Goal: Transaction & Acquisition: Book appointment/travel/reservation

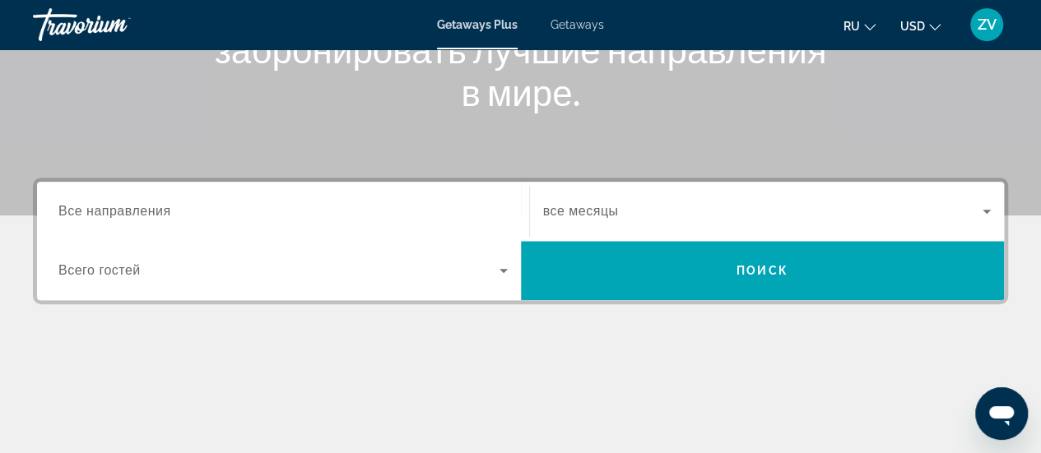
scroll to position [165, 0]
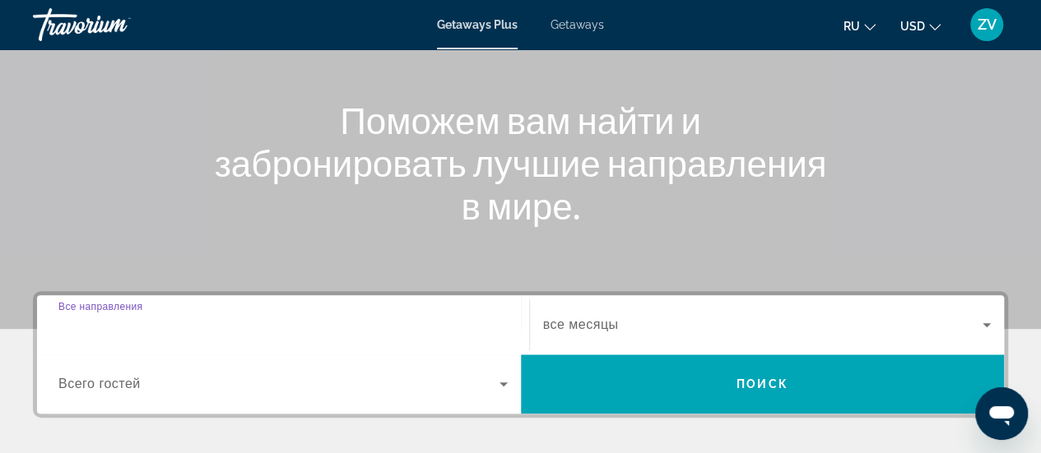
click at [494, 329] on input "Destination Все направления" at bounding box center [282, 326] width 449 height 20
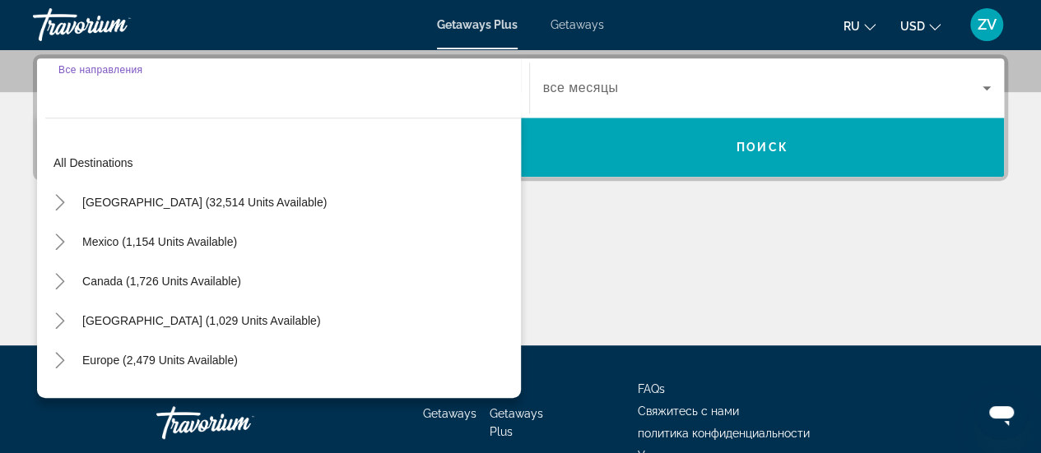
scroll to position [402, 0]
click at [217, 356] on span "Europe (2,479 units available)" at bounding box center [160, 360] width 156 height 13
type input "**********"
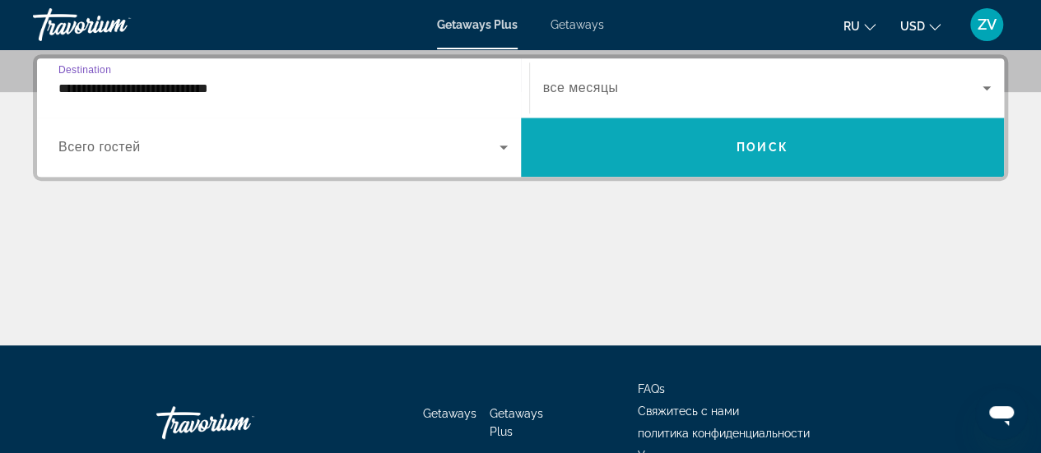
click at [854, 152] on span "Search widget" at bounding box center [763, 147] width 484 height 39
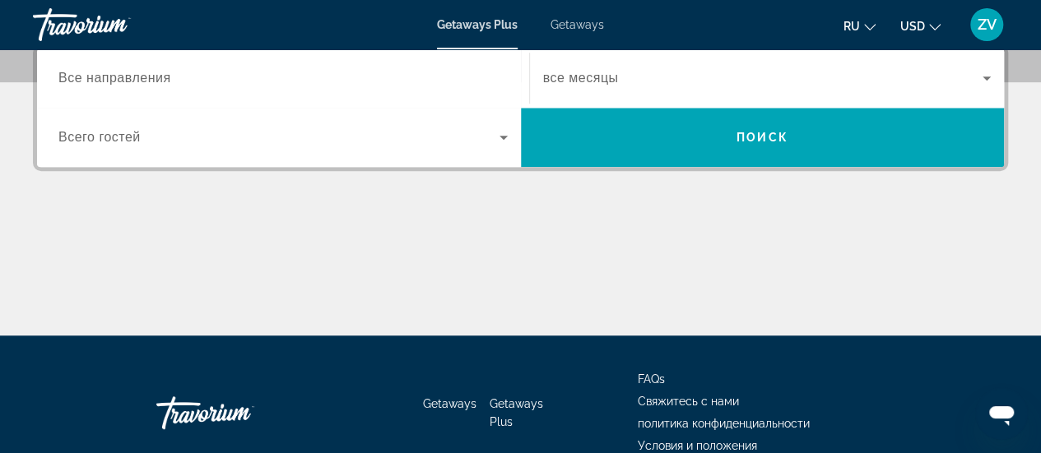
scroll to position [165, 0]
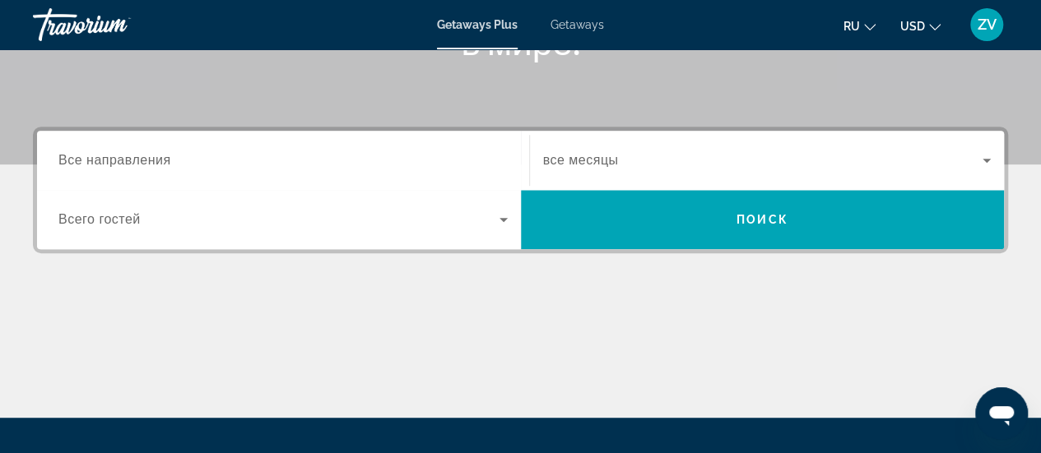
click at [334, 168] on input "Destination Все направления" at bounding box center [282, 161] width 449 height 20
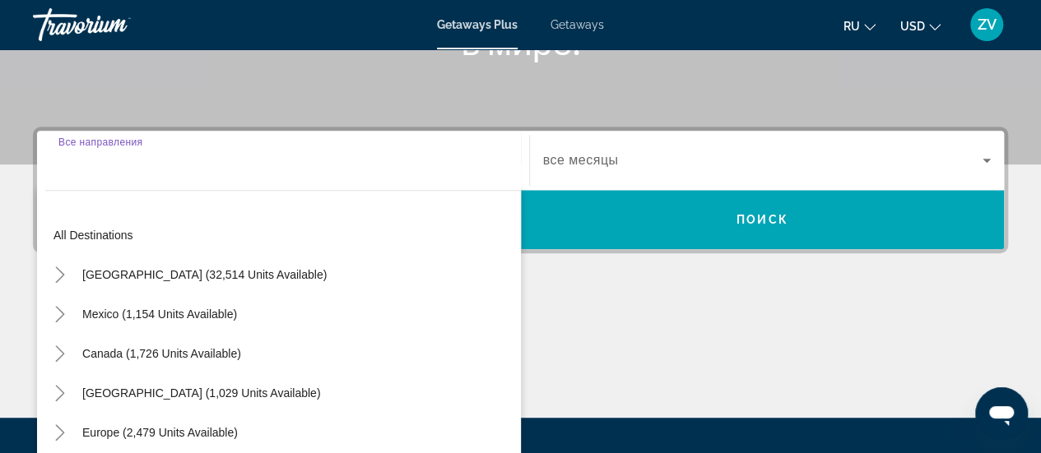
scroll to position [402, 0]
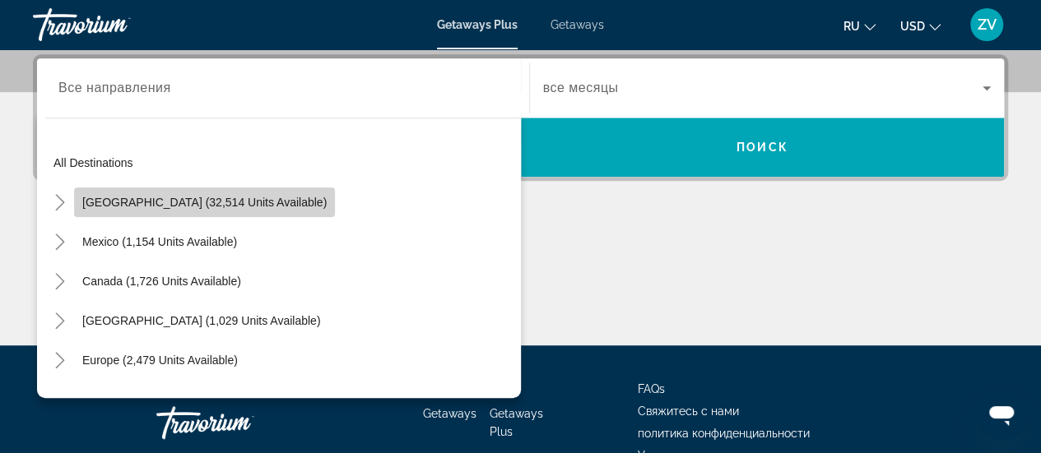
click at [221, 199] on span "[GEOGRAPHIC_DATA] (32,514 units available)" at bounding box center [204, 202] width 244 height 13
type input "**********"
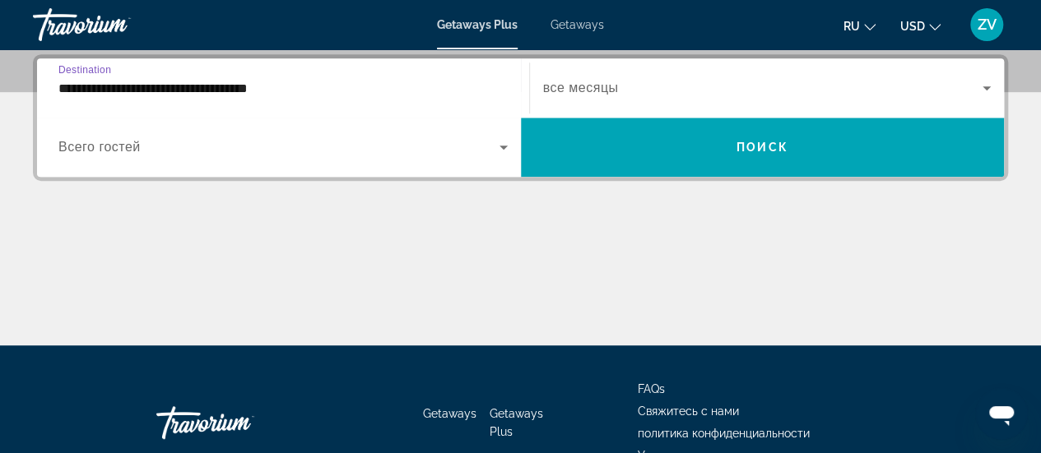
click at [322, 84] on input "**********" at bounding box center [282, 89] width 449 height 20
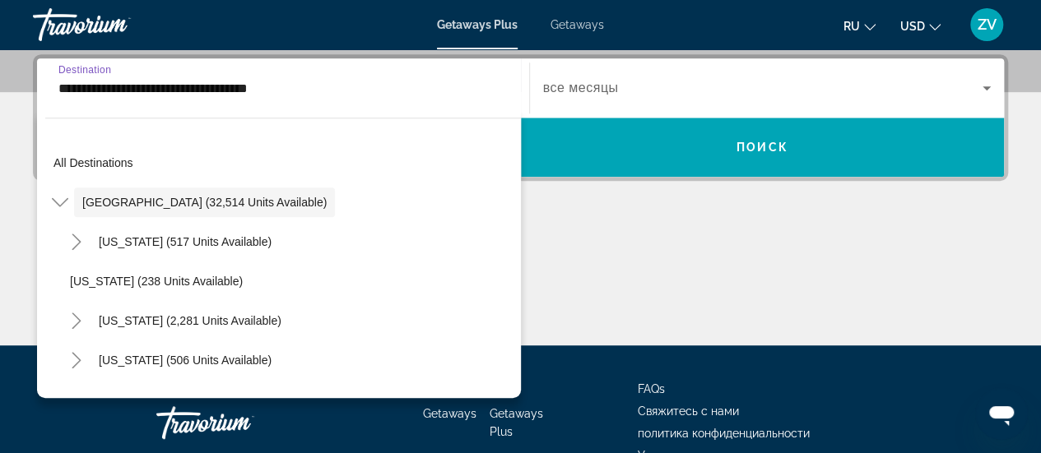
scroll to position [377, 0]
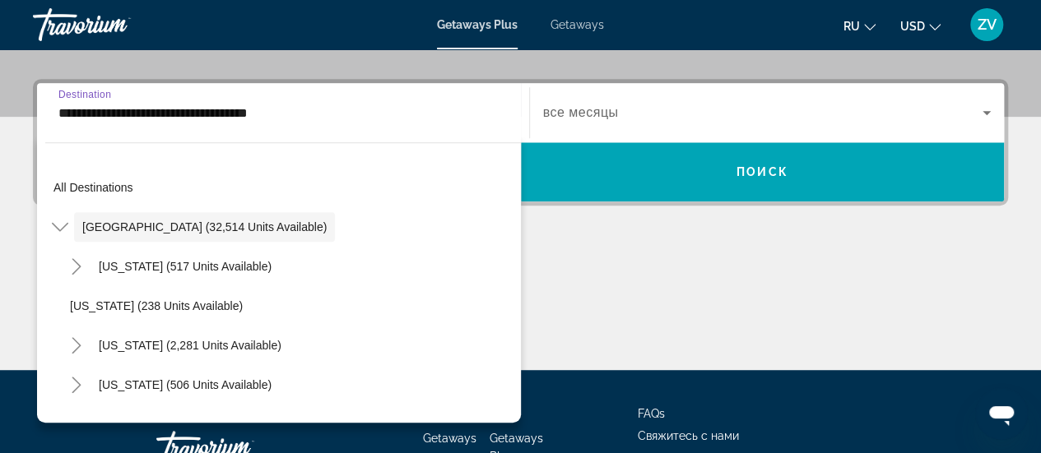
drag, startPoint x: 120, startPoint y: 223, endPoint x: 142, endPoint y: 230, distance: 22.6
click at [122, 223] on span "United States (32,514 units available)" at bounding box center [204, 227] width 244 height 13
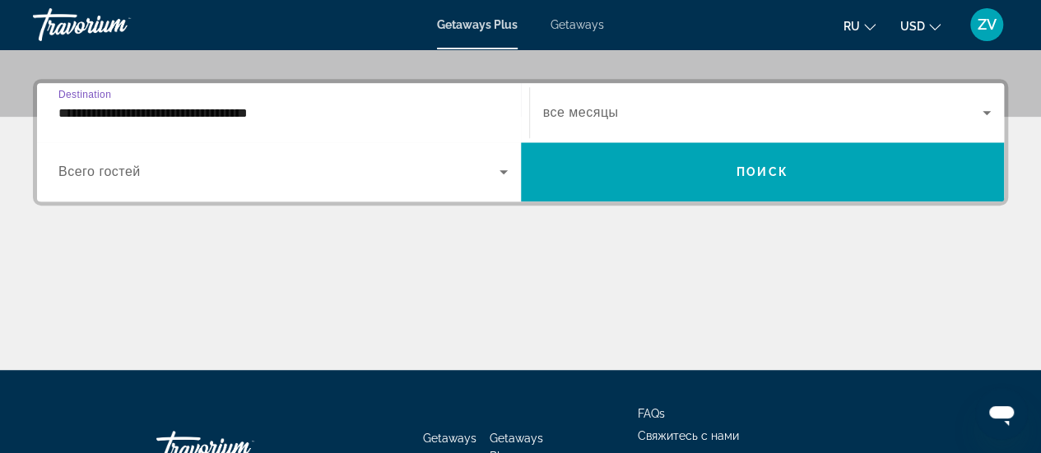
scroll to position [402, 0]
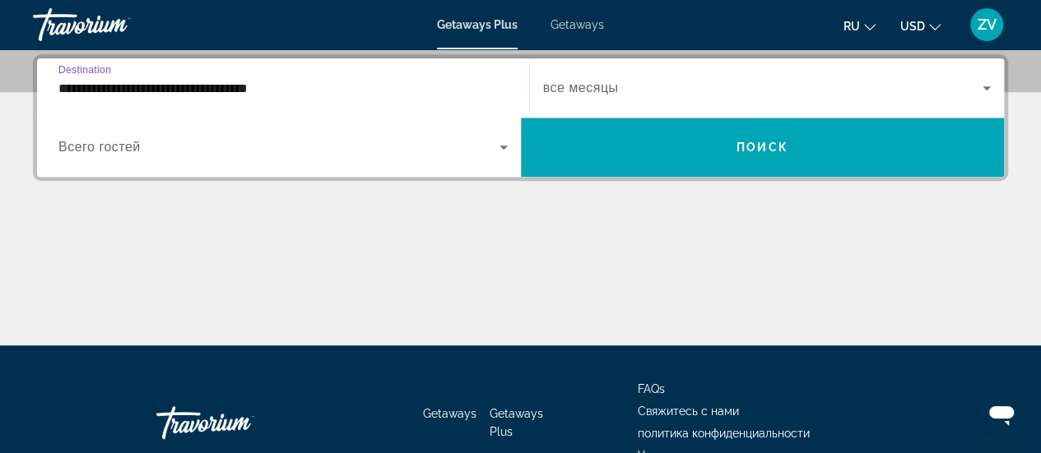
click at [499, 142] on icon "Search widget" at bounding box center [504, 147] width 20 height 20
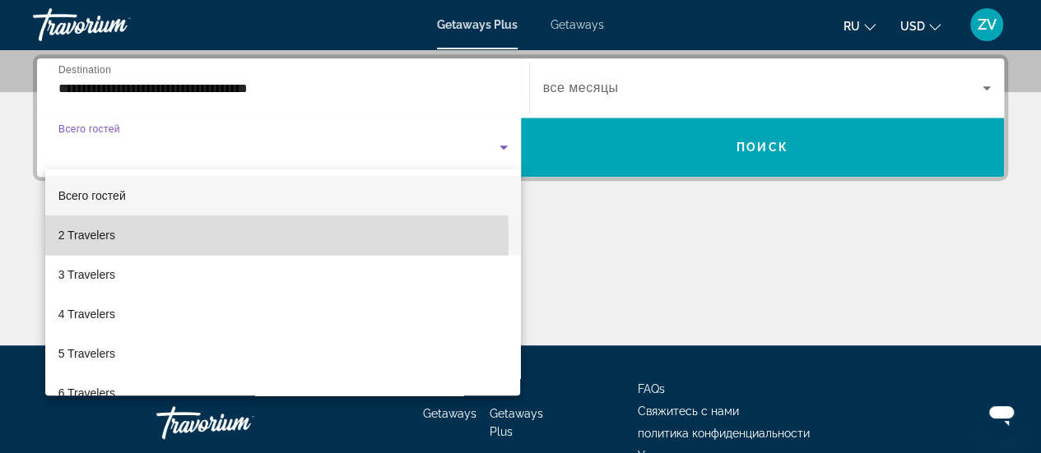
click at [67, 243] on span "2 Travelers" at bounding box center [86, 235] width 57 height 20
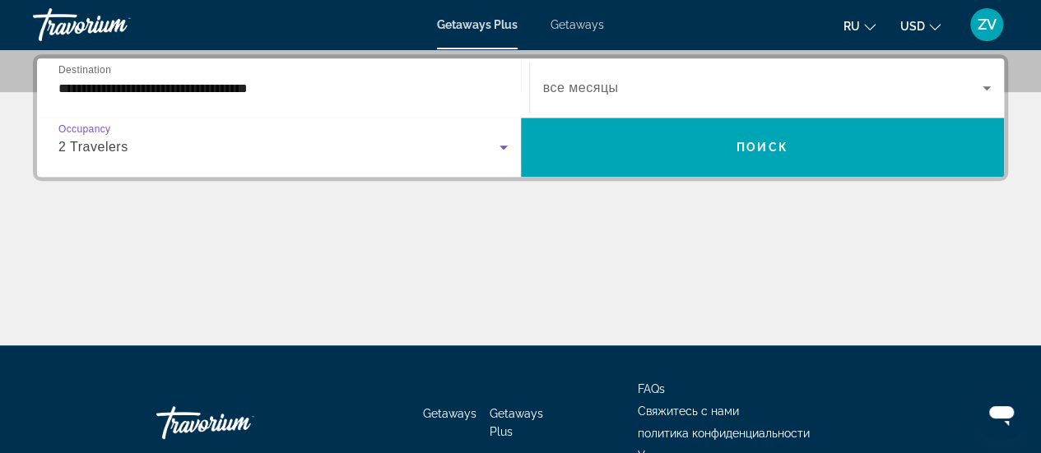
click at [640, 95] on span "Search widget" at bounding box center [763, 88] width 440 height 20
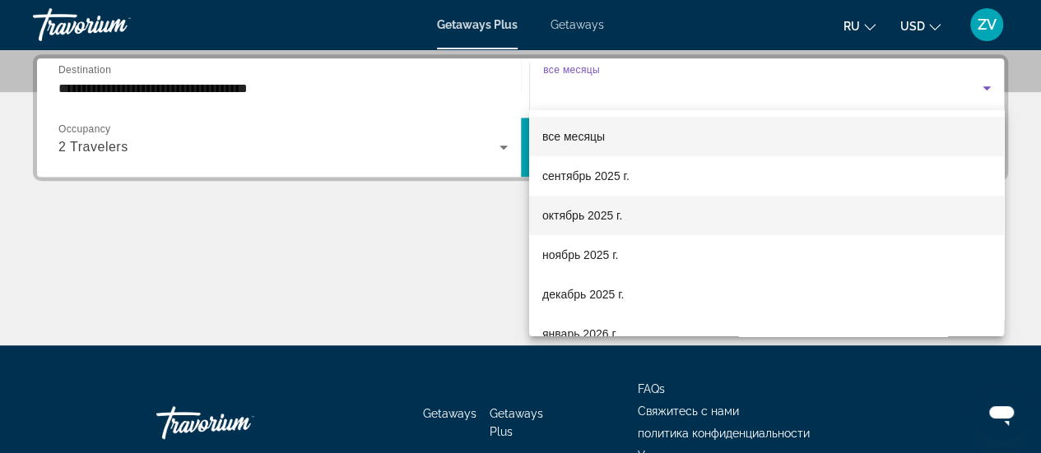
scroll to position [339, 0]
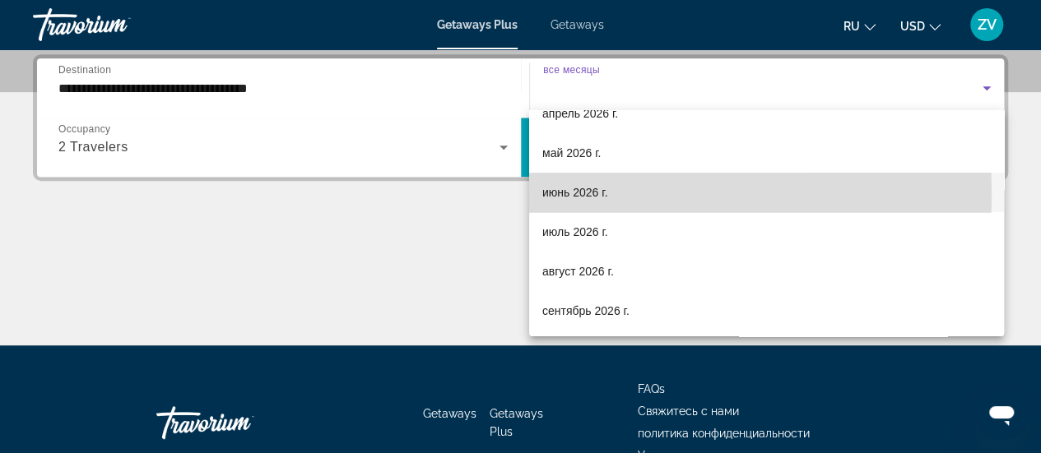
click at [587, 192] on span "июнь 2026 г." at bounding box center [575, 193] width 66 height 20
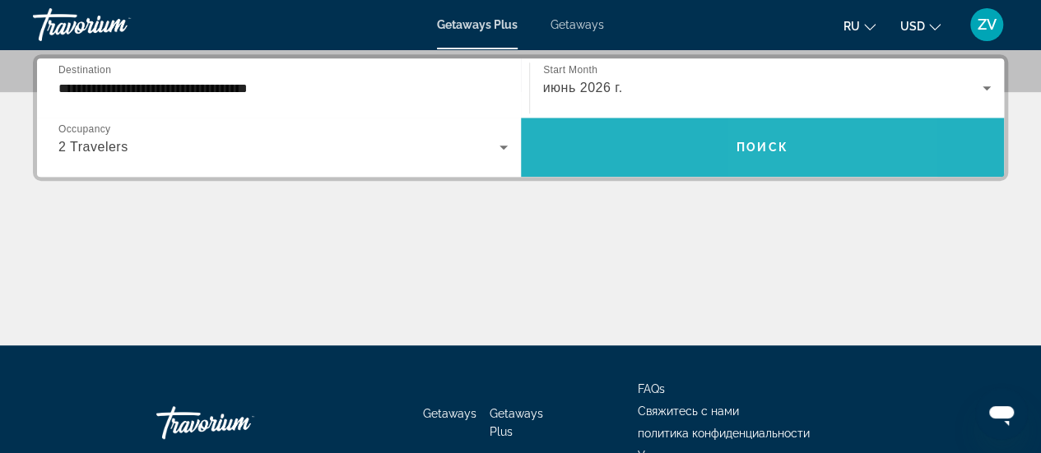
click at [820, 152] on span "Search widget" at bounding box center [763, 147] width 484 height 39
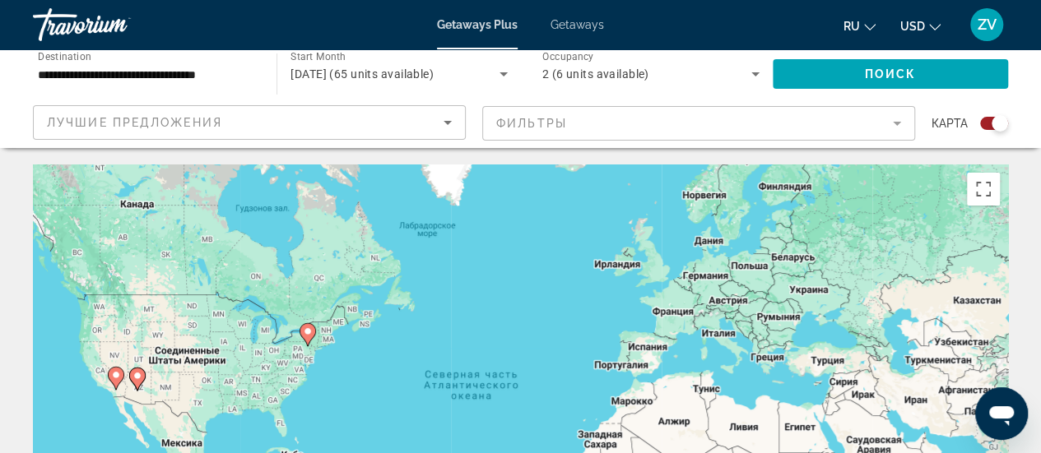
click at [454, 126] on icon "Sort by" at bounding box center [448, 123] width 20 height 20
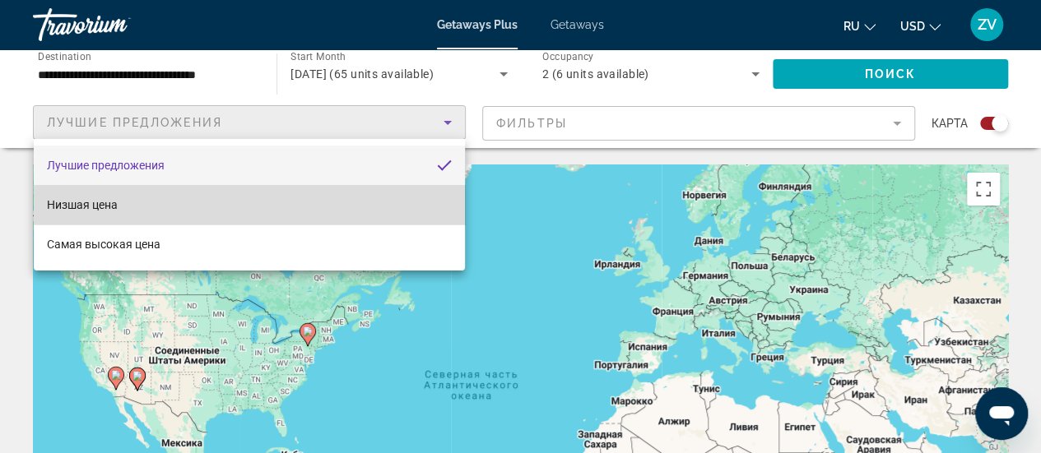
click at [311, 208] on mat-option "Низшая цена" at bounding box center [249, 204] width 431 height 39
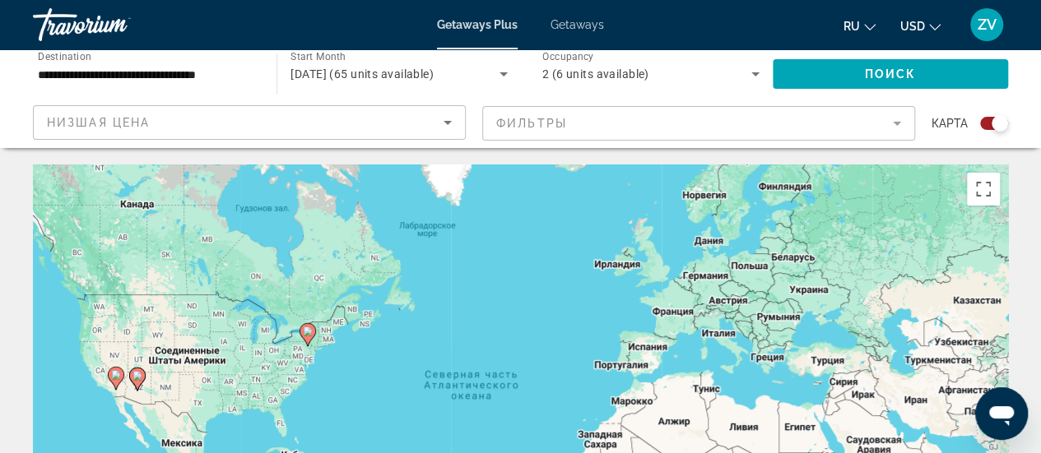
click at [897, 126] on mat-form-field "Фильтры" at bounding box center [698, 123] width 433 height 35
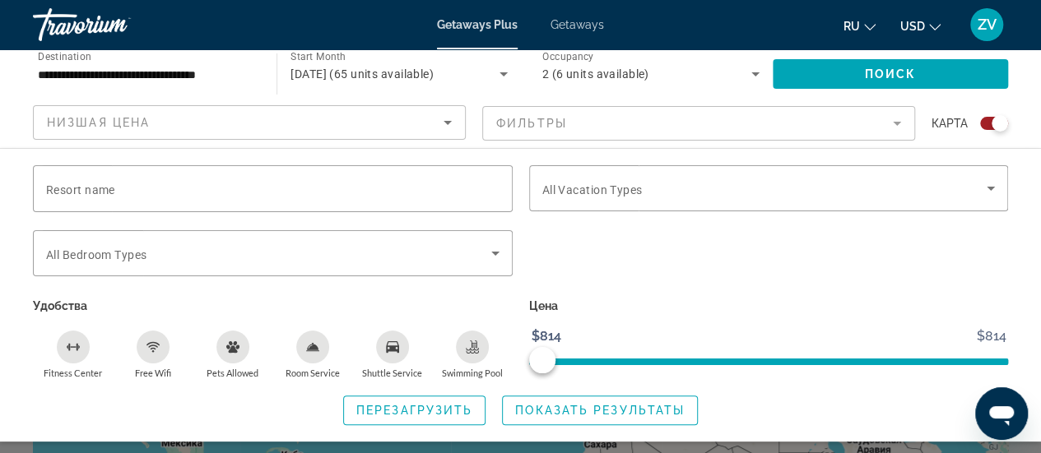
scroll to position [165, 0]
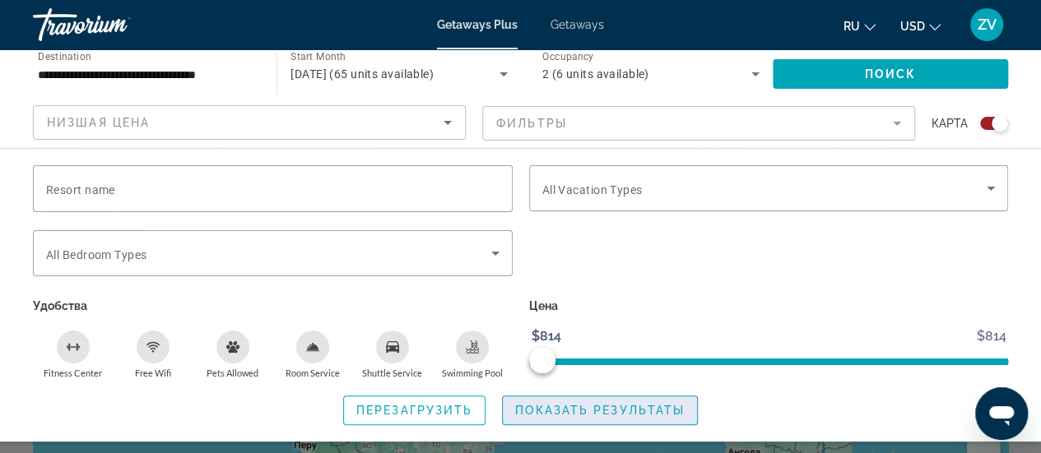
click at [603, 412] on span "Показать результаты" at bounding box center [600, 410] width 170 height 13
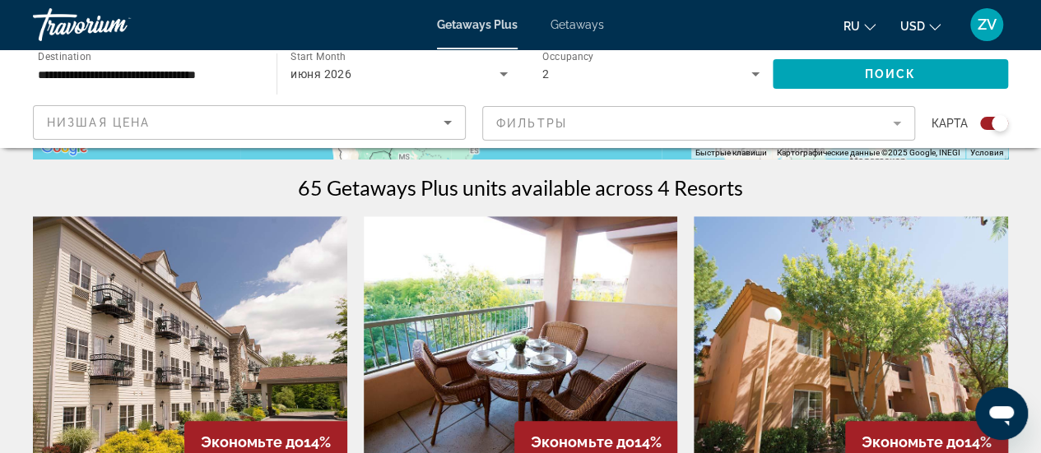
scroll to position [494, 0]
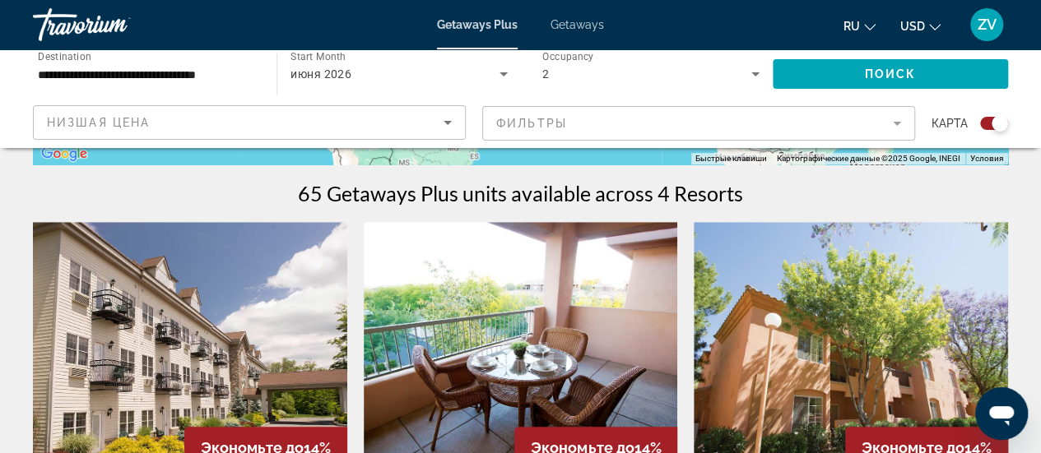
click at [908, 129] on mat-form-field "Фильтры" at bounding box center [698, 123] width 433 height 35
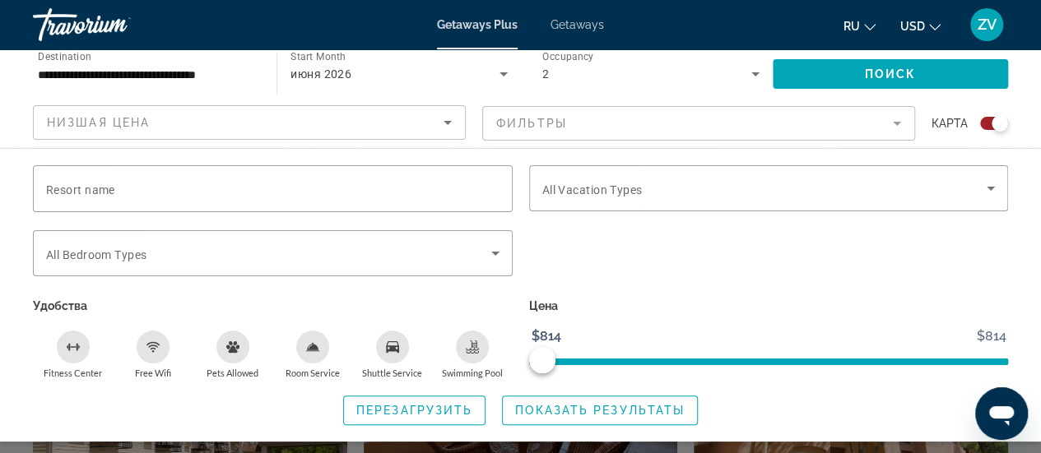
scroll to position [411, 0]
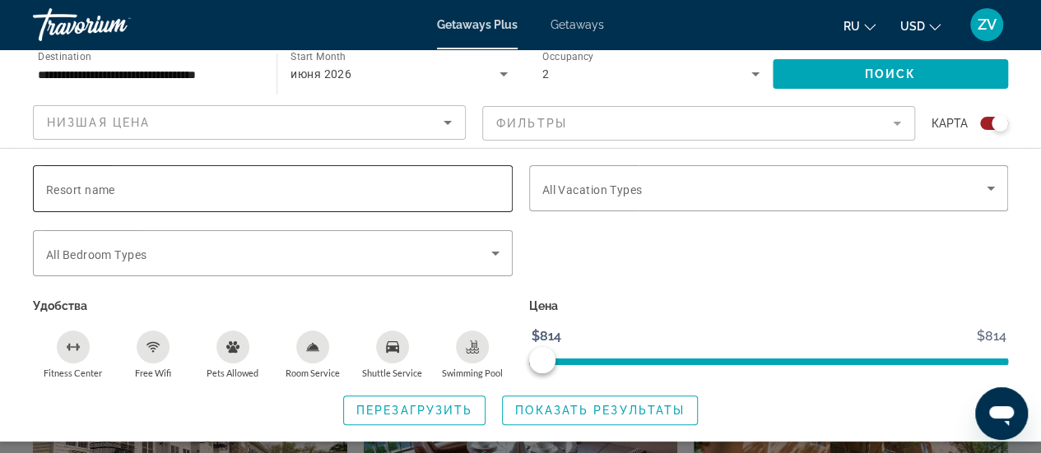
click at [408, 202] on div "Search widget" at bounding box center [272, 188] width 453 height 47
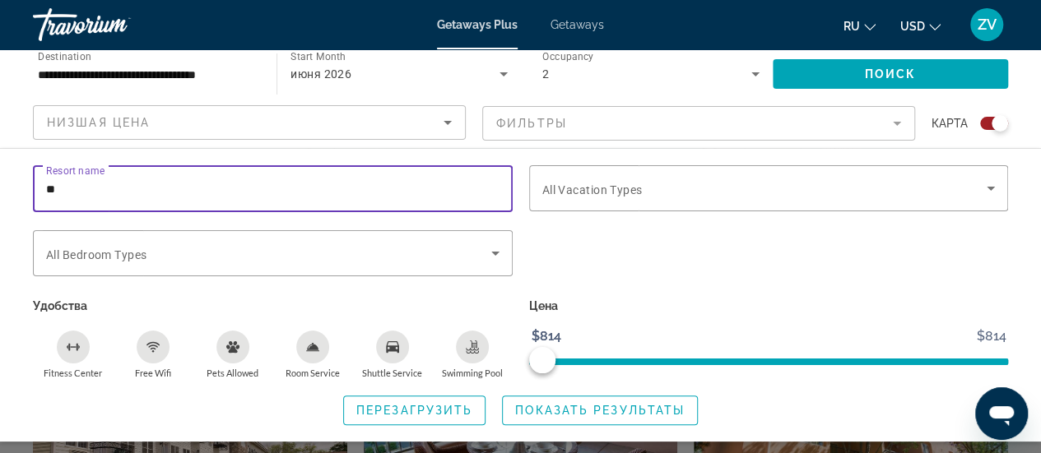
type input "*"
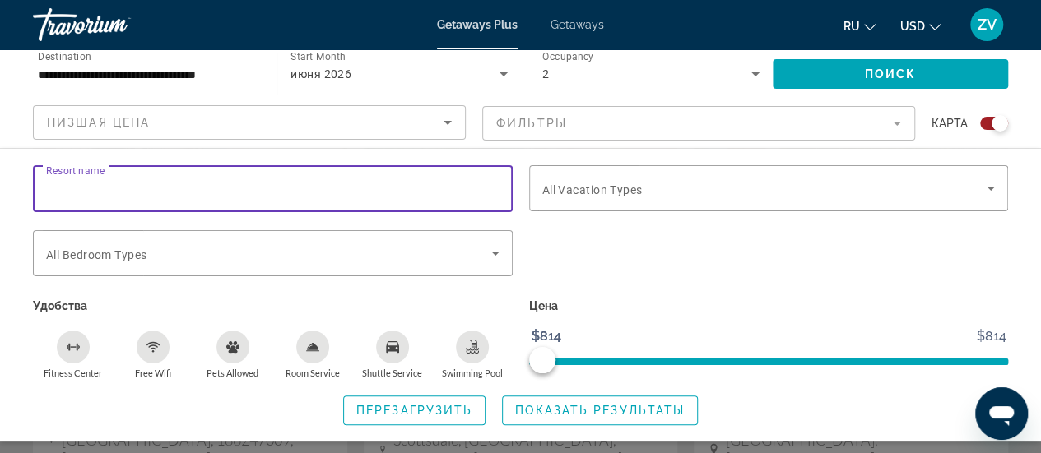
scroll to position [741, 0]
click at [631, 412] on span "Показать результаты" at bounding box center [600, 410] width 170 height 13
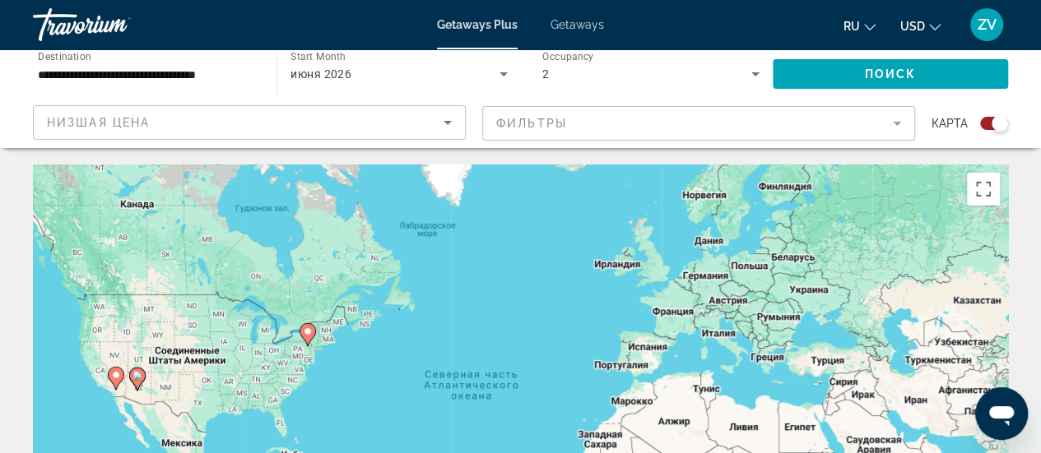
click at [500, 75] on icon "Search widget" at bounding box center [504, 74] width 20 height 20
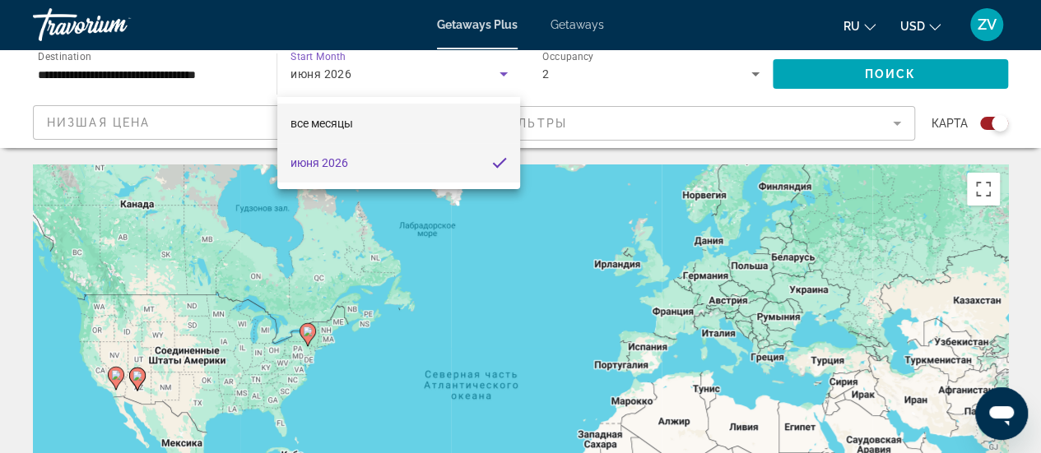
click at [367, 124] on mat-option "все месяцы" at bounding box center [399, 123] width 244 height 39
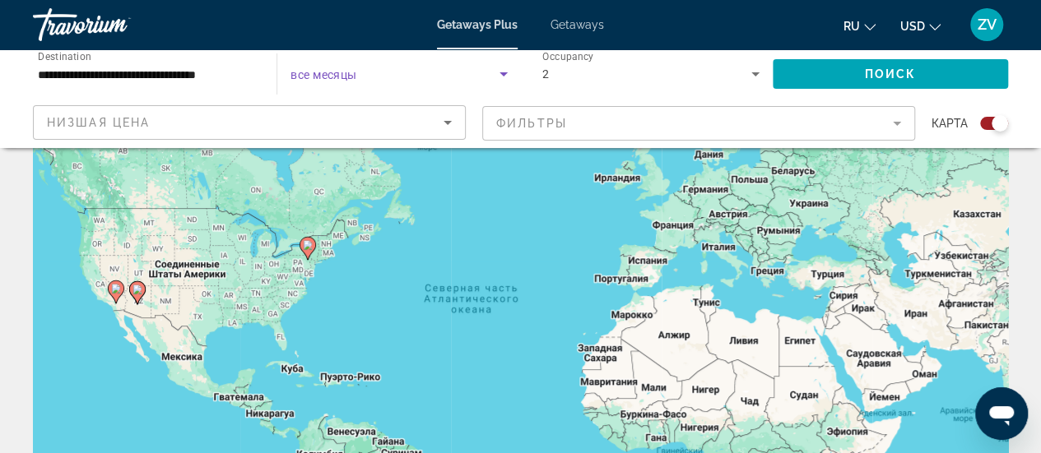
scroll to position [82, 0]
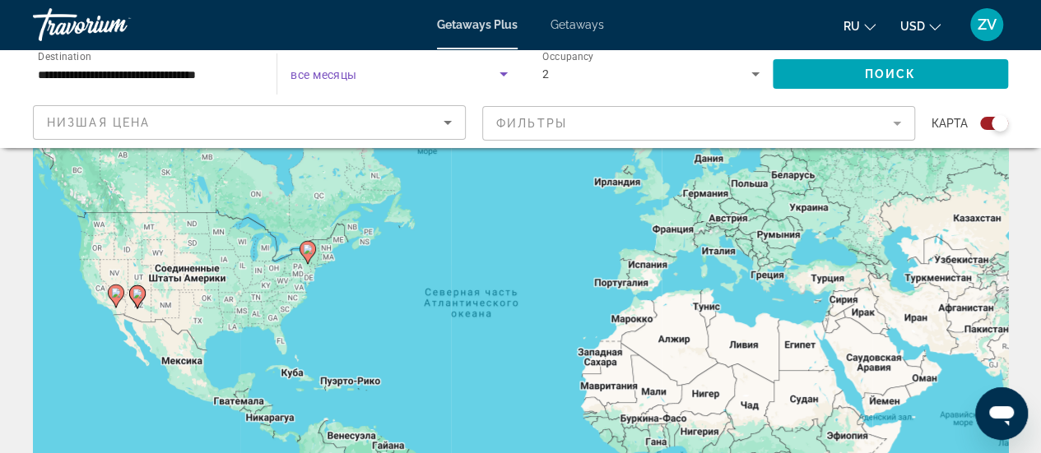
click at [306, 249] on image "Main content" at bounding box center [308, 249] width 10 height 10
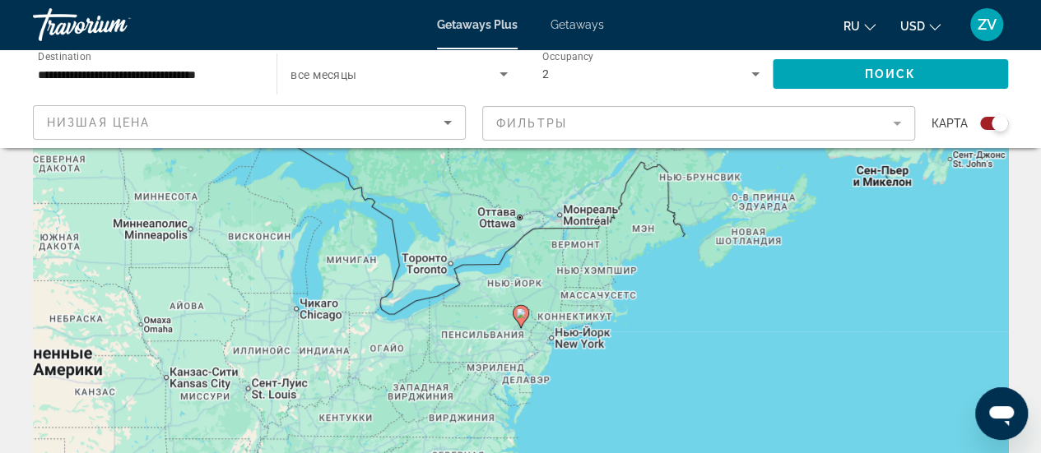
click at [556, 342] on div "Для навигации используйте клавиши со стрелками. Чтобы активировать перетаскиван…" at bounding box center [520, 329] width 975 height 494
click at [431, 78] on span "Search widget" at bounding box center [394, 74] width 208 height 20
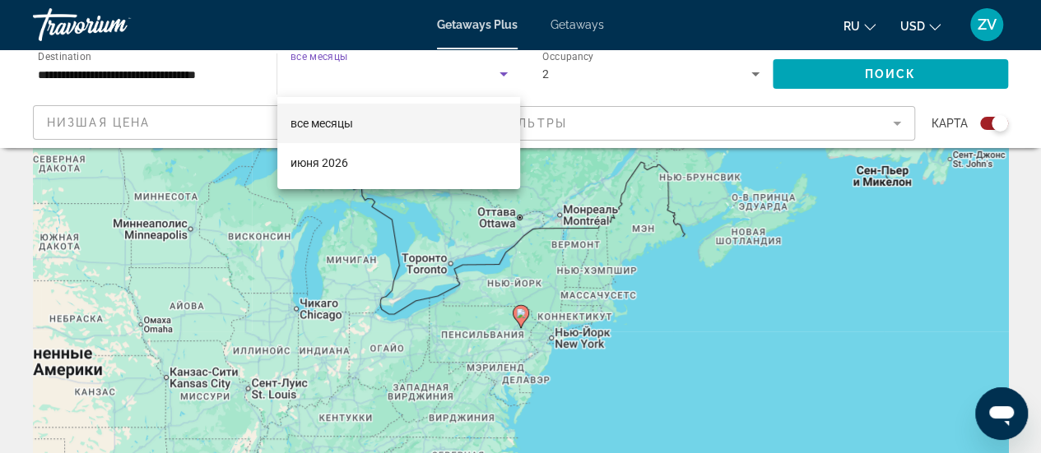
click at [337, 128] on span "все месяцы" at bounding box center [321, 123] width 63 height 13
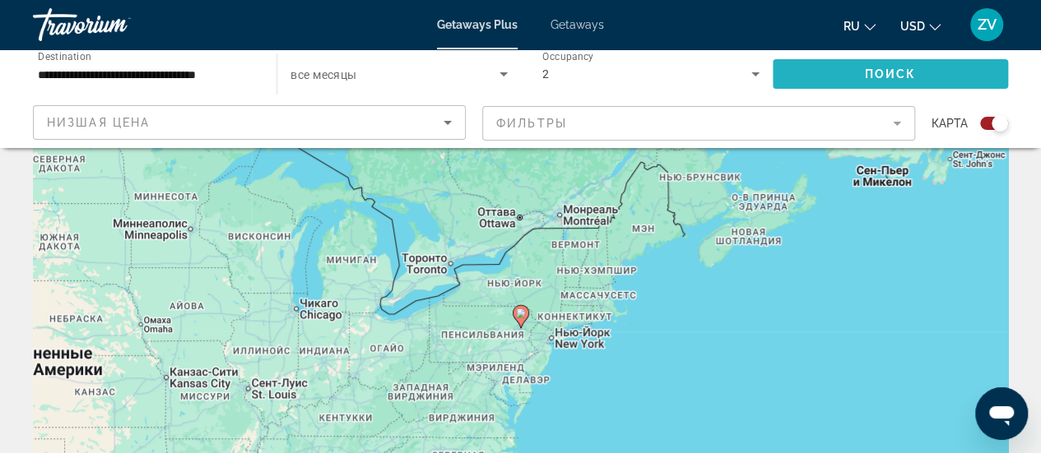
click at [886, 76] on span "Поиск" at bounding box center [891, 73] width 52 height 13
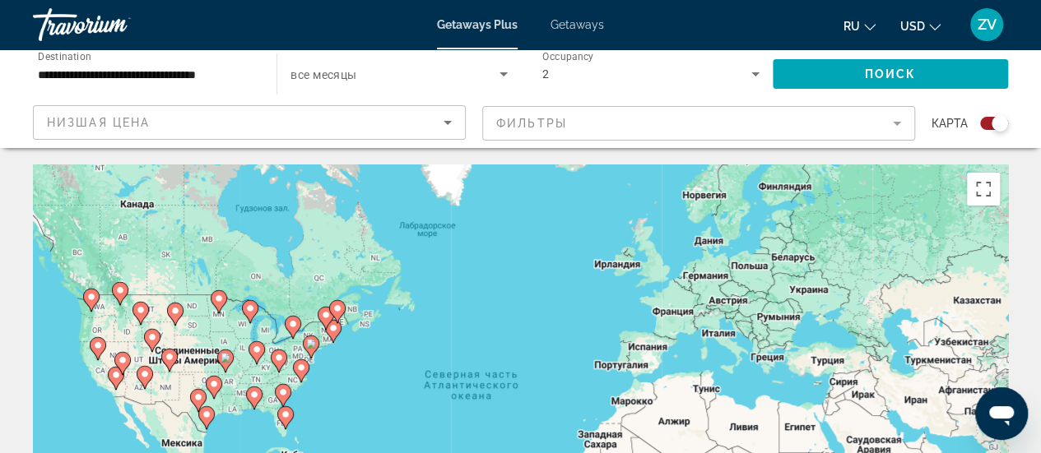
click at [360, 346] on div "Чтобы активировать перетаскивание с помощью клавиатуры, нажмите Alt + Ввод. Пос…" at bounding box center [520, 412] width 975 height 494
click at [319, 342] on div "Чтобы активировать перетаскивание с помощью клавиатуры, нажмите Alt + Ввод. Пос…" at bounding box center [520, 412] width 975 height 494
click at [981, 202] on button "Включить полноэкранный режим" at bounding box center [983, 189] width 33 height 33
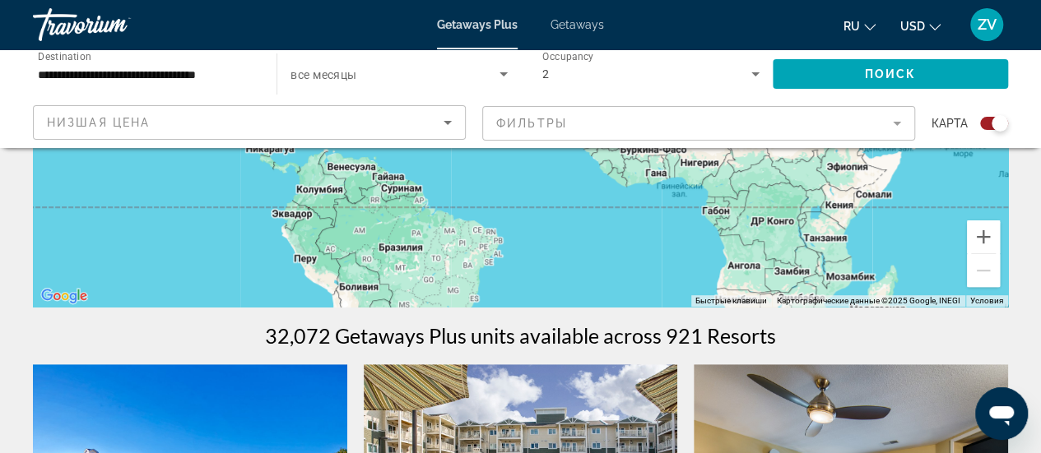
scroll to position [329, 0]
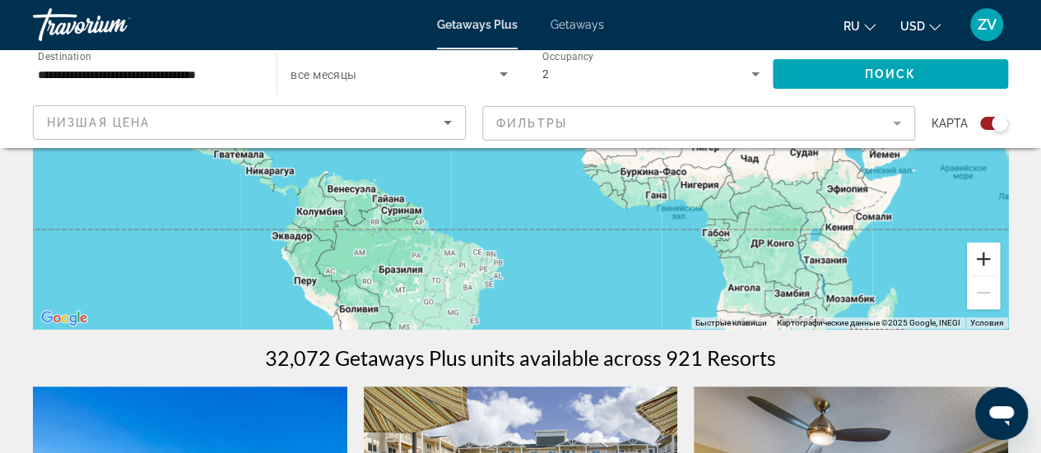
click at [986, 260] on button "Увеличить" at bounding box center [983, 259] width 33 height 33
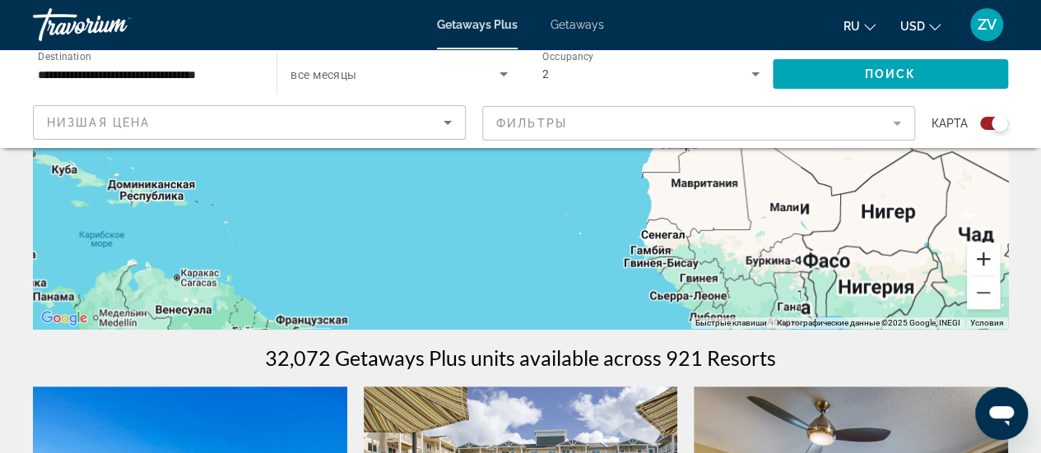
click at [986, 260] on button "Увеличить" at bounding box center [983, 259] width 33 height 33
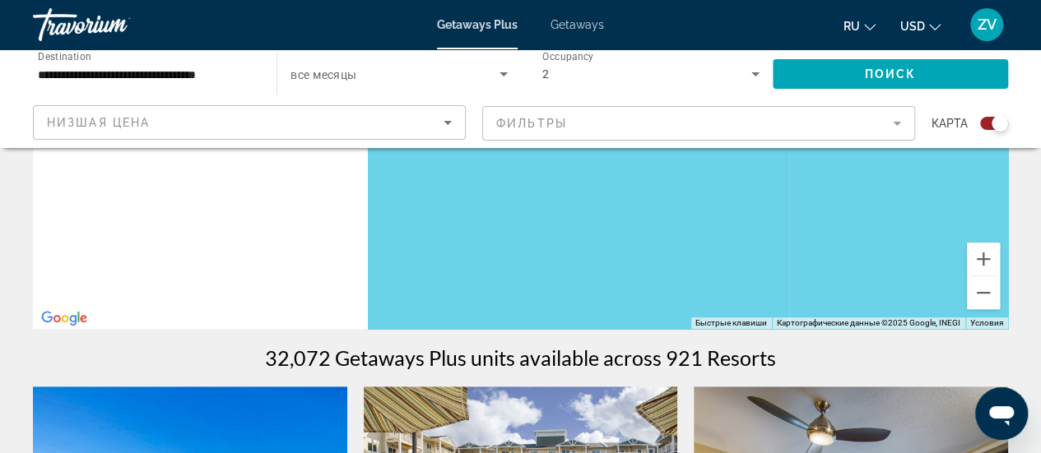
drag, startPoint x: 504, startPoint y: 231, endPoint x: 1022, endPoint y: 343, distance: 530.4
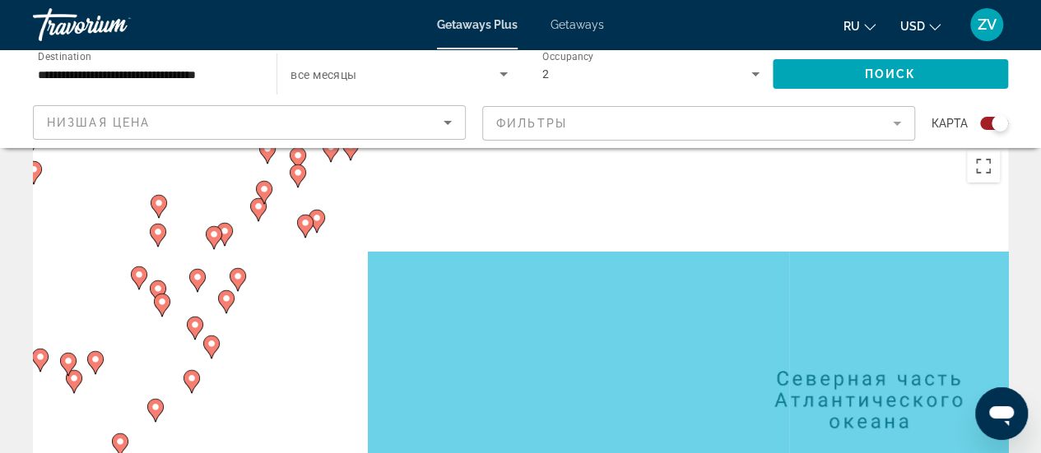
scroll to position [0, 0]
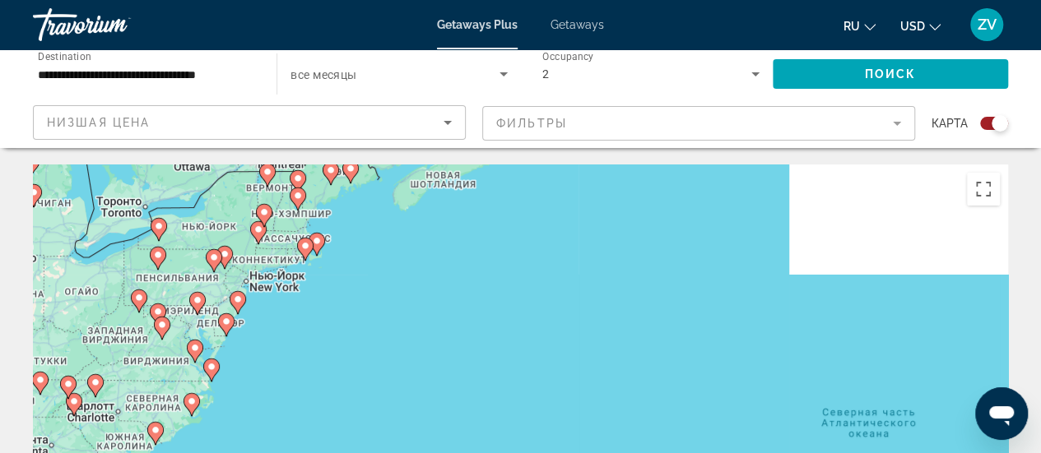
click at [701, 289] on div "Чтобы активировать перетаскивание с помощью клавиатуры, нажмите Alt + Ввод. Пос…" at bounding box center [520, 412] width 975 height 494
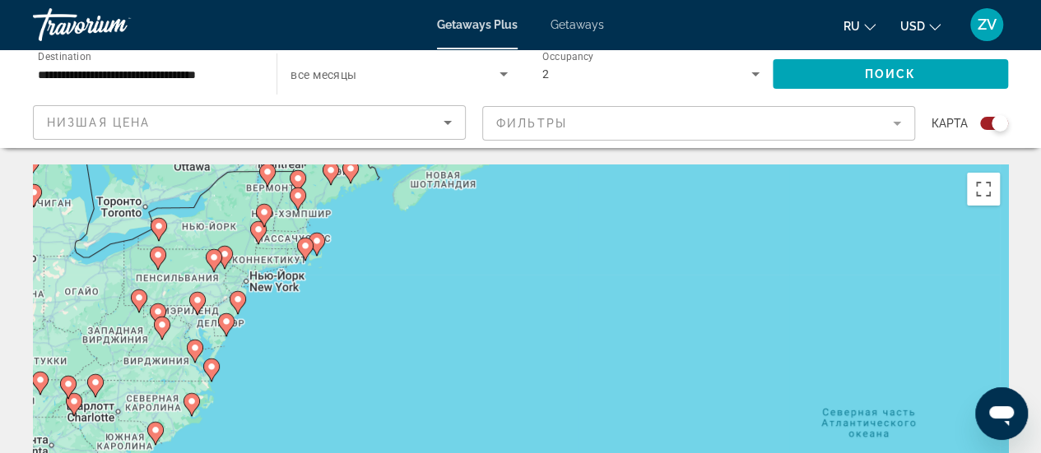
click at [266, 284] on div "Чтобы активировать перетаскивание с помощью клавиатуры, нажмите Alt + Ввод. Пос…" at bounding box center [520, 412] width 975 height 494
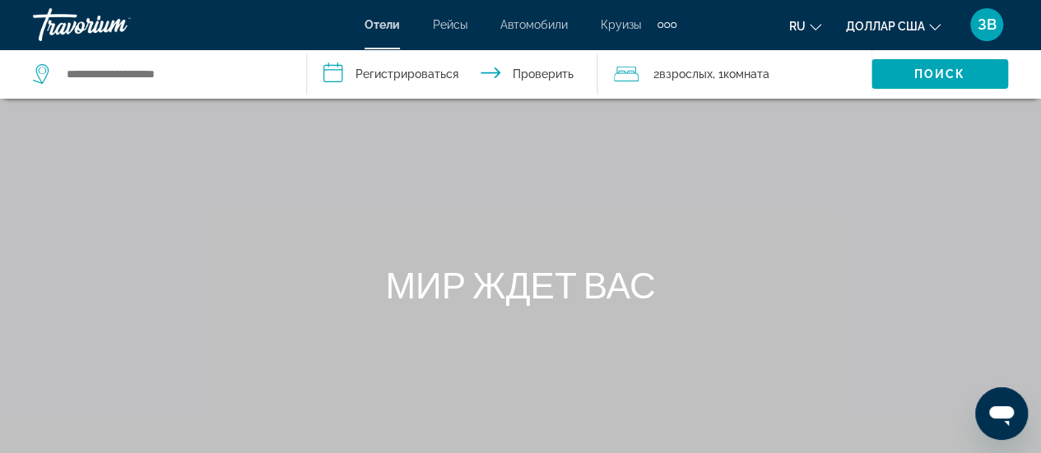
click at [816, 24] on icon "Изменить язык" at bounding box center [816, 27] width 12 height 12
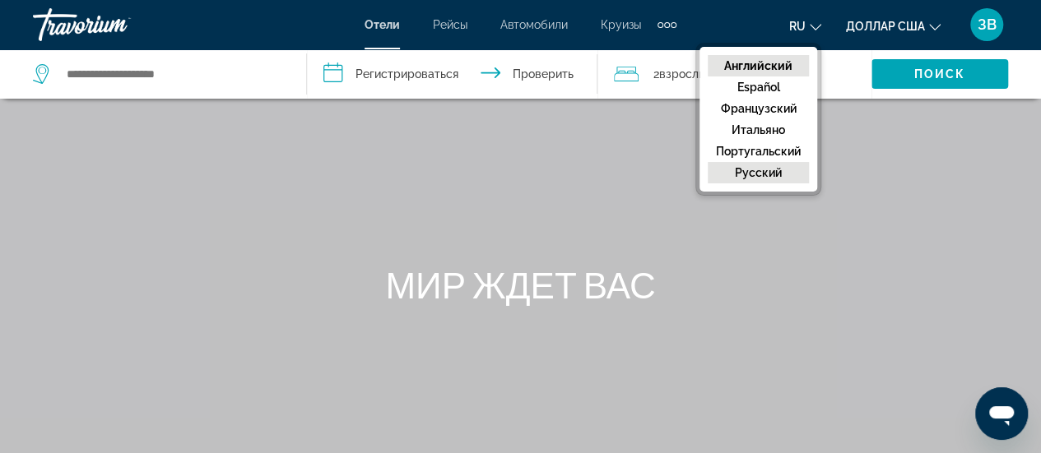
click at [775, 173] on font "русский" at bounding box center [758, 172] width 47 height 13
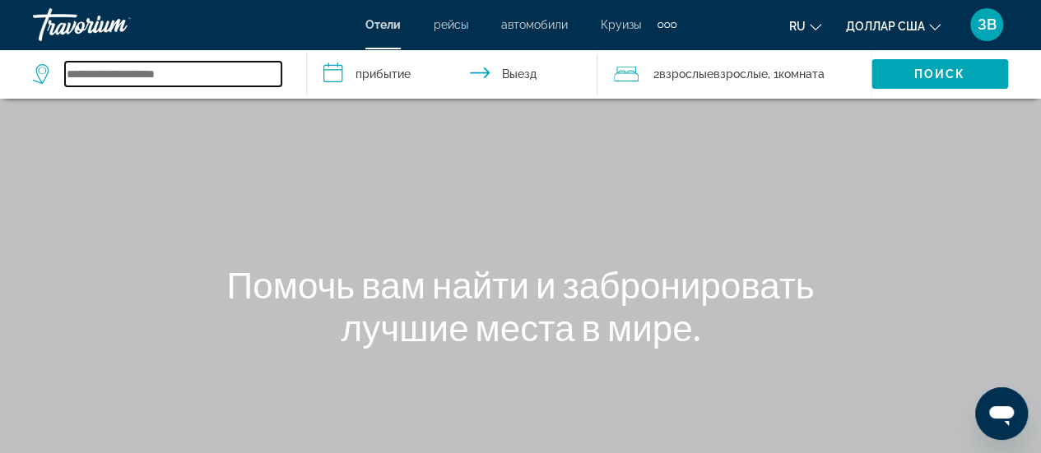
click at [146, 73] on input "Виджет поиска" at bounding box center [173, 74] width 216 height 25
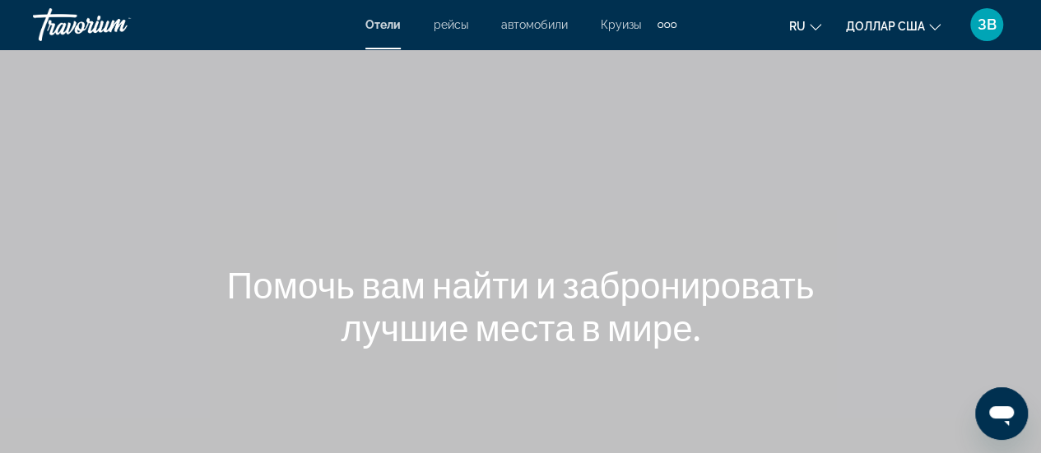
scroll to position [411, 0]
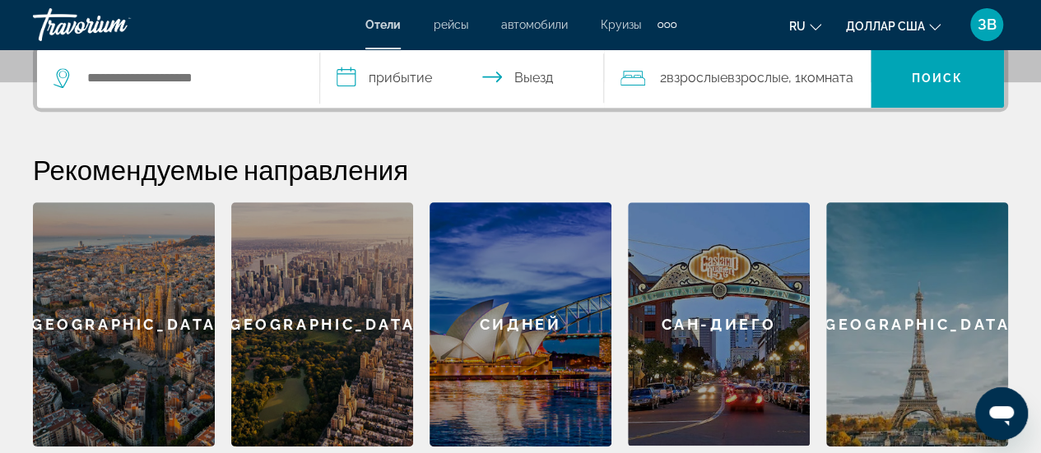
drag, startPoint x: 314, startPoint y: 289, endPoint x: 324, endPoint y: 289, distance: 10.7
click at [314, 289] on div "Нью-Йорк" at bounding box center [322, 324] width 182 height 244
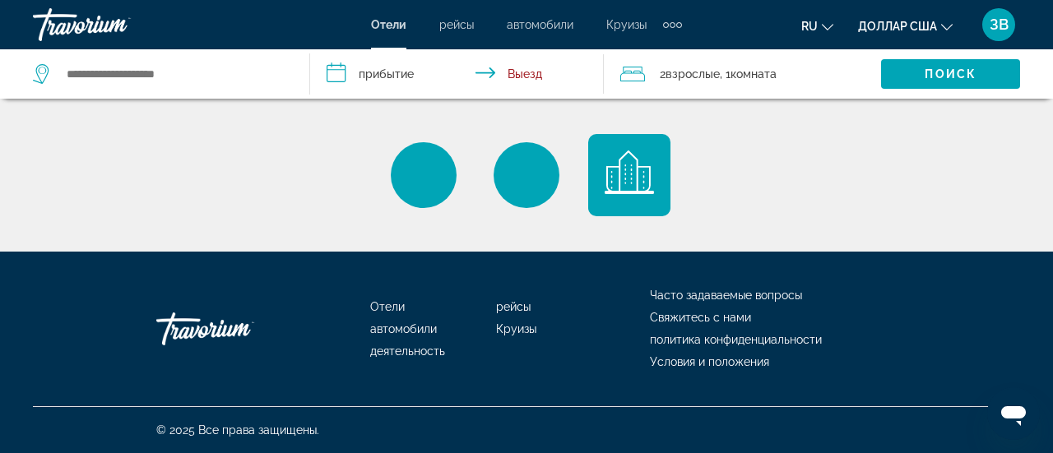
click at [365, 65] on input "**********" at bounding box center [460, 76] width 300 height 54
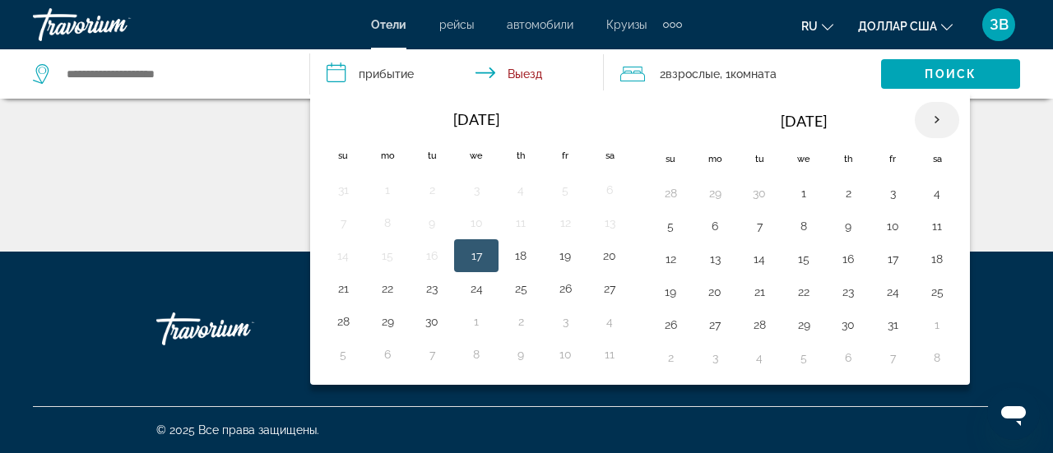
click at [933, 119] on th "Next month" at bounding box center [937, 120] width 44 height 36
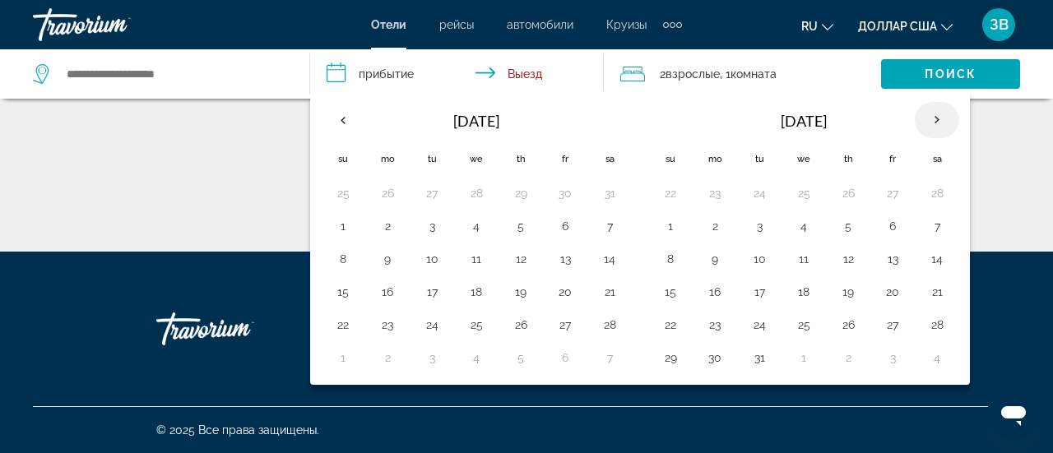
click at [933, 119] on th "Next month" at bounding box center [937, 120] width 44 height 36
type input "**********"
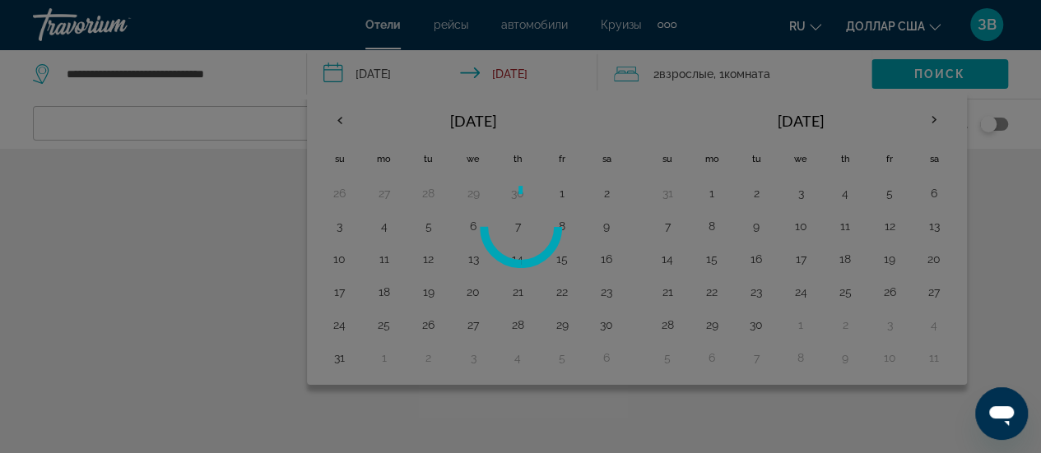
click at [936, 126] on div at bounding box center [520, 226] width 1041 height 453
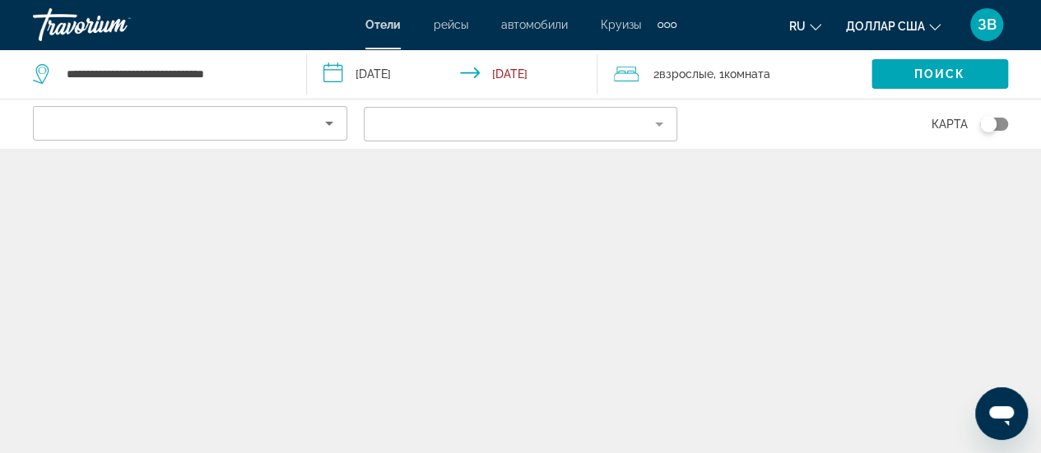
click at [367, 73] on input "**********" at bounding box center [455, 76] width 297 height 54
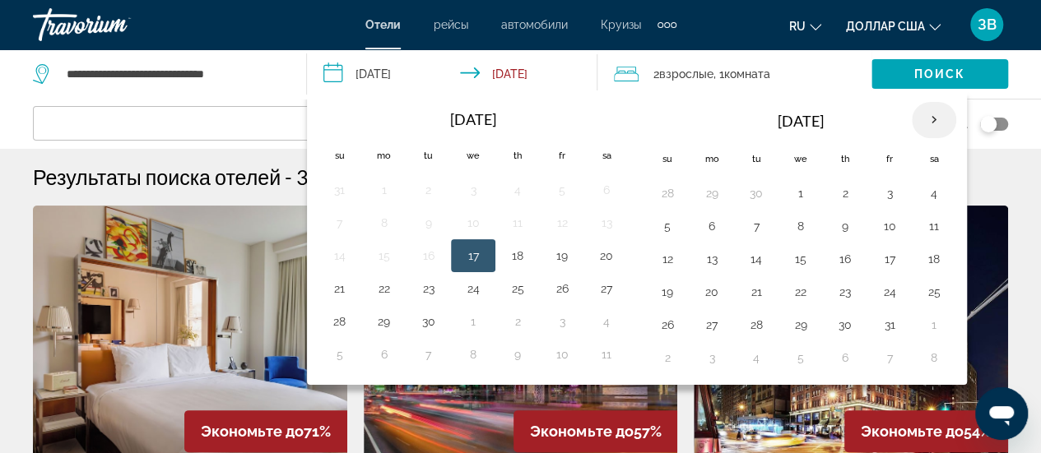
click at [924, 118] on th "Next month" at bounding box center [934, 120] width 44 height 36
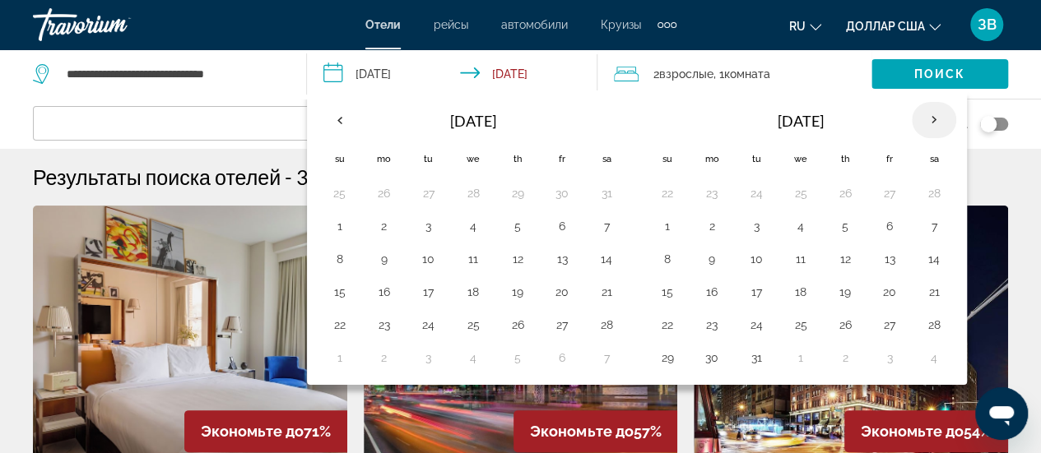
click at [924, 118] on th "Next month" at bounding box center [934, 120] width 44 height 36
click at [712, 197] on button "1" at bounding box center [712, 193] width 26 height 23
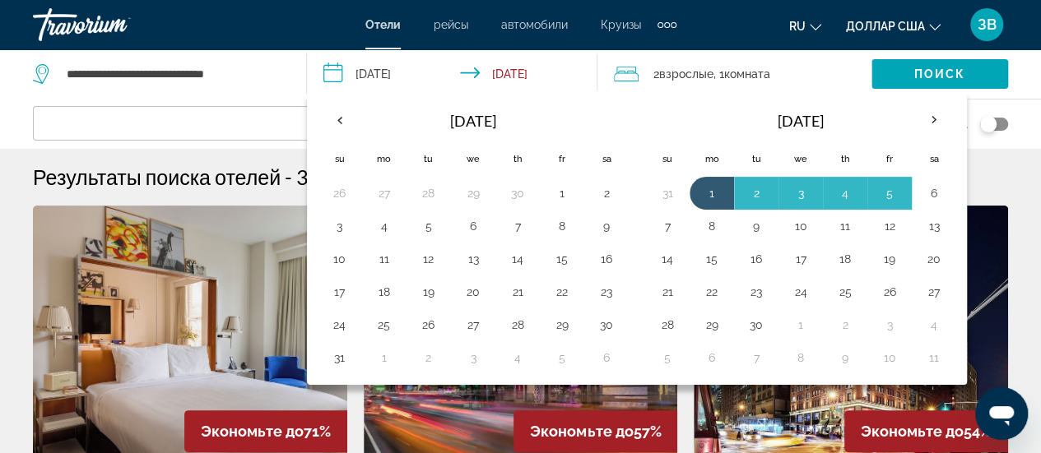
click at [548, 73] on input "**********" at bounding box center [455, 76] width 297 height 54
click at [482, 68] on input "**********" at bounding box center [455, 76] width 297 height 54
drag, startPoint x: 715, startPoint y: 225, endPoint x: 734, endPoint y: 212, distance: 23.1
click at [716, 225] on button "8" at bounding box center [712, 226] width 26 height 23
type input "**********"
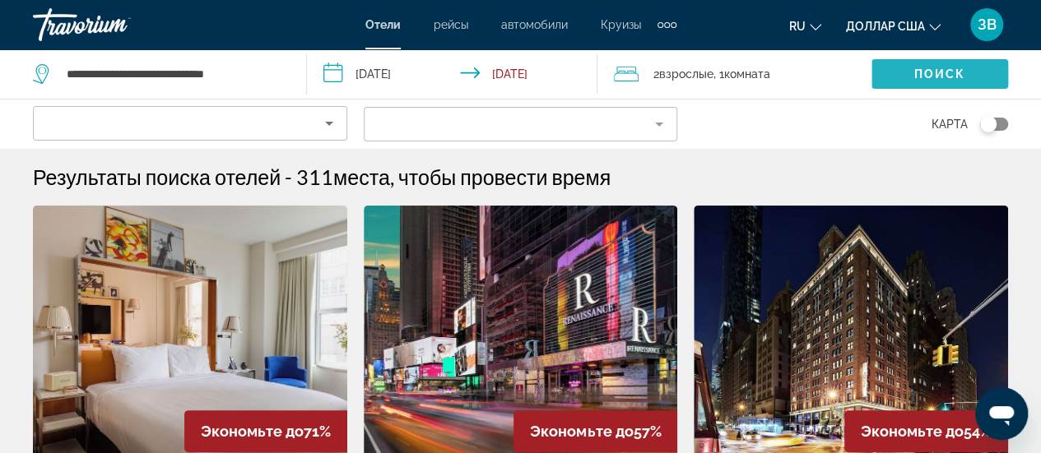
click at [911, 73] on span "Search widget" at bounding box center [939, 73] width 137 height 39
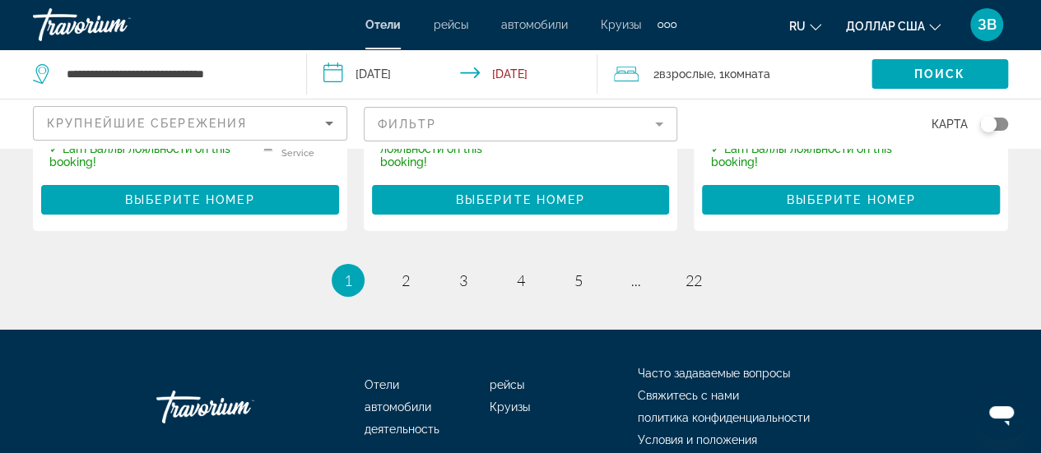
scroll to position [2755, 0]
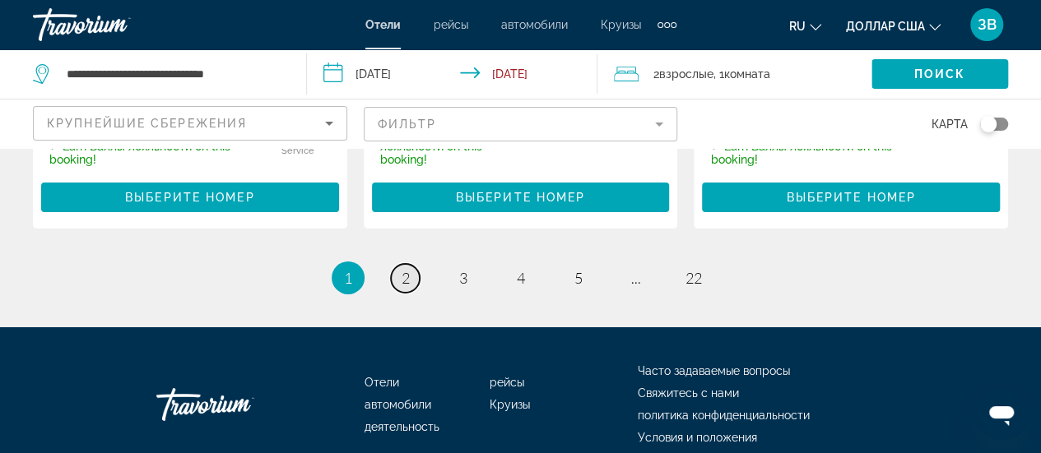
click at [407, 269] on span "2" at bounding box center [406, 278] width 8 height 18
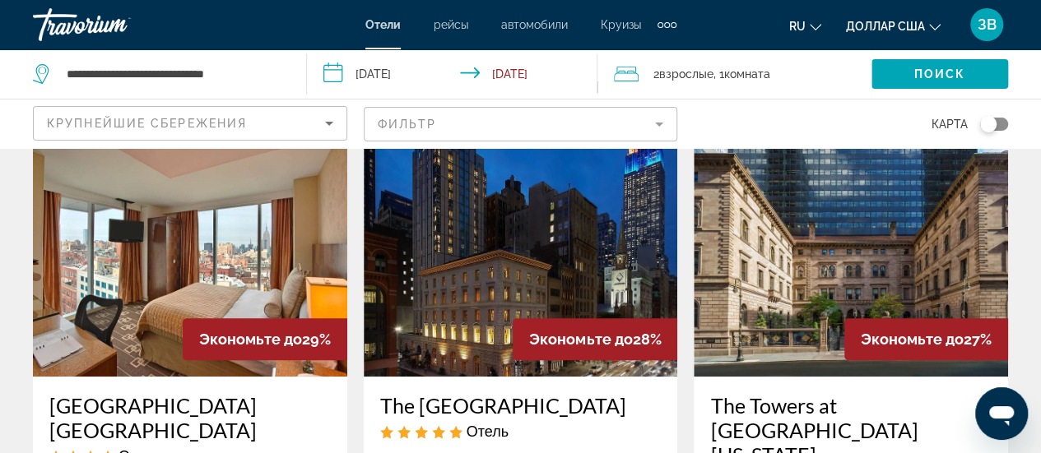
scroll to position [82, 0]
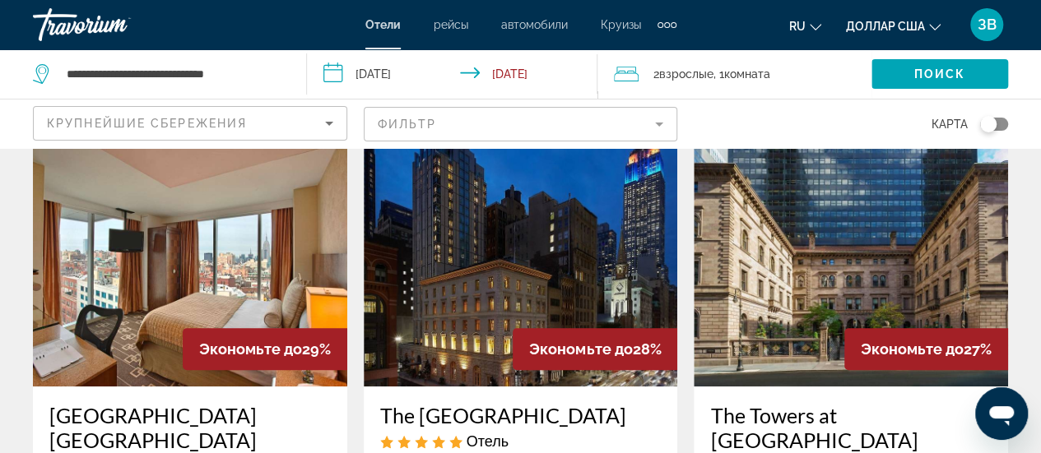
click at [329, 123] on icon "Sort by" at bounding box center [329, 124] width 8 height 4
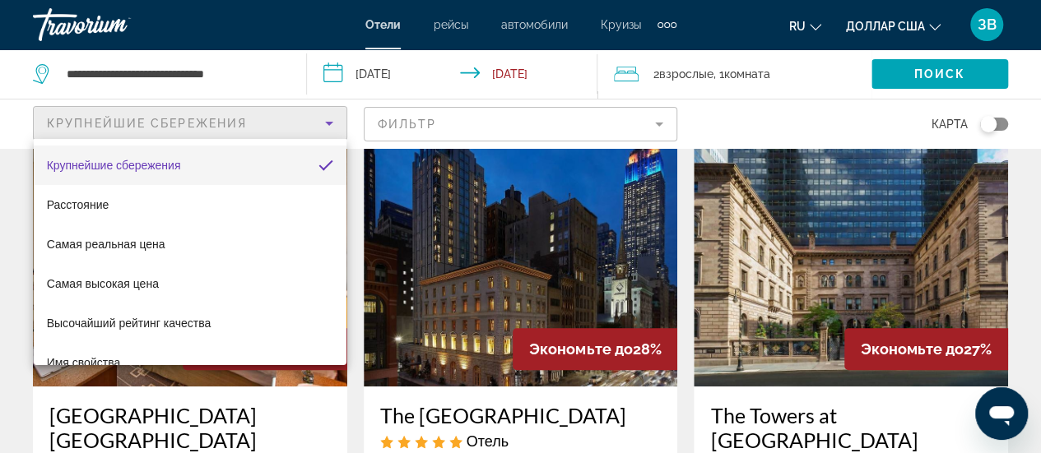
scroll to position [63, 0]
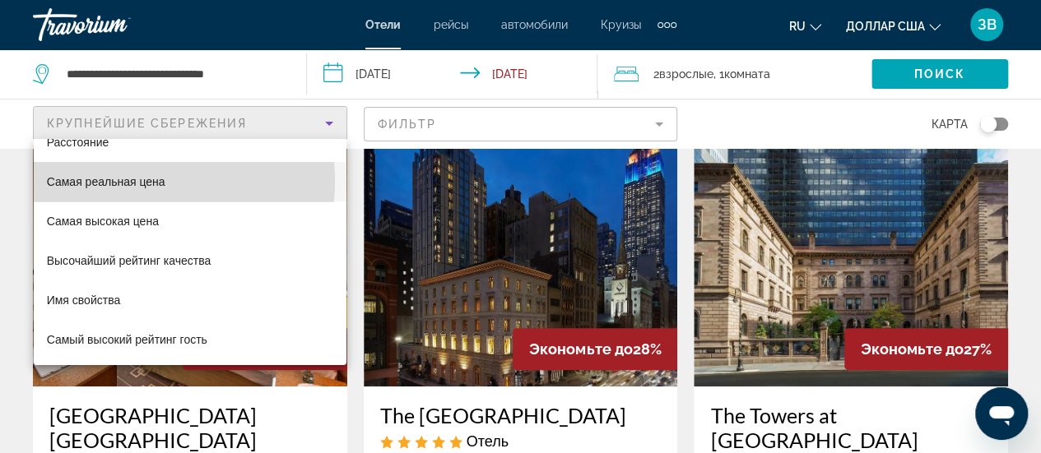
click at [138, 180] on font "Самая реальная цена" at bounding box center [106, 181] width 118 height 13
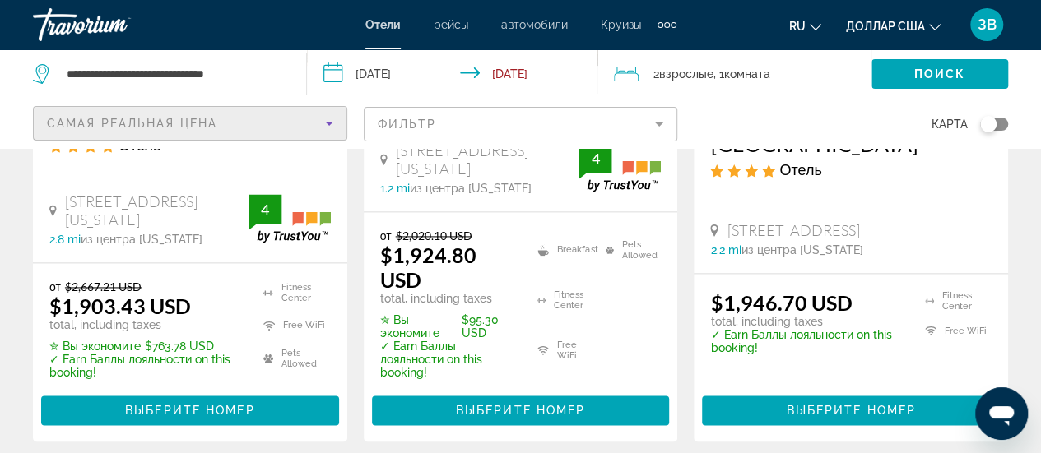
scroll to position [1070, 0]
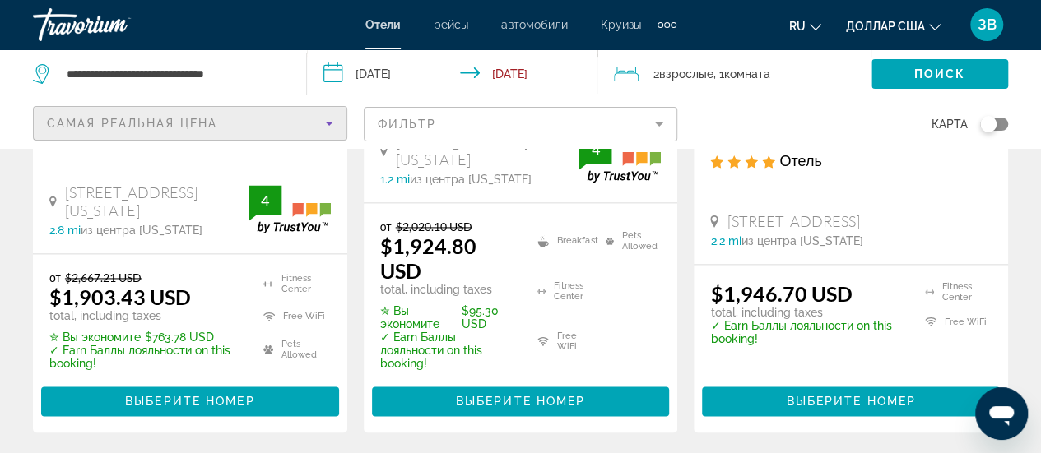
click at [328, 123] on icon "Sort by" at bounding box center [329, 124] width 8 height 4
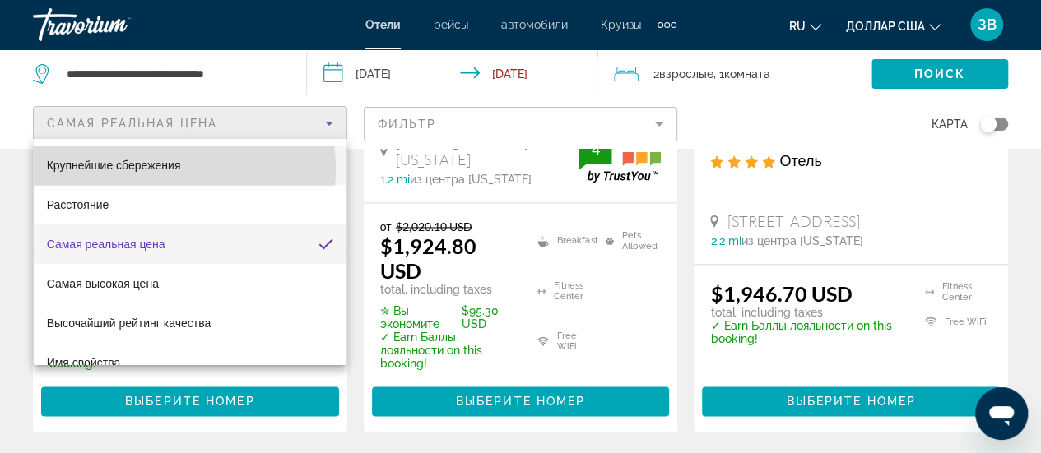
click at [166, 169] on font "Крупнейшие сбережения" at bounding box center [114, 165] width 134 height 13
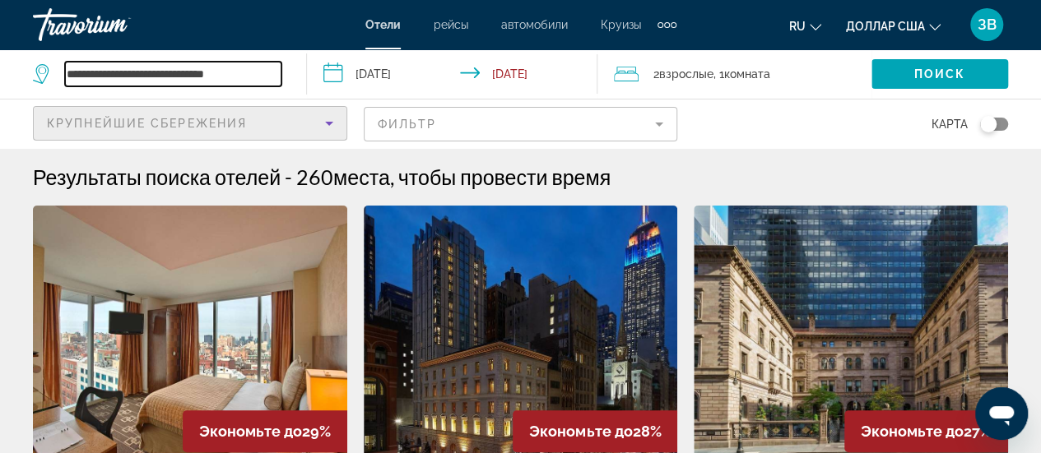
click at [254, 76] on input "**********" at bounding box center [173, 74] width 216 height 25
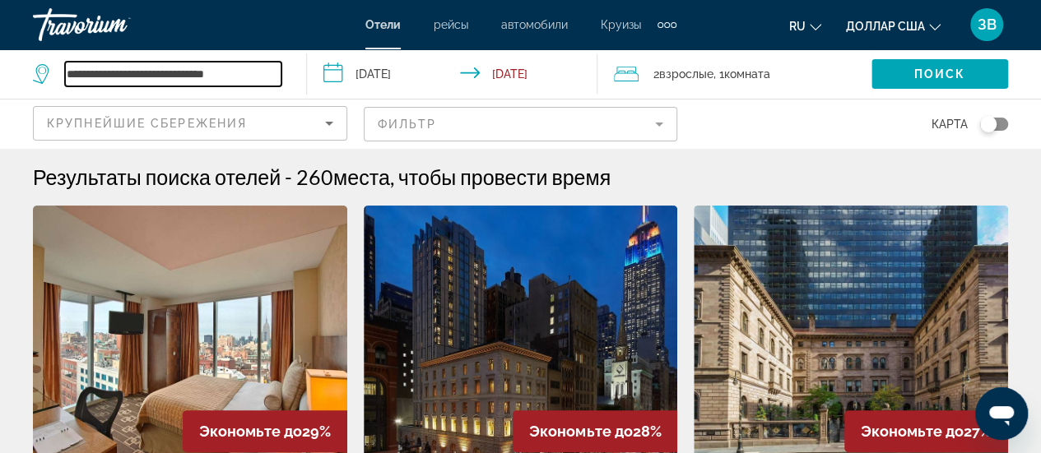
drag, startPoint x: 274, startPoint y: 73, endPoint x: 0, endPoint y: 67, distance: 274.1
click at [0, 67] on app-destination-search "**********" at bounding box center [153, 73] width 307 height 49
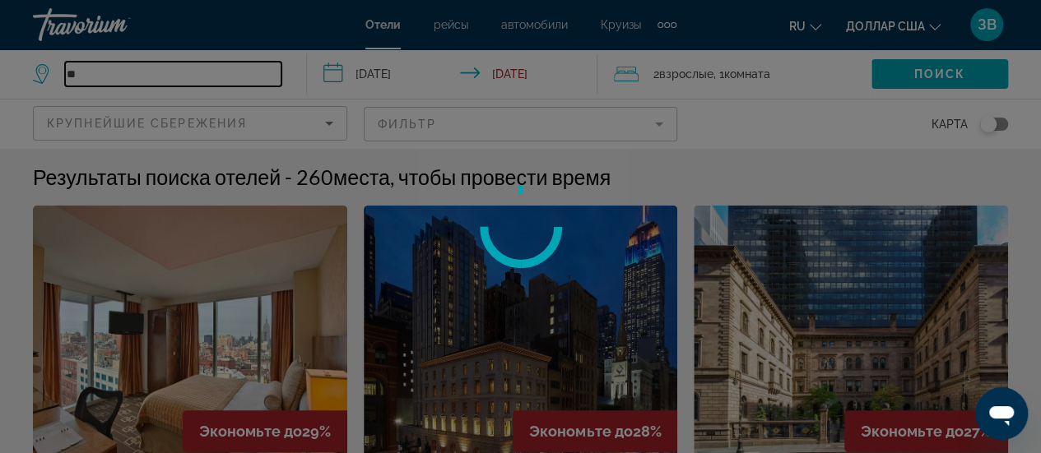
type input "*"
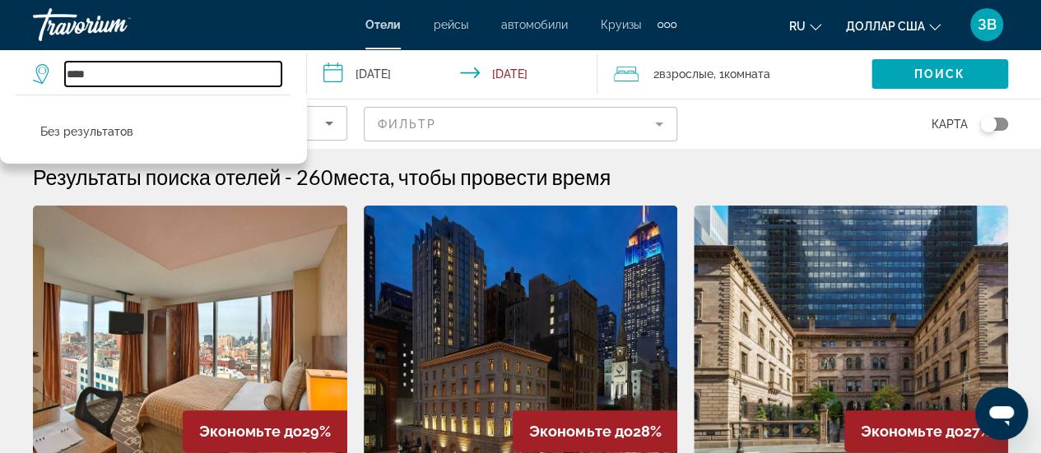
type input "****"
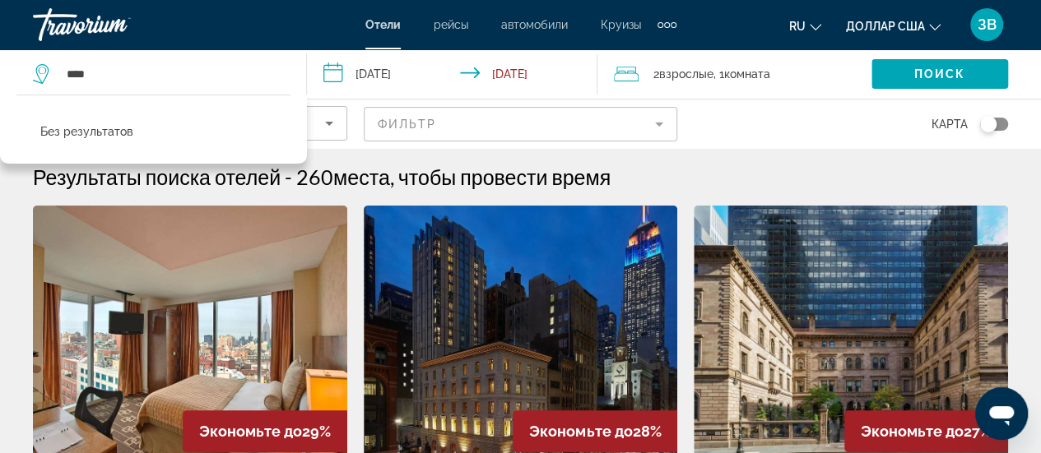
click at [337, 81] on input "**********" at bounding box center [455, 76] width 297 height 54
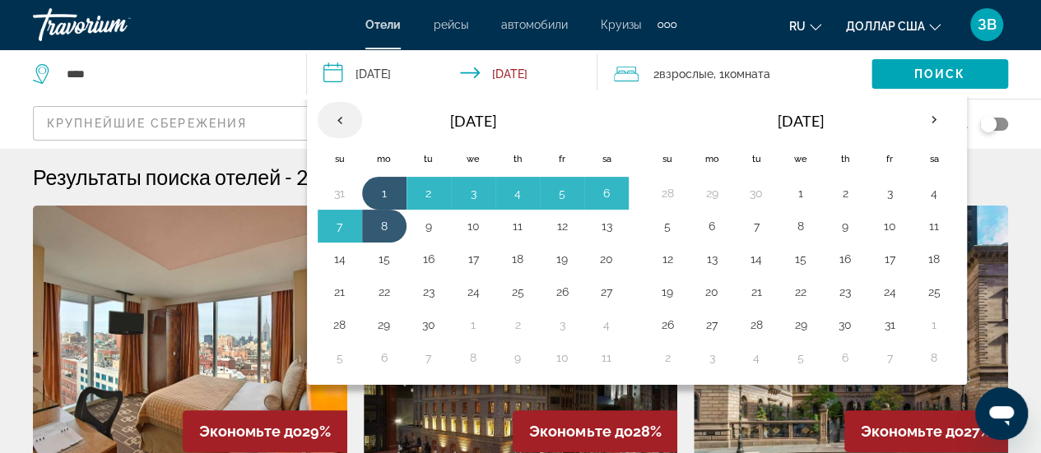
click at [343, 121] on th "Previous month" at bounding box center [340, 120] width 44 height 36
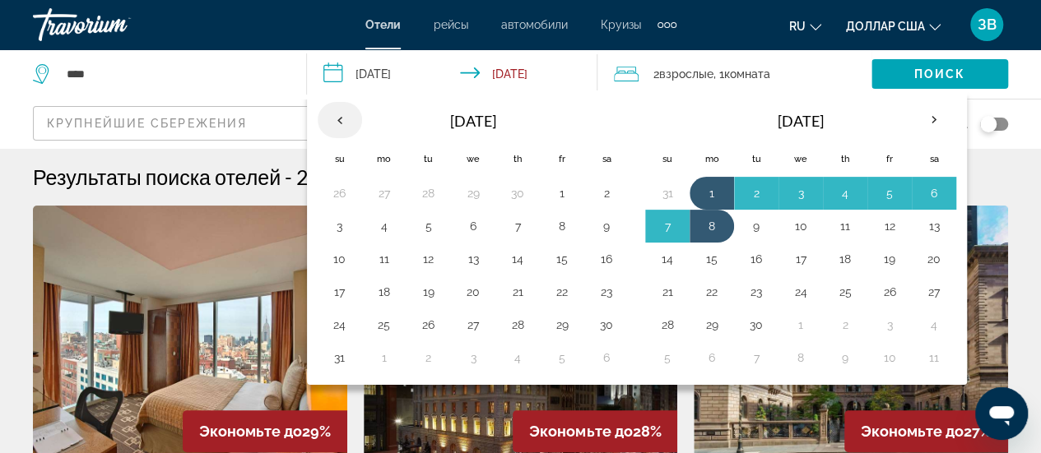
click at [343, 121] on th "Previous month" at bounding box center [340, 120] width 44 height 36
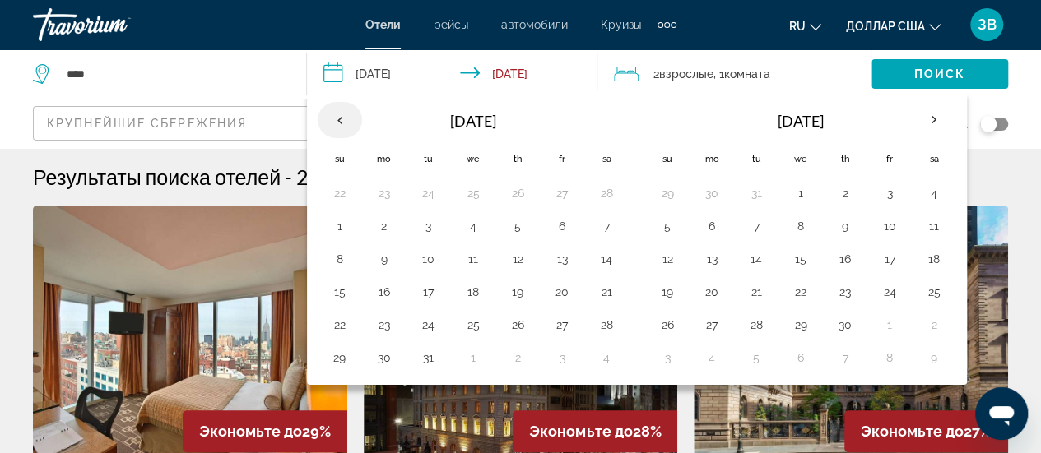
click at [343, 121] on th "Previous month" at bounding box center [340, 120] width 44 height 36
click at [561, 229] on button "9" at bounding box center [562, 226] width 26 height 23
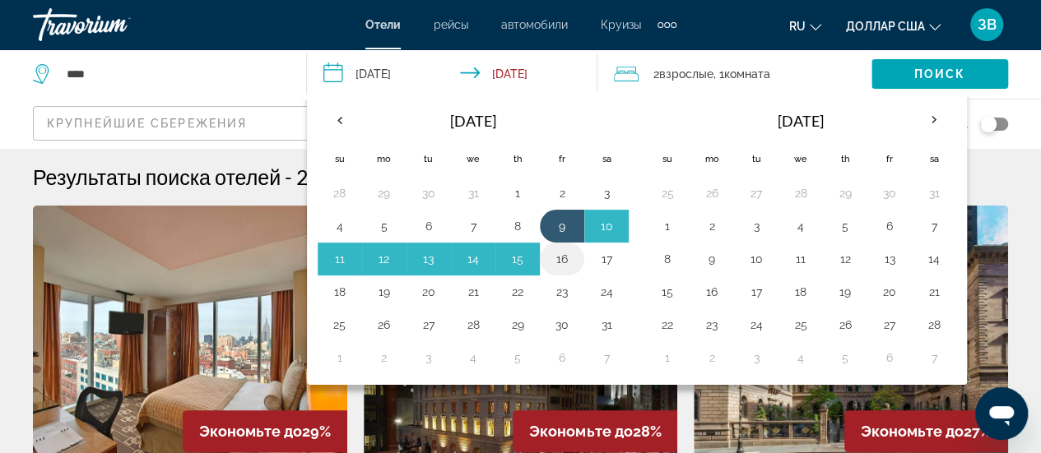
click at [560, 255] on button "16" at bounding box center [562, 259] width 26 height 23
type input "**********"
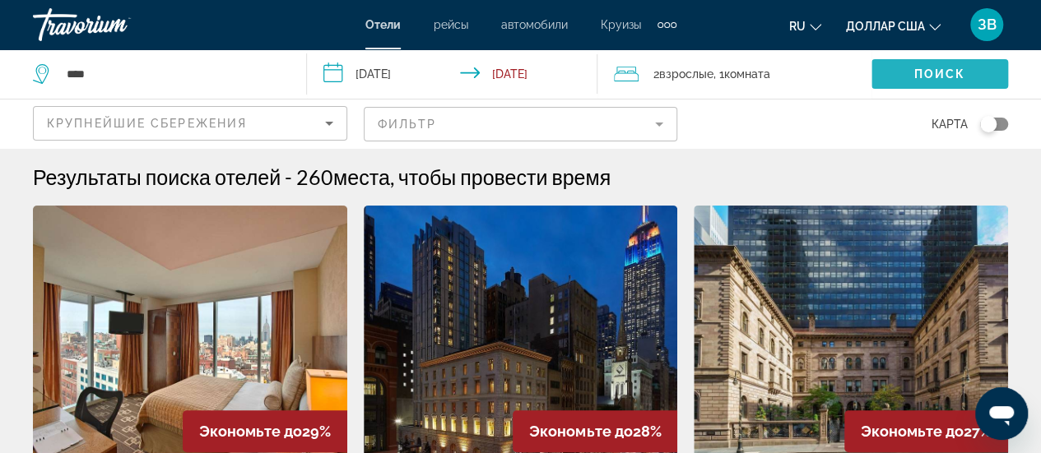
click at [946, 77] on span "Поиск" at bounding box center [940, 73] width 52 height 13
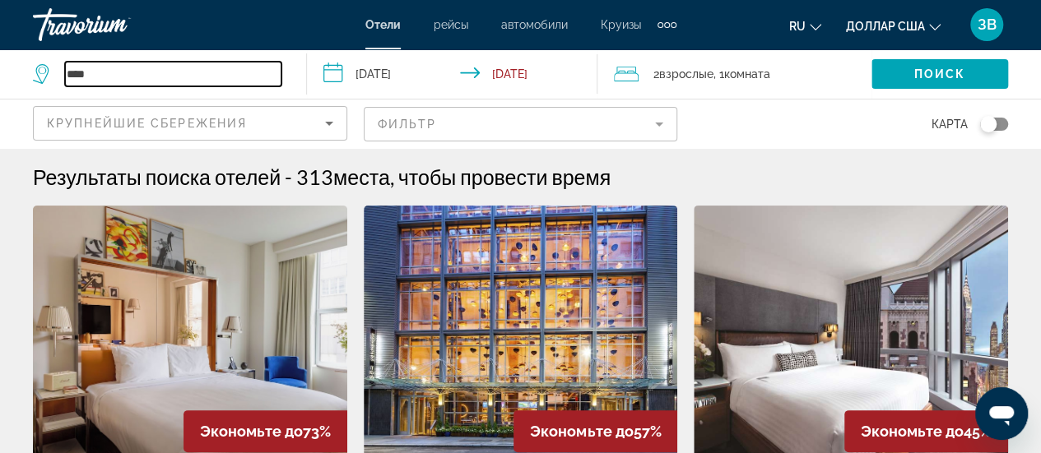
click at [226, 79] on input "****" at bounding box center [173, 74] width 216 height 25
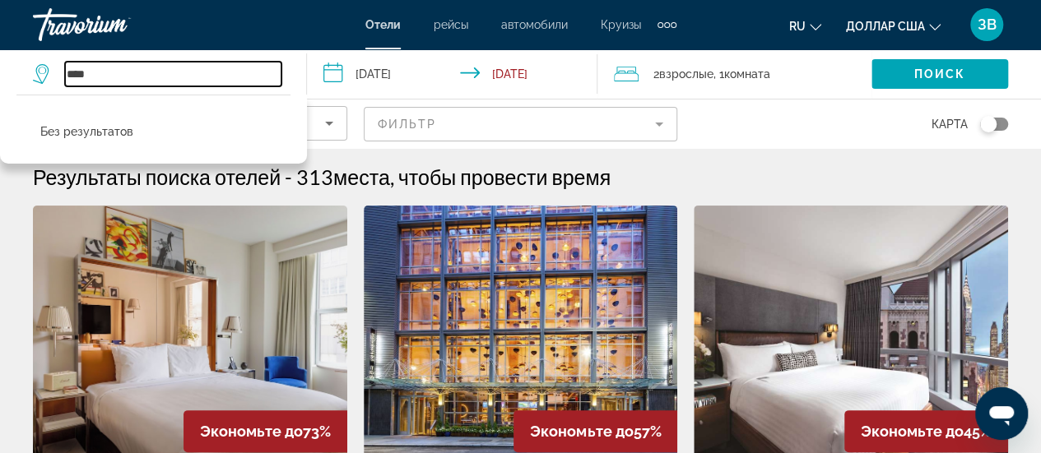
drag, startPoint x: 225, startPoint y: 80, endPoint x: 2, endPoint y: 58, distance: 224.1
click at [0, 53] on app-destination-search "**** Без результатов" at bounding box center [153, 73] width 307 height 49
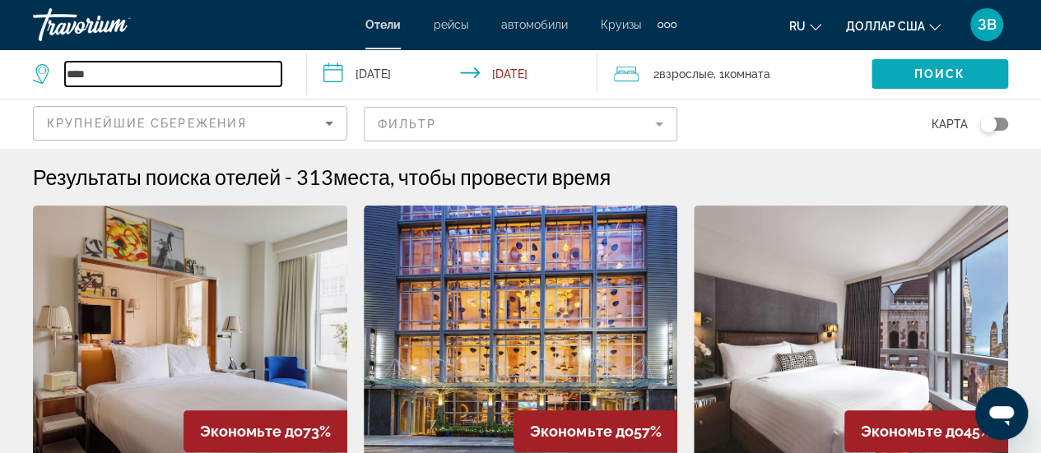
type input "****"
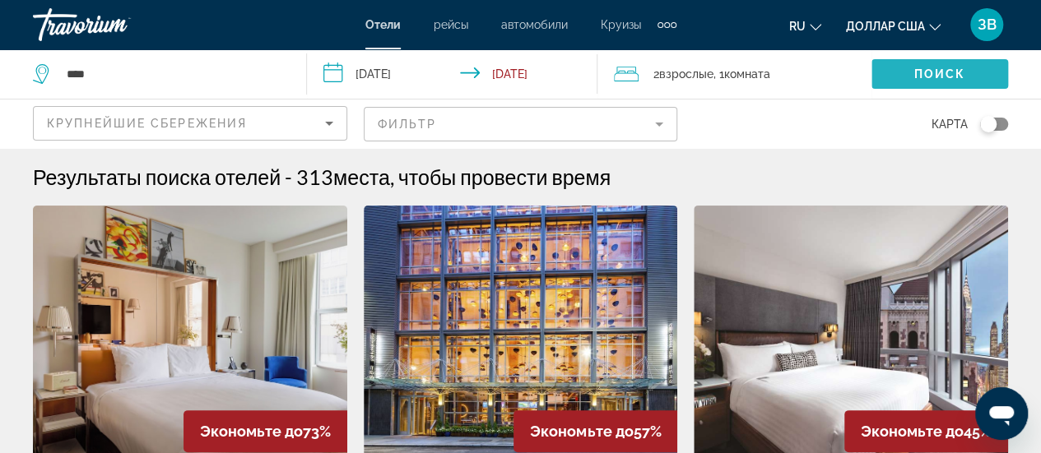
click at [943, 70] on span "Поиск" at bounding box center [940, 73] width 52 height 13
click at [444, 24] on font "рейсы" at bounding box center [451, 24] width 35 height 13
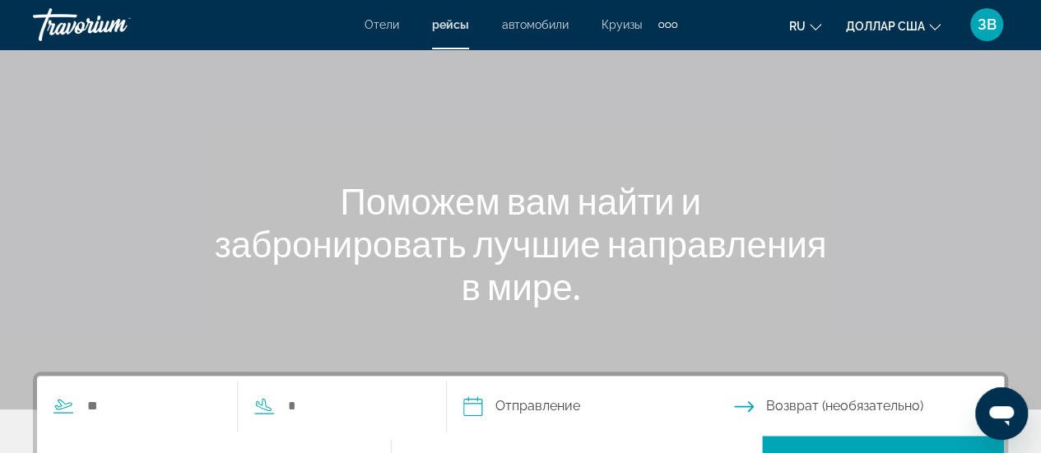
scroll to position [247, 0]
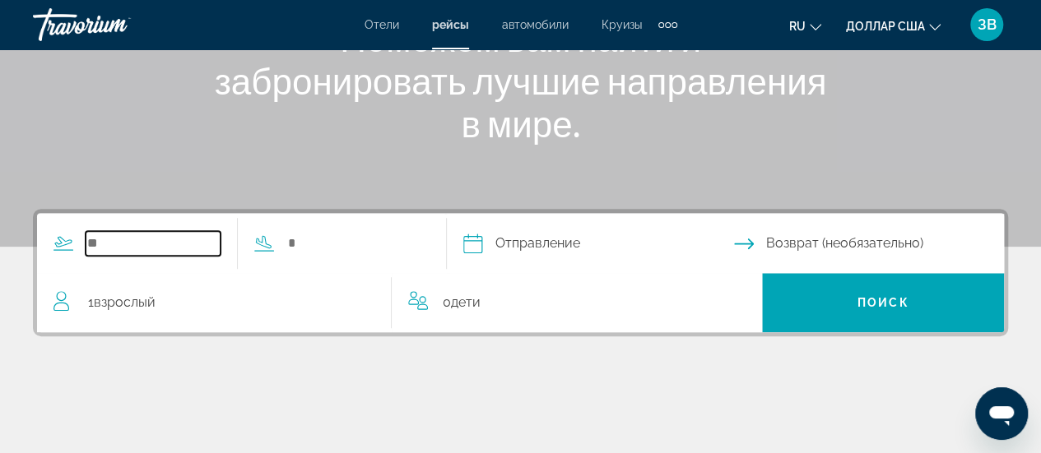
click at [128, 251] on input "Search widget" at bounding box center [153, 243] width 135 height 25
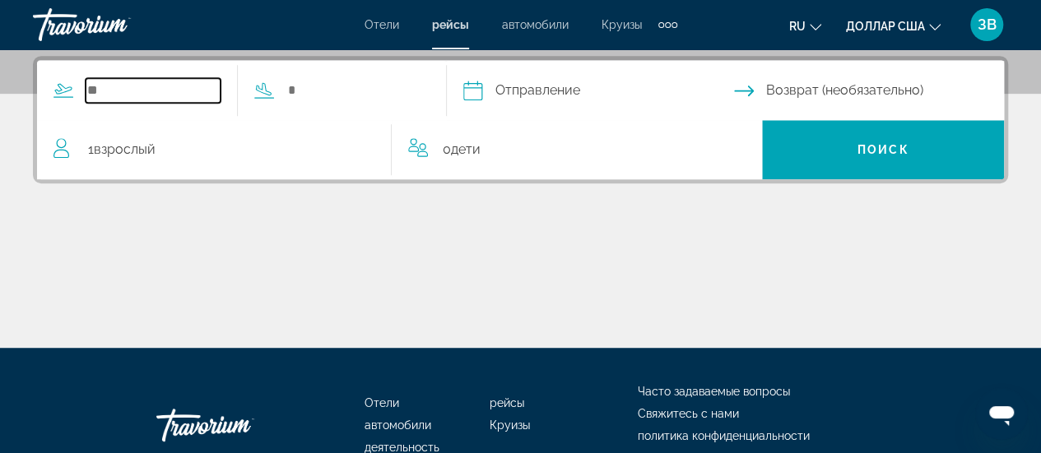
scroll to position [402, 0]
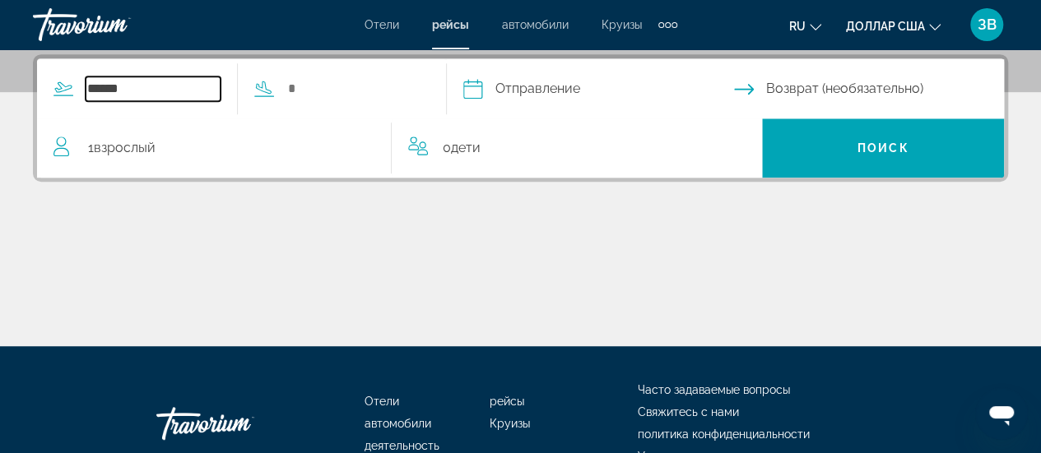
type input "******"
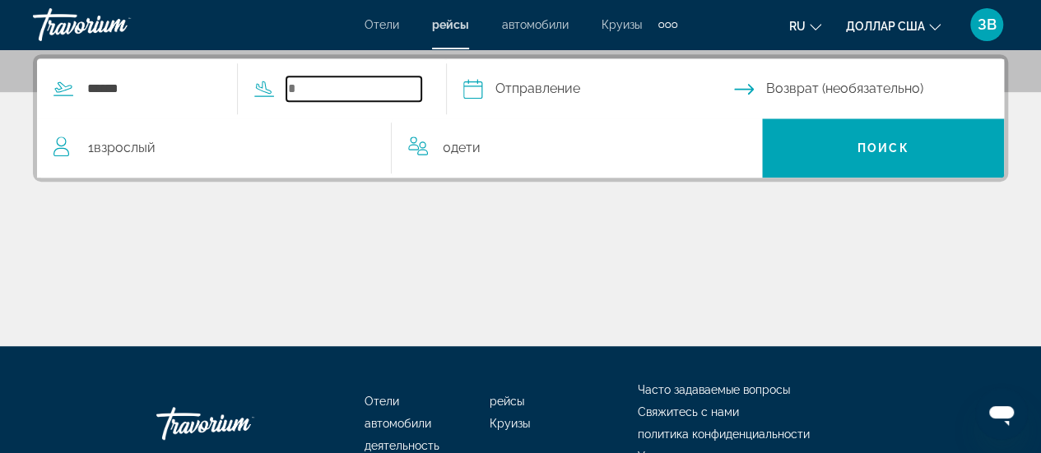
click at [332, 90] on input "Search widget" at bounding box center [353, 89] width 135 height 25
type input "********"
click at [566, 86] on input "Depart date" at bounding box center [597, 91] width 277 height 64
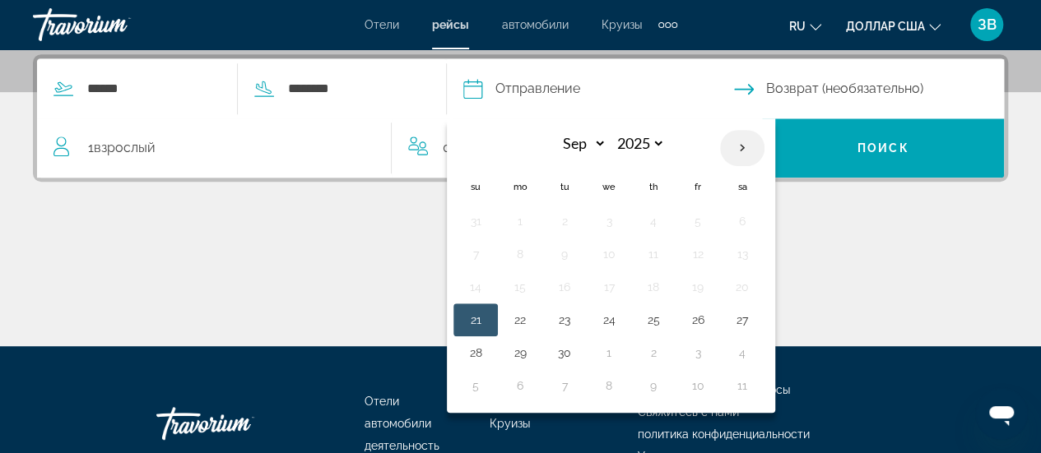
click at [764, 151] on th "Next month" at bounding box center [742, 148] width 44 height 36
select select "*"
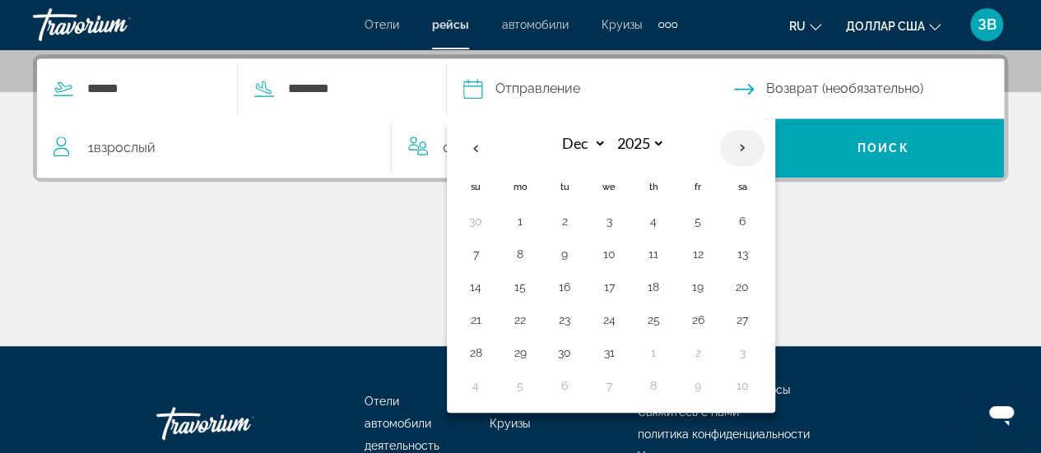
select select "****"
click at [578, 288] on button "13" at bounding box center [564, 287] width 26 height 23
type input "**********"
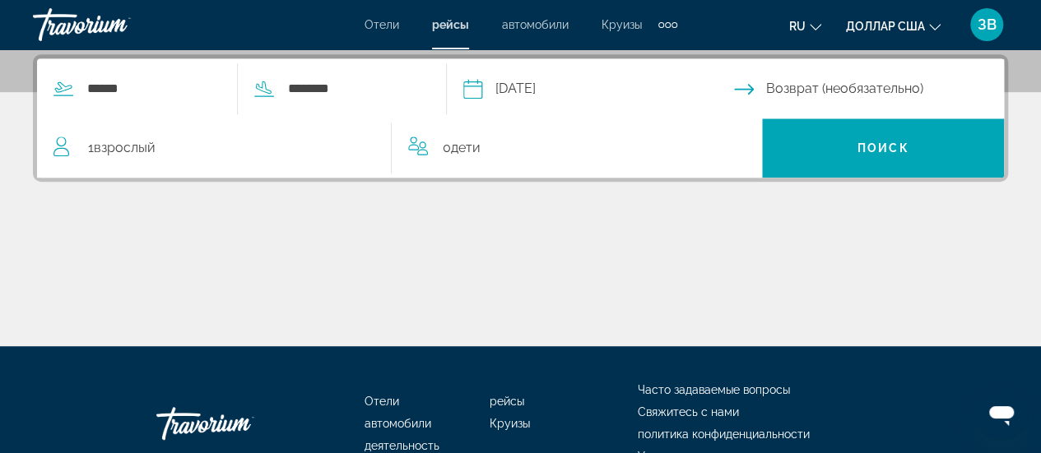
click at [760, 90] on input "Return date" at bounding box center [872, 91] width 277 height 64
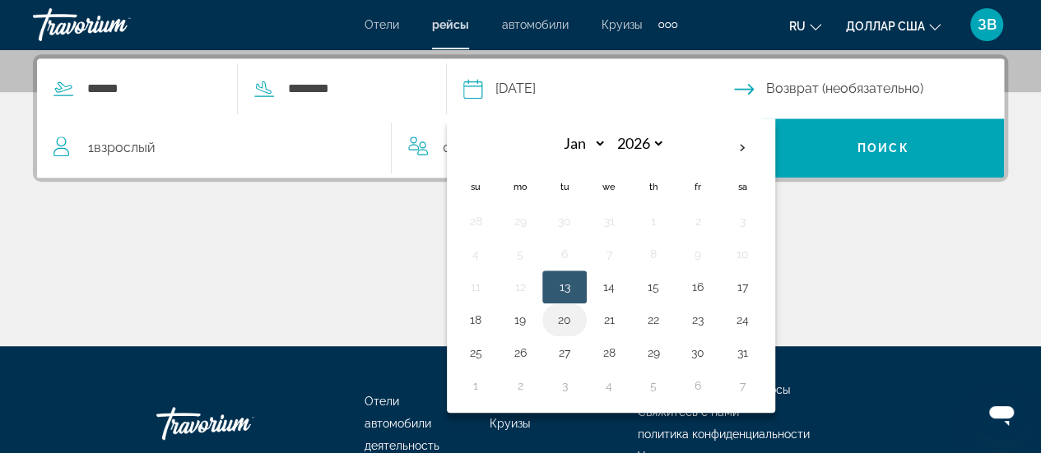
click at [578, 320] on button "20" at bounding box center [564, 320] width 26 height 23
type input "**********"
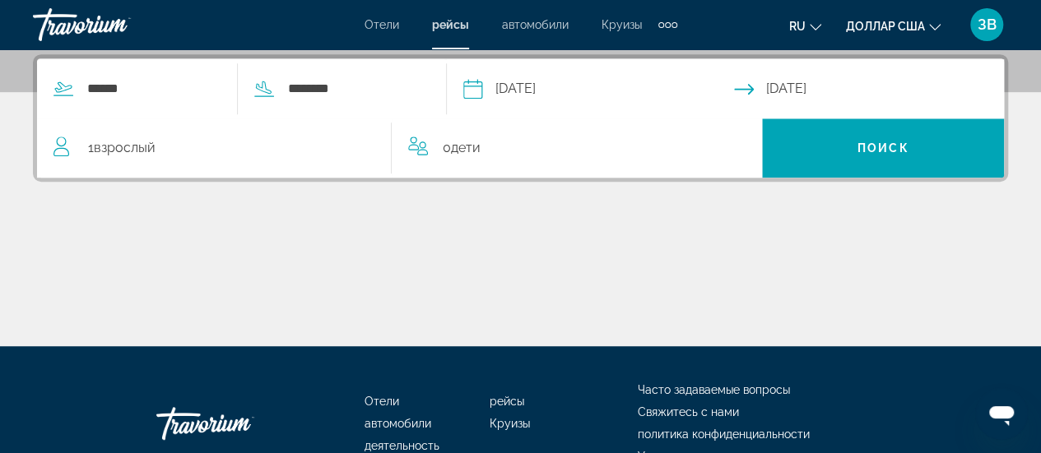
drag, startPoint x: 889, startPoint y: 148, endPoint x: 515, endPoint y: 317, distance: 409.9
click at [545, 331] on div "**********" at bounding box center [520, 200] width 1041 height 292
click at [151, 151] on span "Взрослый" at bounding box center [125, 148] width 62 height 16
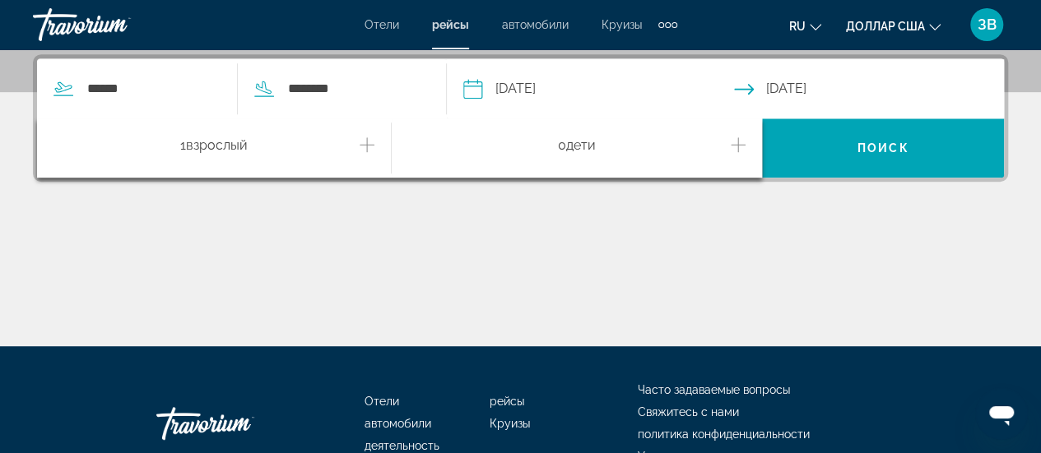
click at [379, 148] on div "1 Взрослый Взрослые" at bounding box center [221, 148] width 337 height 29
click at [364, 146] on icon "Increment adults" at bounding box center [367, 145] width 15 height 20
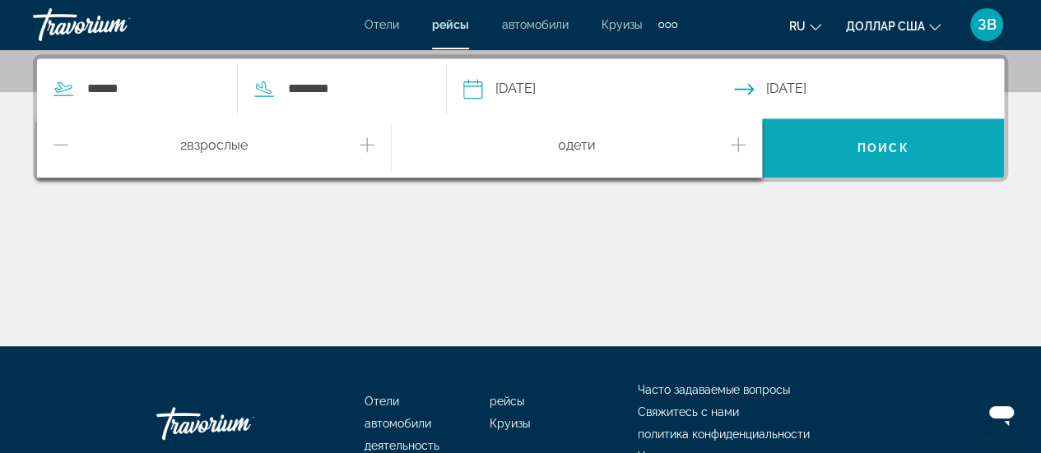
click at [873, 146] on span "Поиск" at bounding box center [883, 148] width 52 height 13
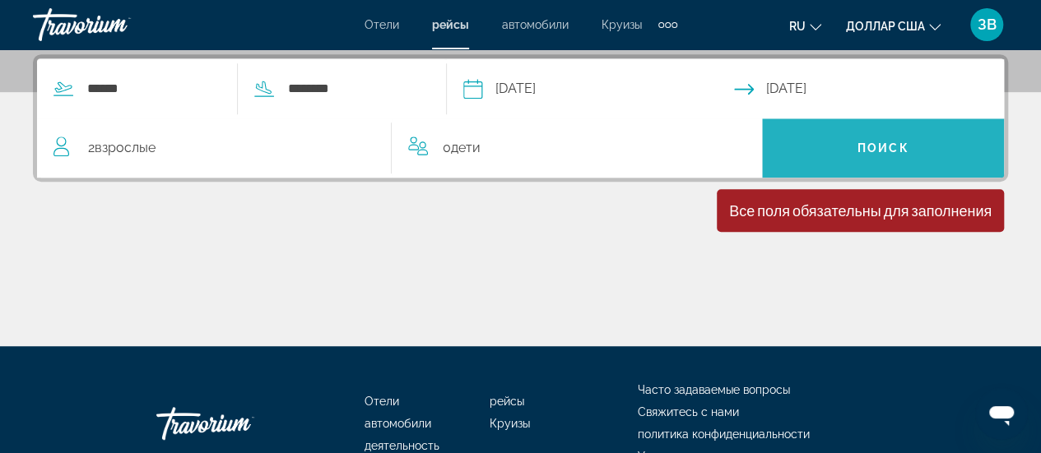
click at [871, 148] on span "Поиск" at bounding box center [883, 148] width 52 height 13
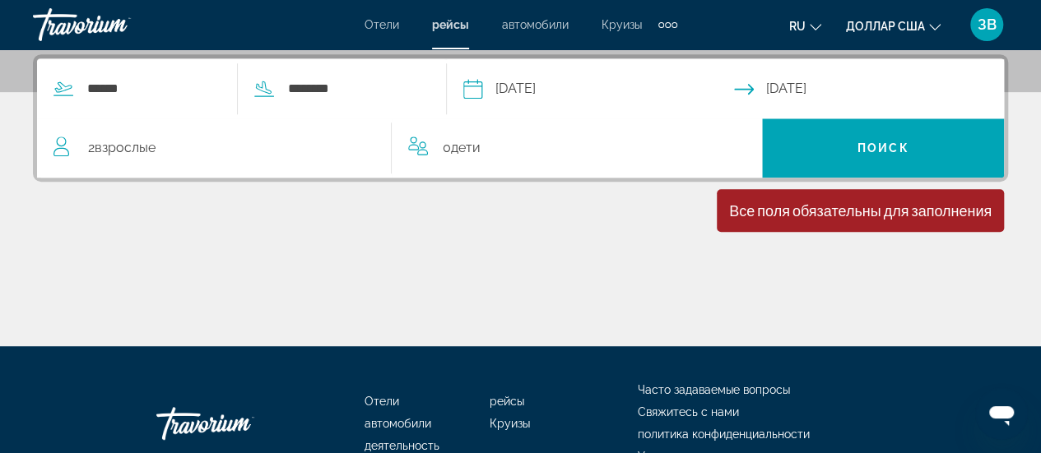
click at [461, 151] on span "Дети" at bounding box center [466, 148] width 30 height 16
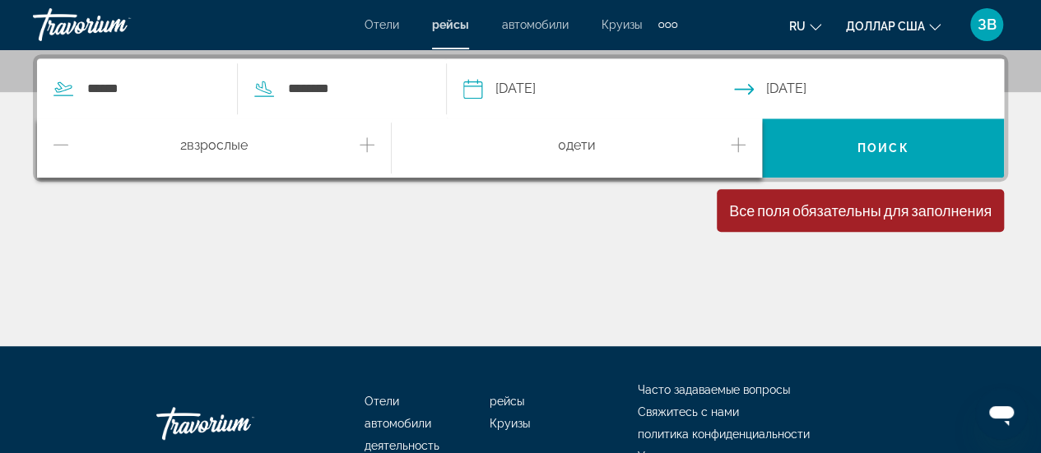
click at [667, 211] on div "**********" at bounding box center [520, 200] width 1041 height 292
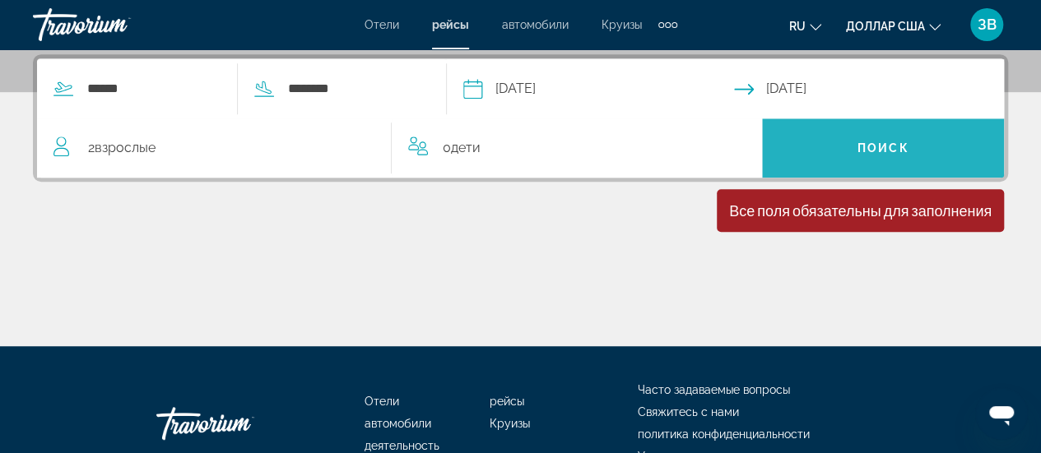
click at [857, 137] on span "Search widget" at bounding box center [883, 147] width 242 height 39
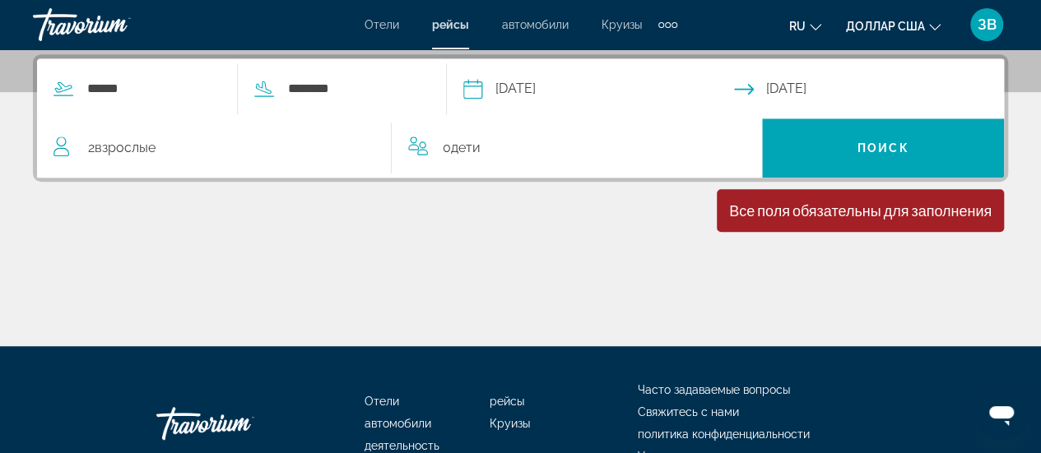
click at [568, 144] on div "0 Ребенок Дети" at bounding box center [577, 148] width 338 height 23
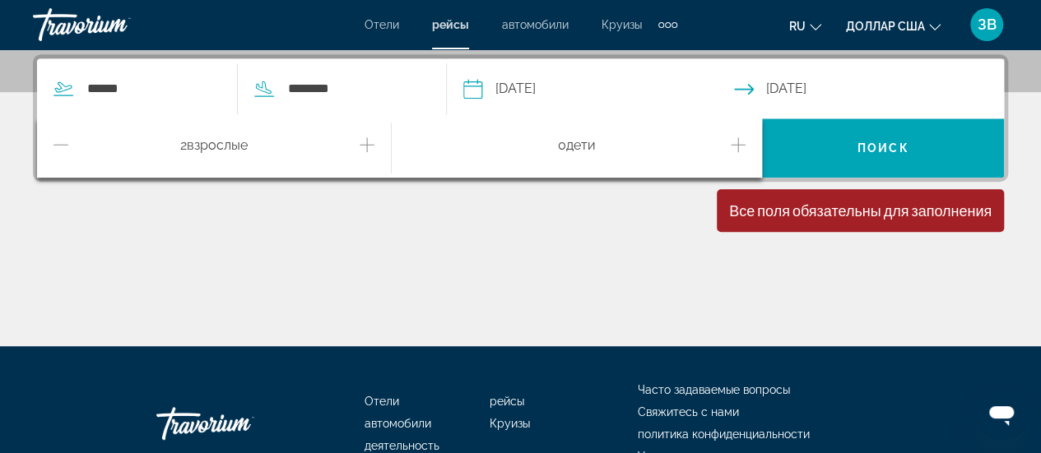
click at [741, 144] on icon "Increment children" at bounding box center [738, 145] width 15 height 20
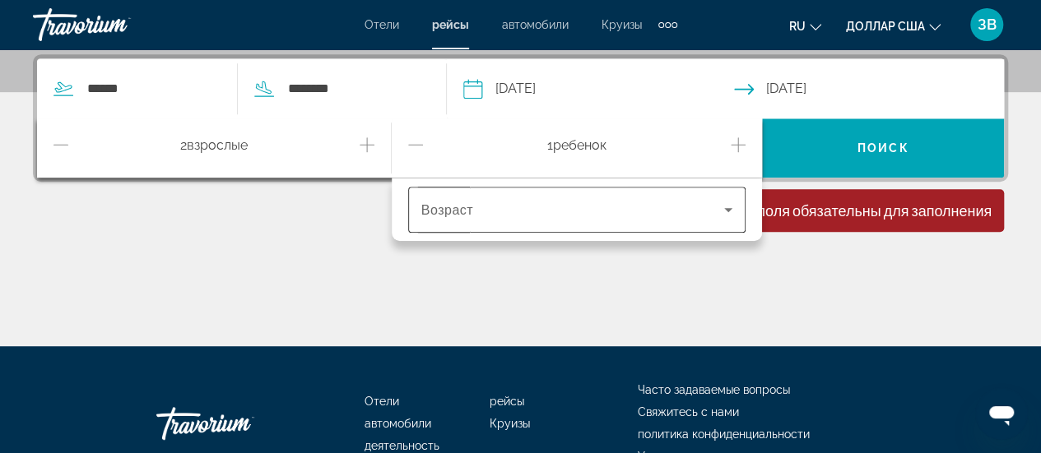
click at [723, 213] on icon "Travelers: 2 adults, 1 child" at bounding box center [728, 210] width 20 height 20
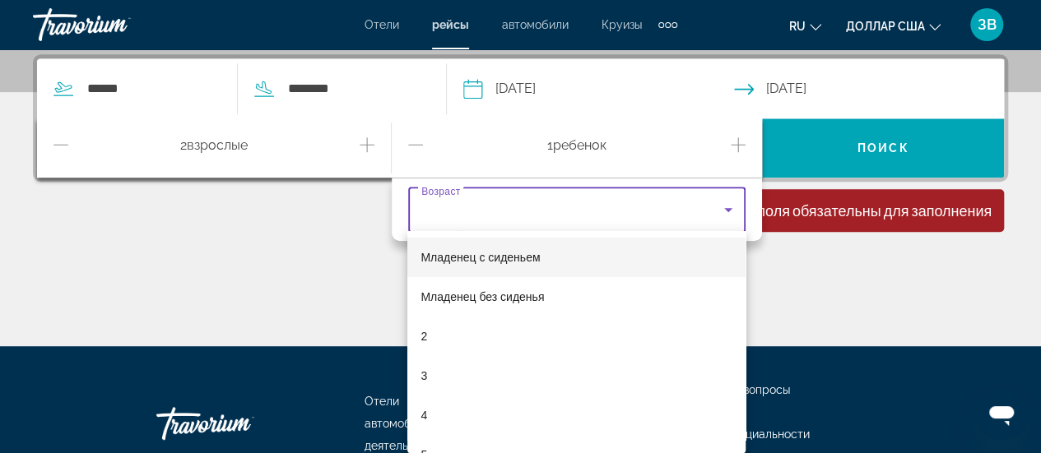
drag, startPoint x: 497, startPoint y: 261, endPoint x: 522, endPoint y: 256, distance: 25.2
click at [498, 261] on font "Младенец с сиденьем" at bounding box center [480, 257] width 119 height 13
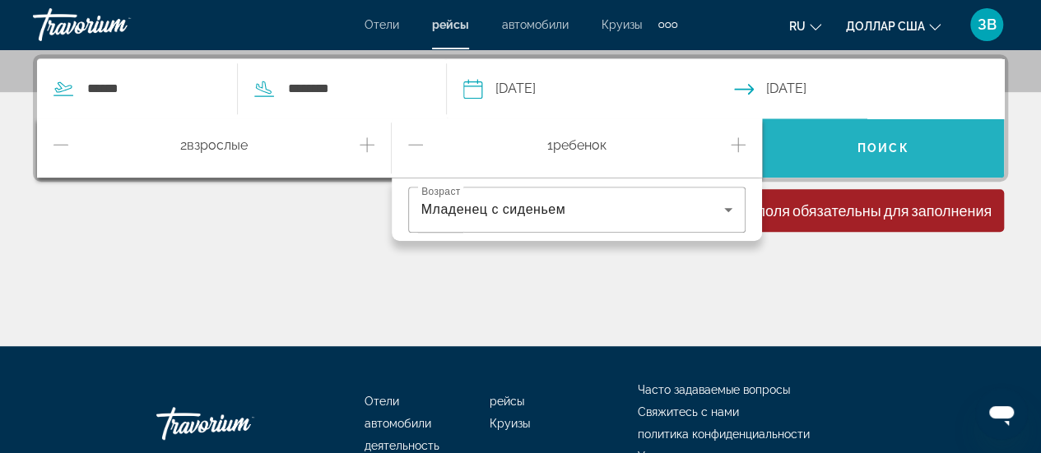
click at [881, 165] on span "Search widget" at bounding box center [883, 147] width 242 height 39
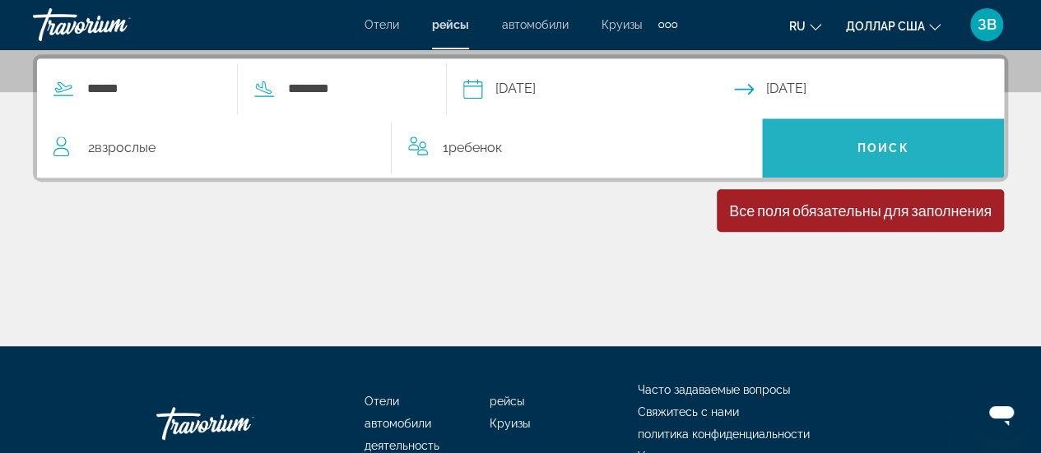
click at [909, 155] on span "Search widget" at bounding box center [883, 147] width 242 height 39
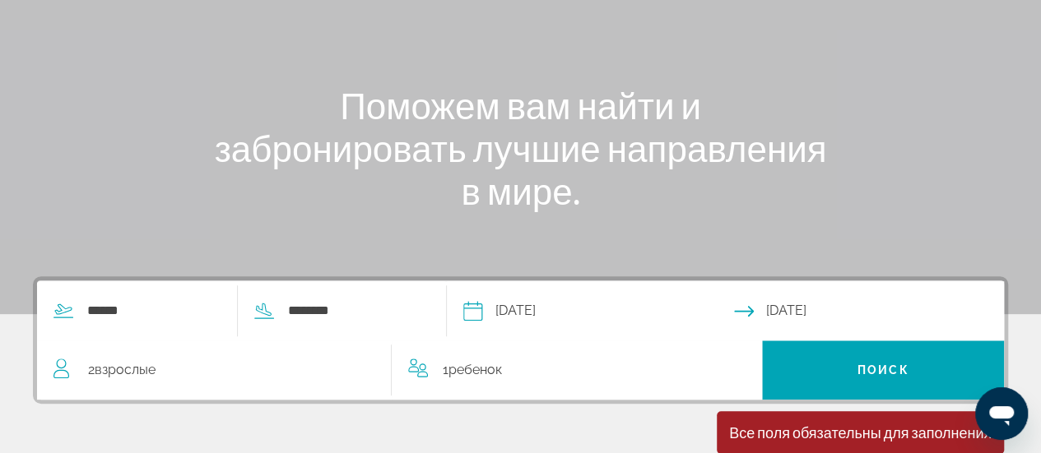
scroll to position [329, 0]
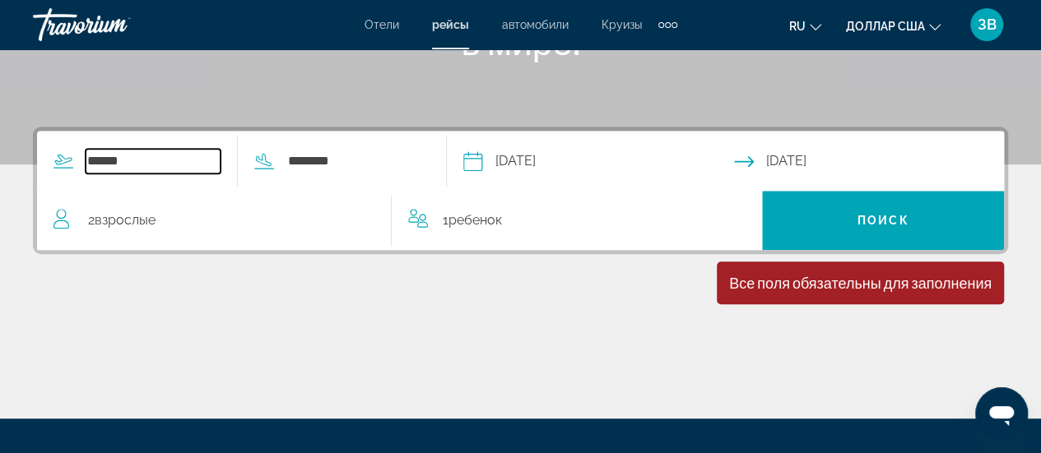
click at [221, 156] on input "******" at bounding box center [153, 161] width 135 height 25
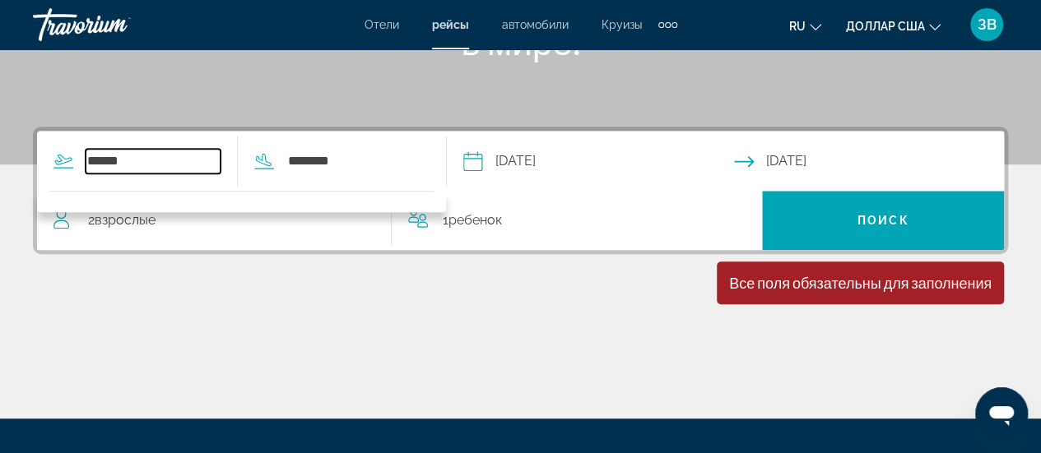
scroll to position [402, 0]
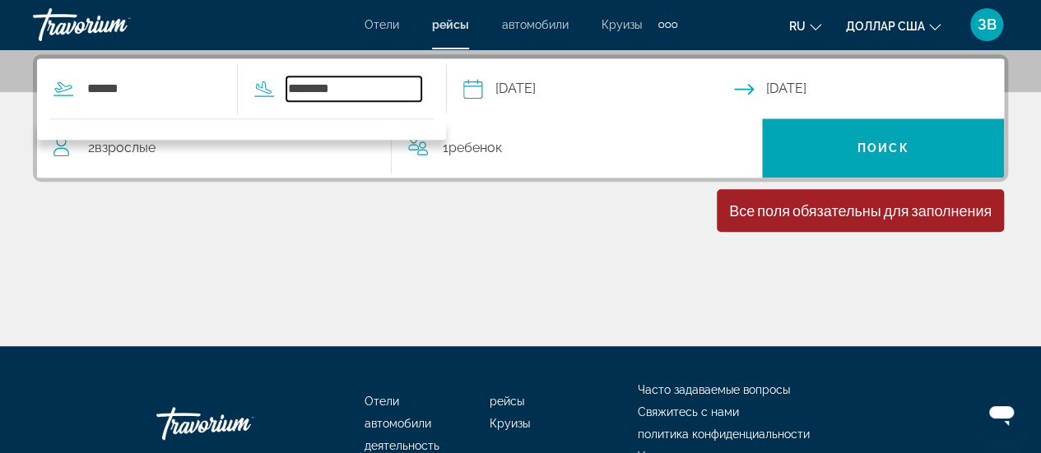
click at [365, 83] on input "********" at bounding box center [353, 89] width 135 height 25
click at [537, 90] on input "**********" at bounding box center [597, 91] width 277 height 64
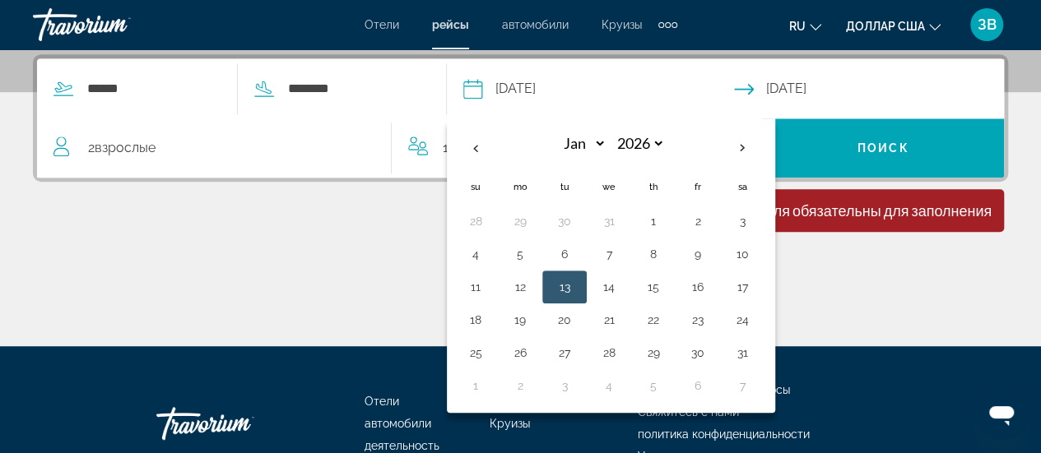
click at [578, 281] on button "13" at bounding box center [564, 287] width 26 height 23
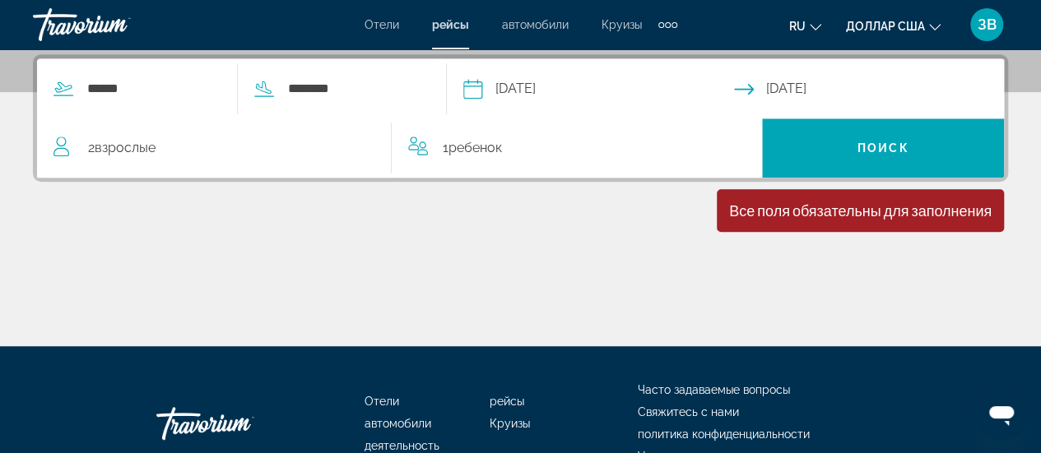
drag, startPoint x: 122, startPoint y: 143, endPoint x: 130, endPoint y: 141, distance: 8.6
click at [121, 142] on span "Взрослые" at bounding box center [125, 148] width 61 height 16
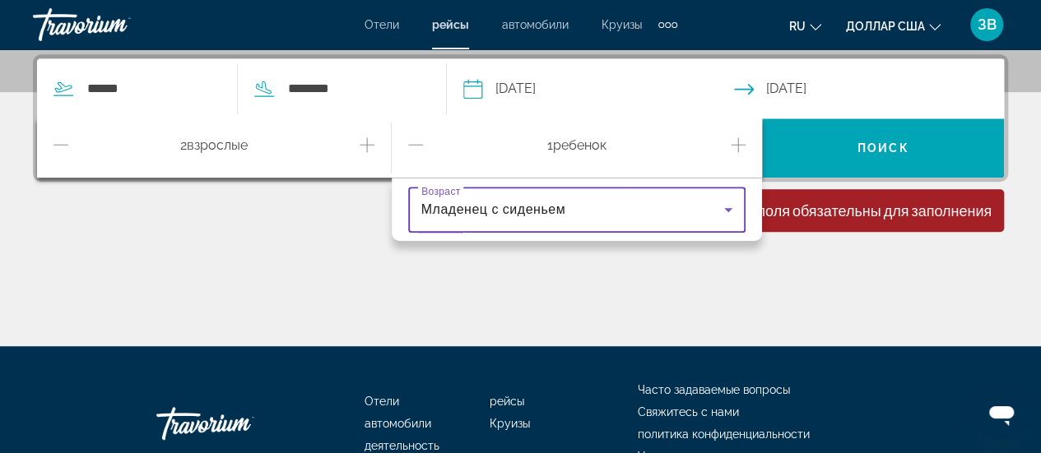
click at [724, 208] on icon "Travelers: 2 adults, 1 child" at bounding box center [728, 210] width 20 height 20
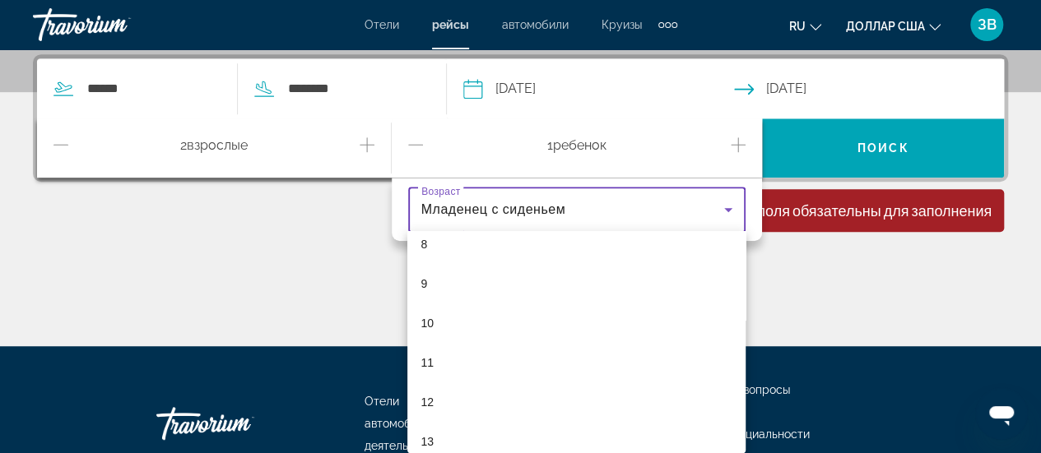
scroll to position [0, 0]
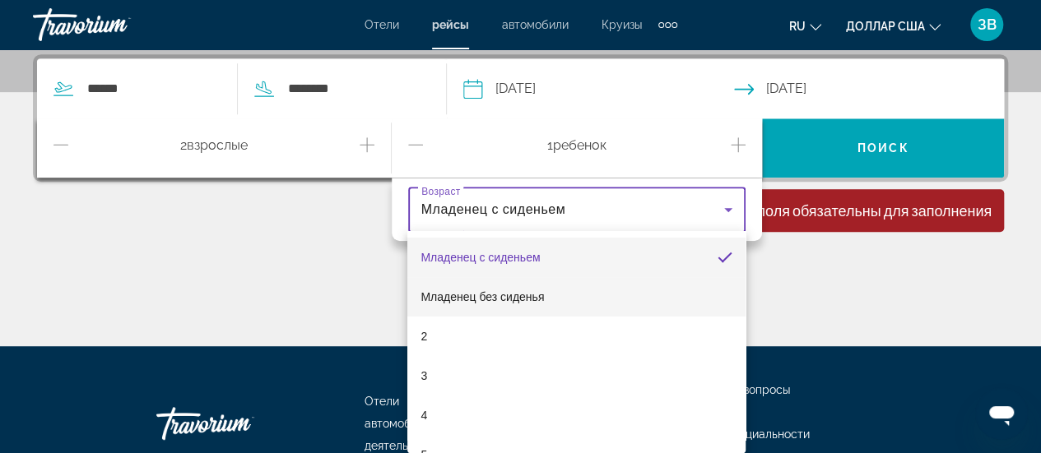
click at [543, 297] on font "Младенец без сиденья" at bounding box center [482, 296] width 123 height 13
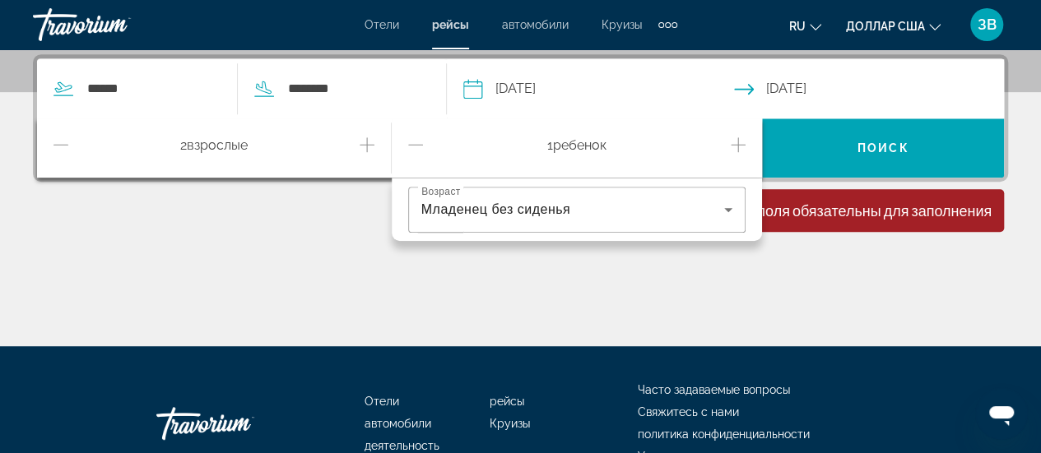
click at [908, 222] on div "Все поля обязательны для заполнения Children ages are required" at bounding box center [860, 210] width 287 height 43
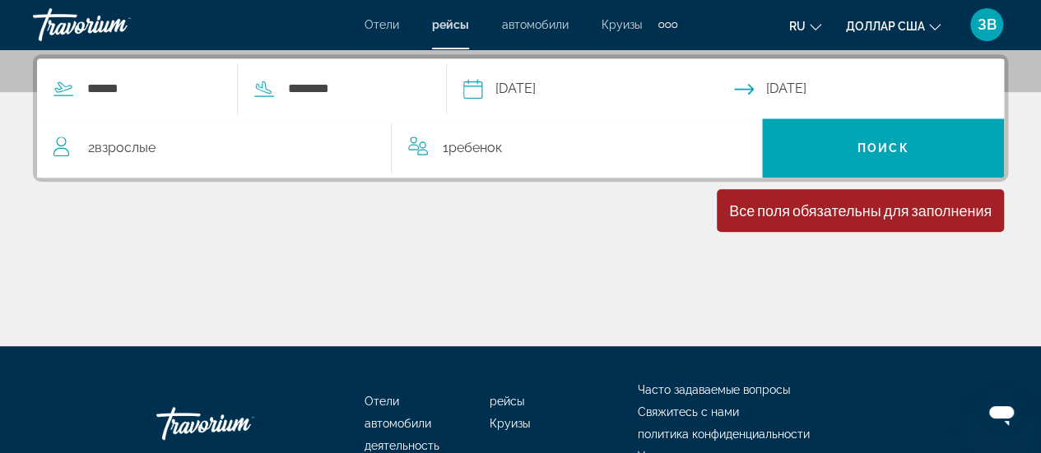
click at [304, 164] on div "2 Взрослый Взрослые" at bounding box center [222, 147] width 338 height 59
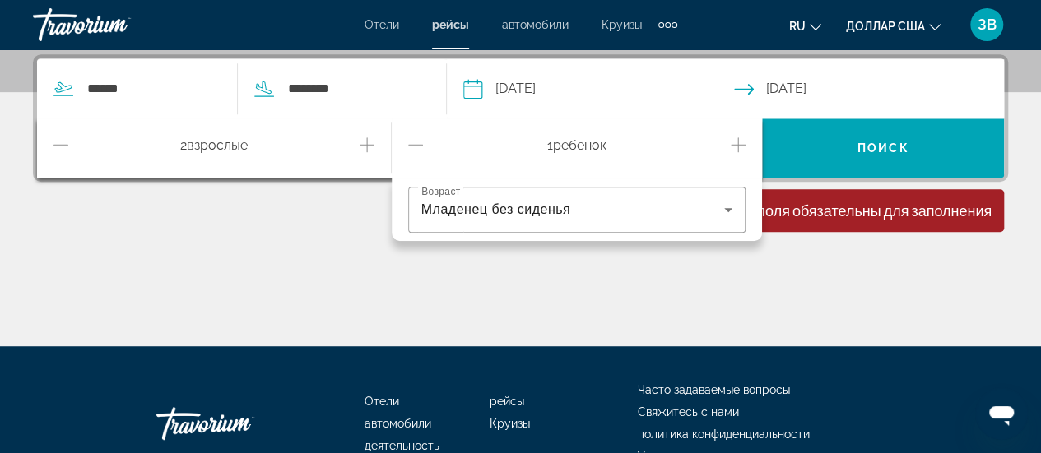
click at [44, 139] on div "2 Взрослый Взрослые" at bounding box center [214, 147] width 355 height 59
click at [64, 146] on icon "Decrement adults" at bounding box center [60, 145] width 15 height 20
click at [896, 228] on div "Все поля обязательны для заполнения Children ages are required" at bounding box center [860, 210] width 287 height 43
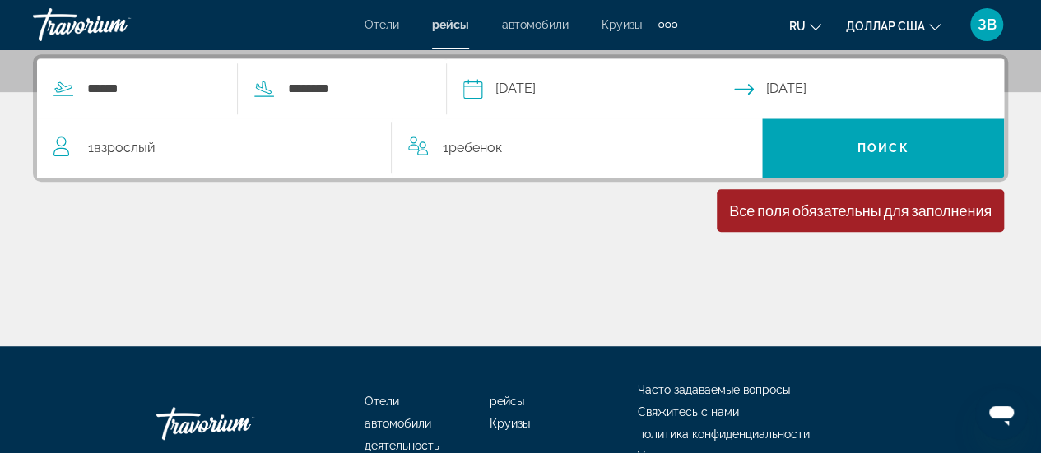
click at [896, 221] on div "Все поля обязательны для заполнения Children ages are required" at bounding box center [860, 210] width 287 height 43
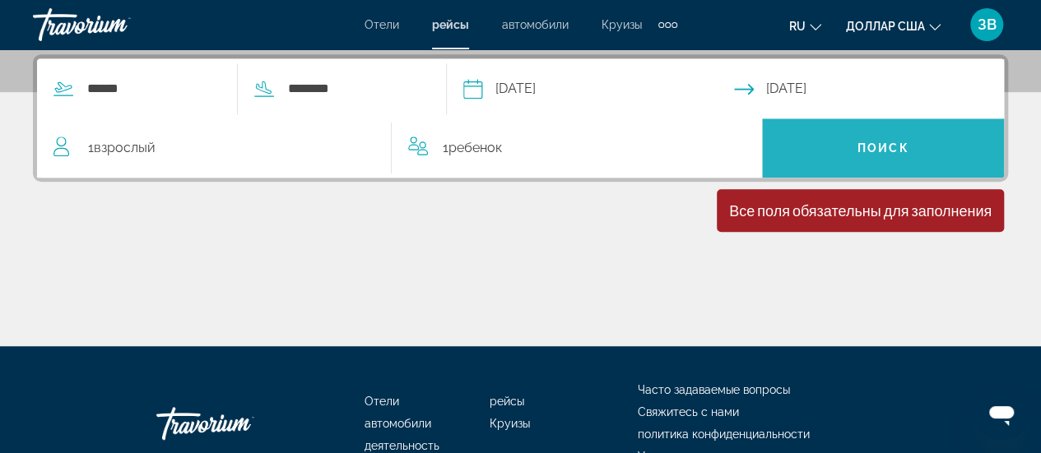
click at [908, 151] on span "Search widget" at bounding box center [883, 147] width 242 height 39
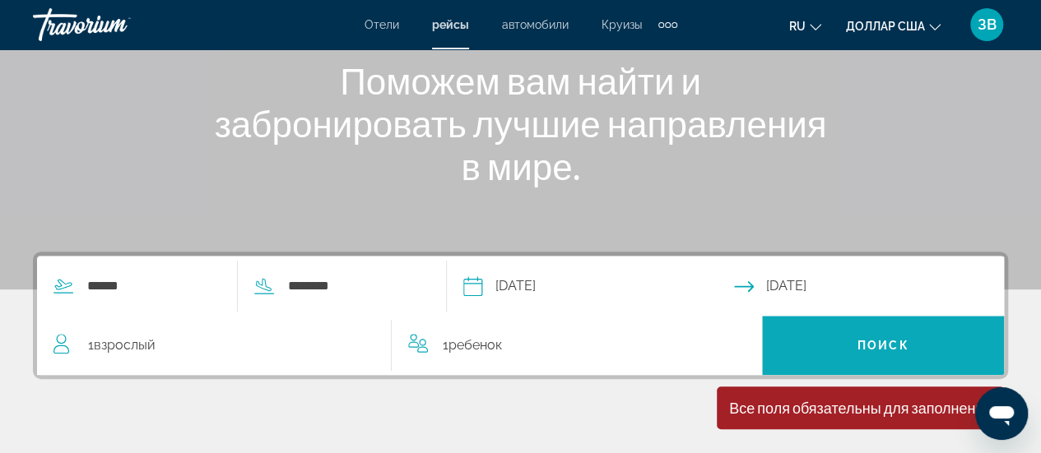
scroll to position [72, 0]
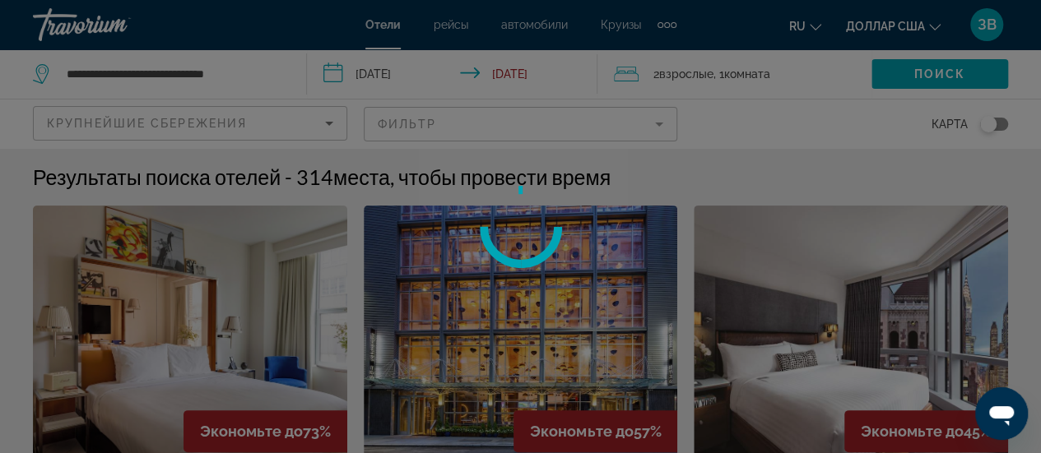
click at [792, 253] on div at bounding box center [520, 226] width 1041 height 453
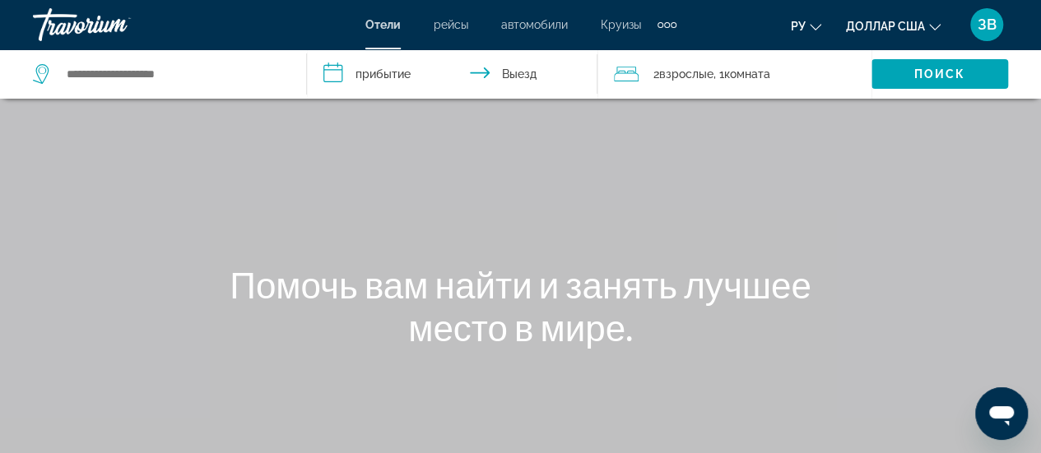
click at [448, 28] on font "рейсы" at bounding box center [451, 24] width 35 height 13
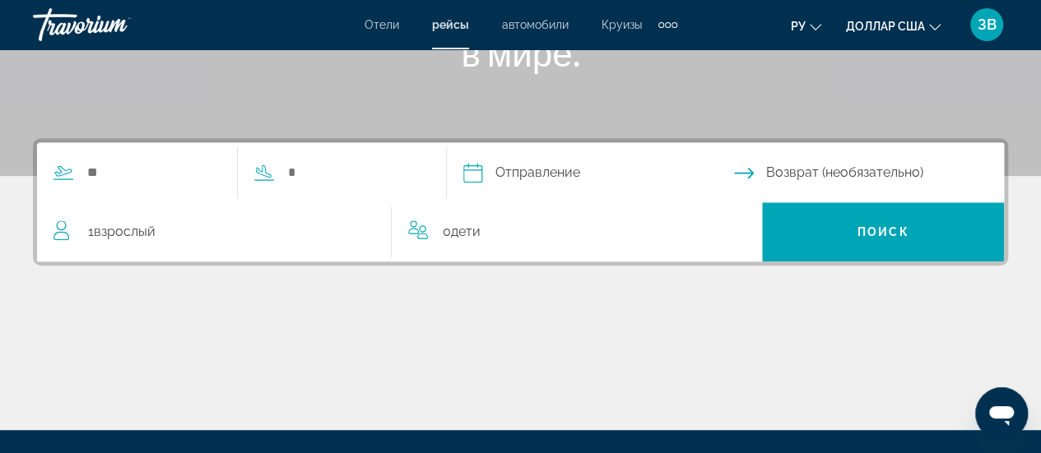
scroll to position [329, 0]
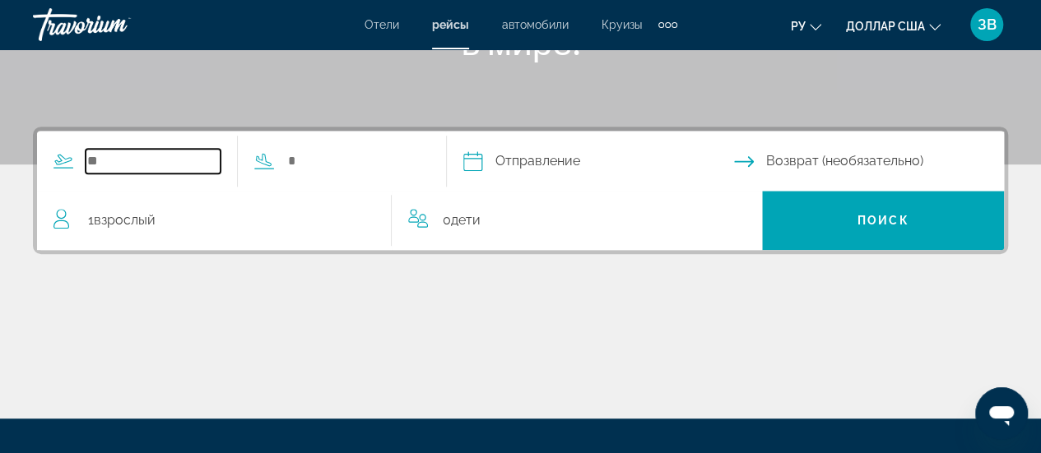
click at [194, 160] on input "Search widget" at bounding box center [153, 161] width 135 height 25
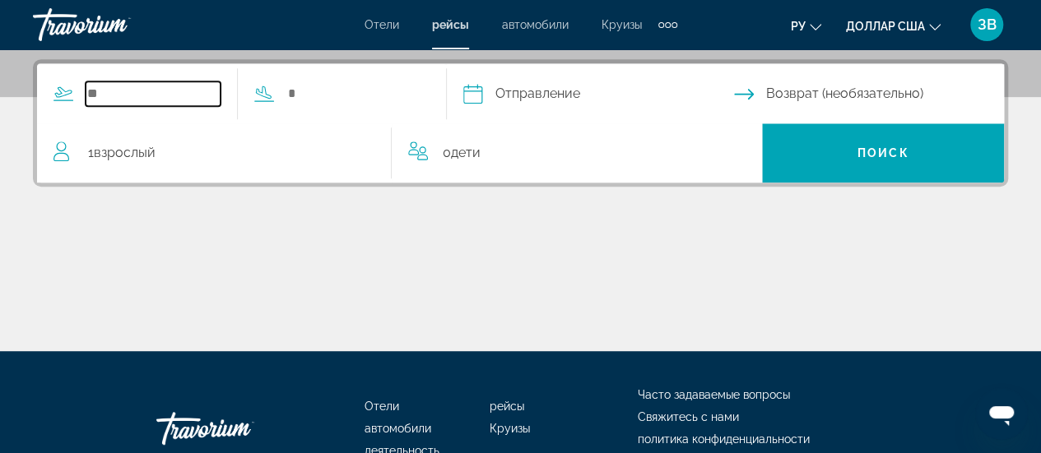
scroll to position [402, 0]
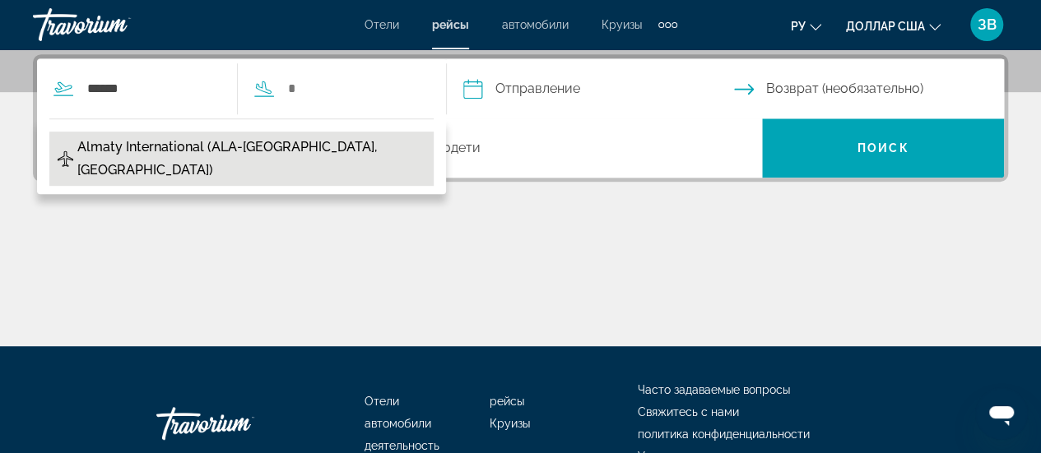
click at [169, 149] on span "Almaty International (ALA-Almaty, Kazakhstan)" at bounding box center [251, 159] width 348 height 46
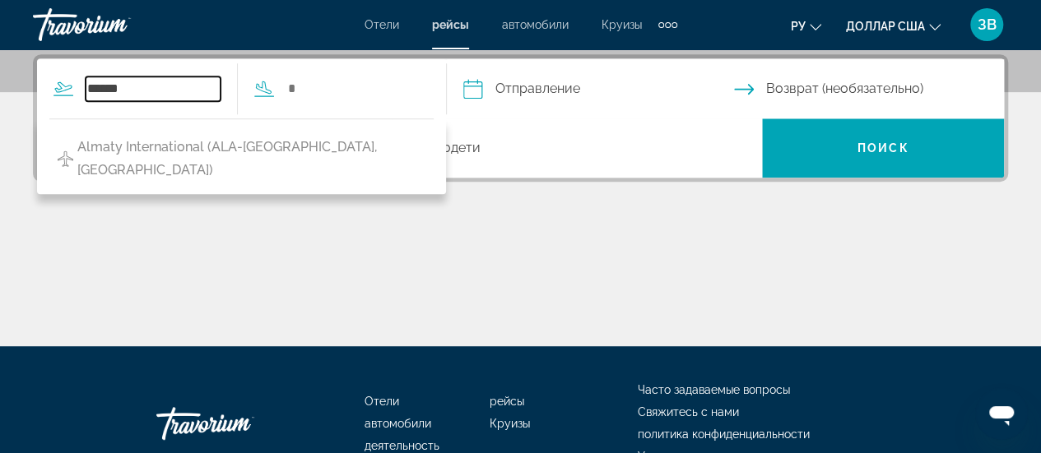
type input "**********"
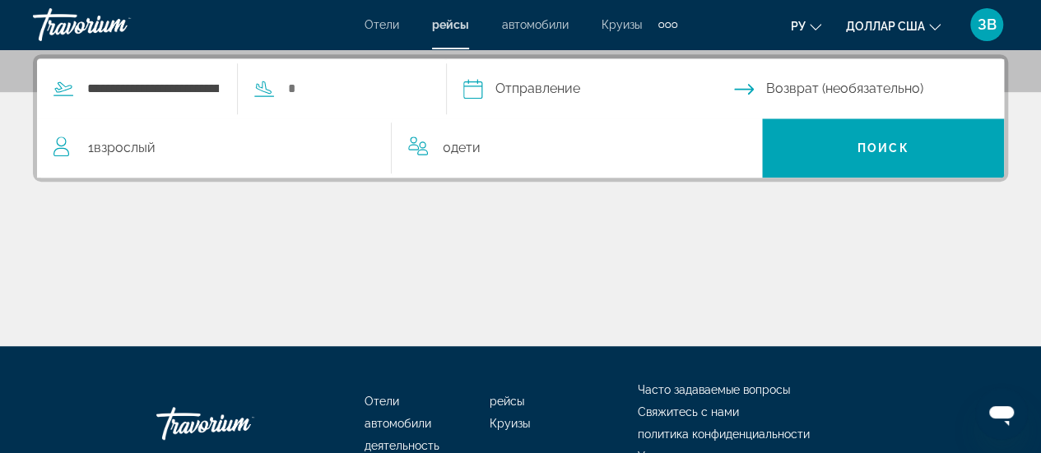
click at [606, 83] on input "Depart date" at bounding box center [597, 91] width 277 height 64
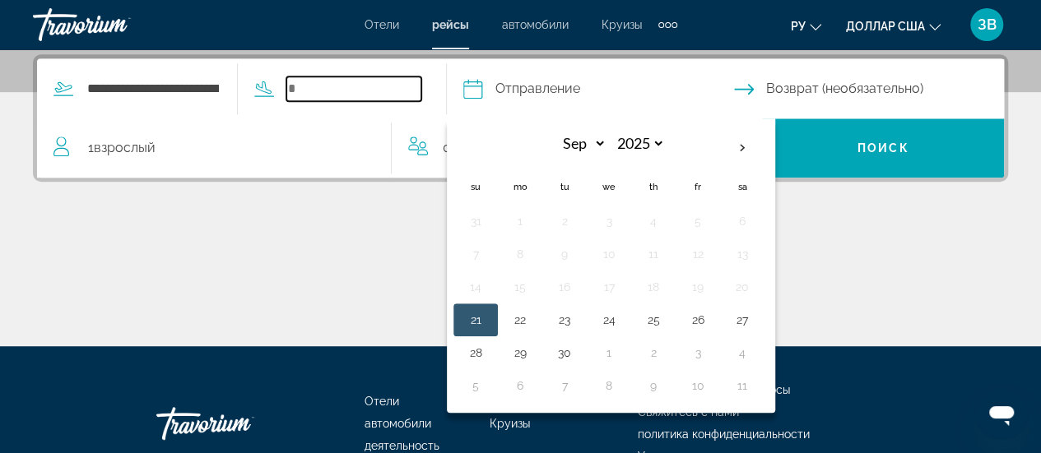
drag, startPoint x: 375, startPoint y: 78, endPoint x: 372, endPoint y: 86, distance: 8.9
click at [372, 84] on input "Search widget" at bounding box center [353, 89] width 135 height 25
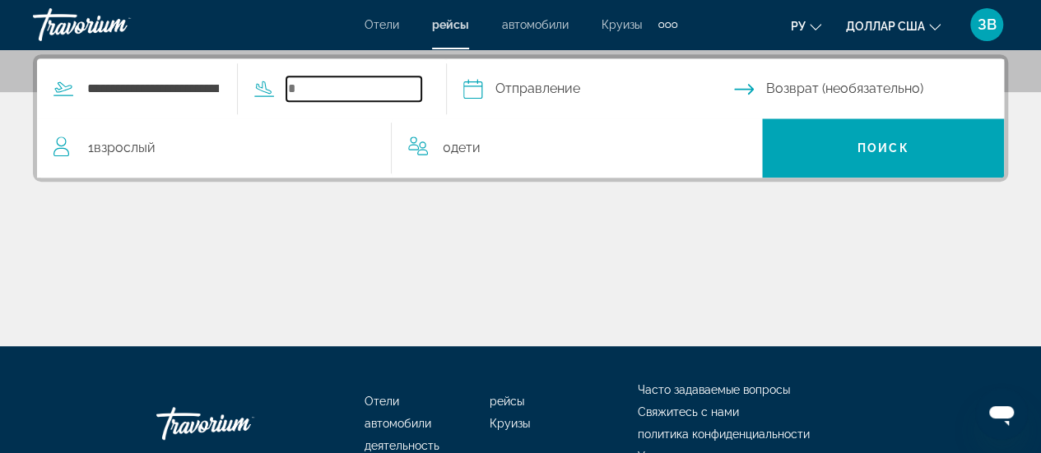
click at [396, 96] on input "Search widget" at bounding box center [353, 89] width 135 height 25
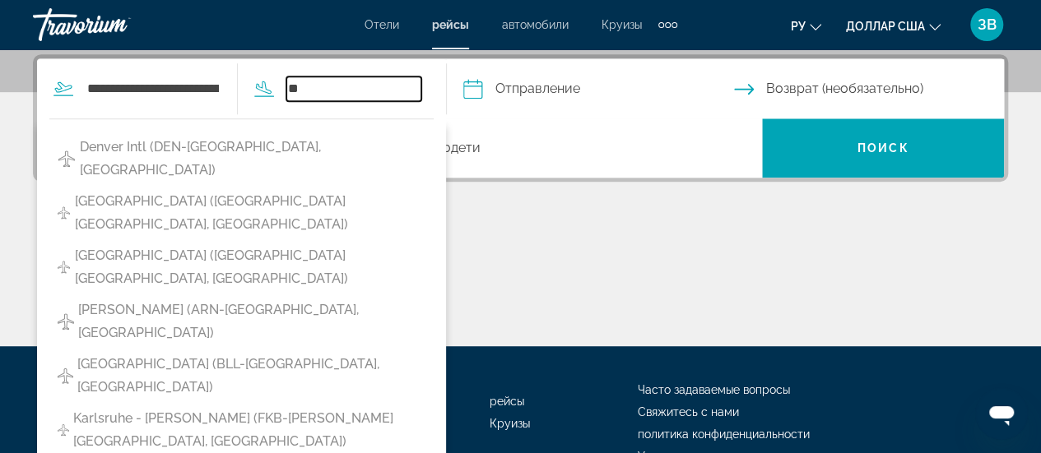
type input "*"
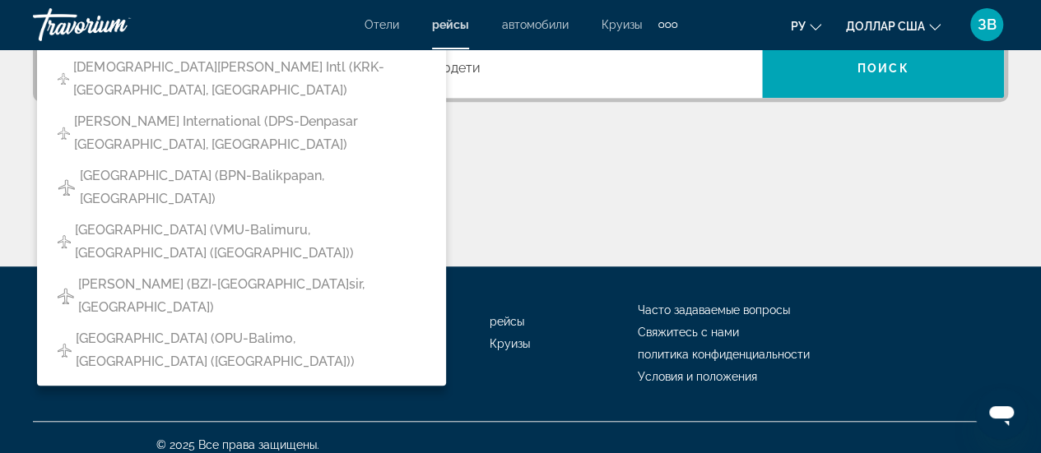
scroll to position [317, 0]
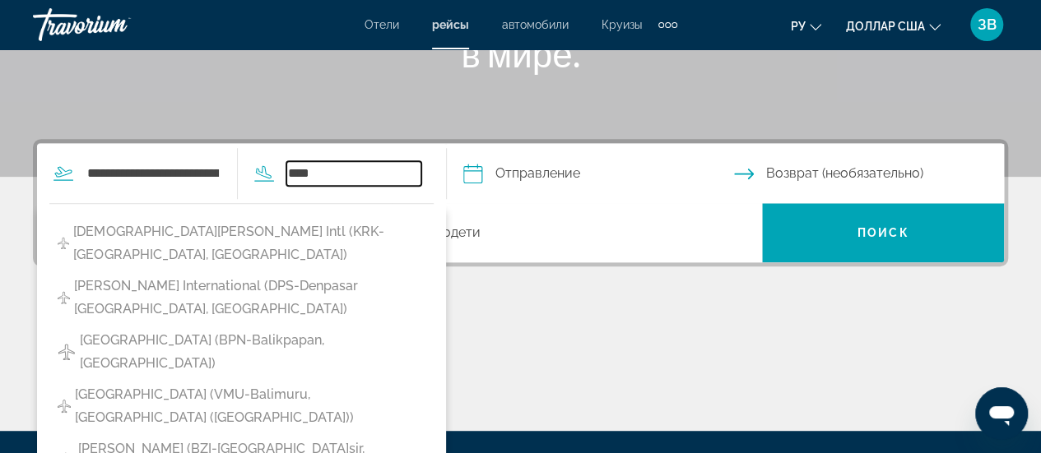
drag, startPoint x: 306, startPoint y: 165, endPoint x: 179, endPoint y: 154, distance: 127.2
click at [179, 154] on div "**********" at bounding box center [229, 173] width 384 height 59
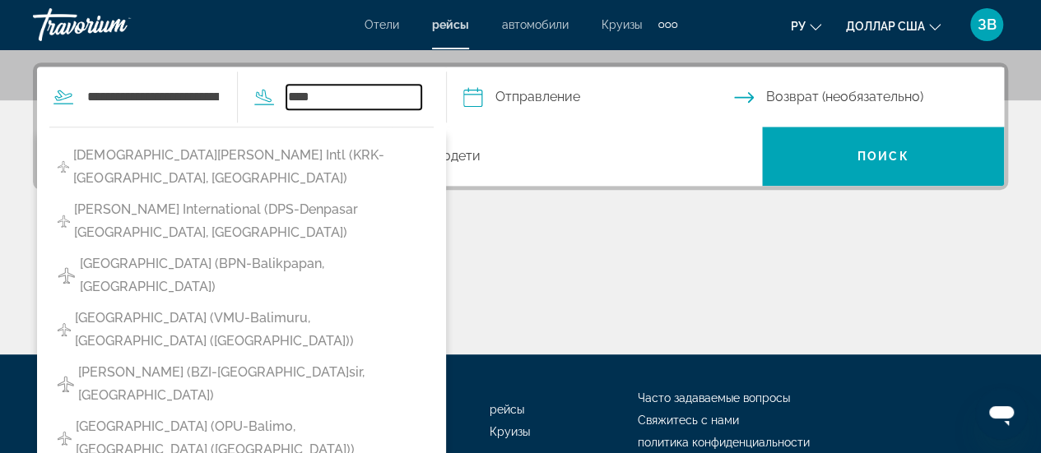
scroll to position [402, 0]
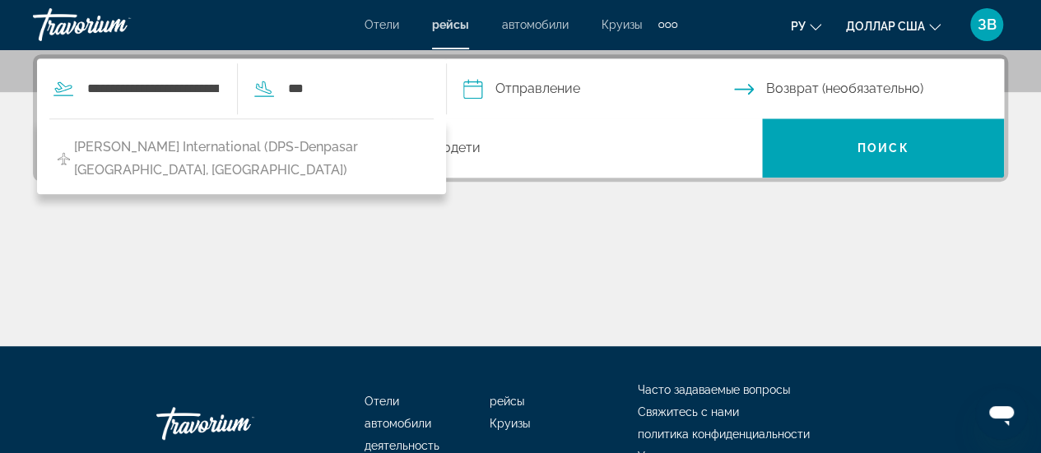
click at [315, 142] on span "Ngurah Rai International (DPS-Denpasar Bali, ID)" at bounding box center [249, 159] width 351 height 46
type input "**********"
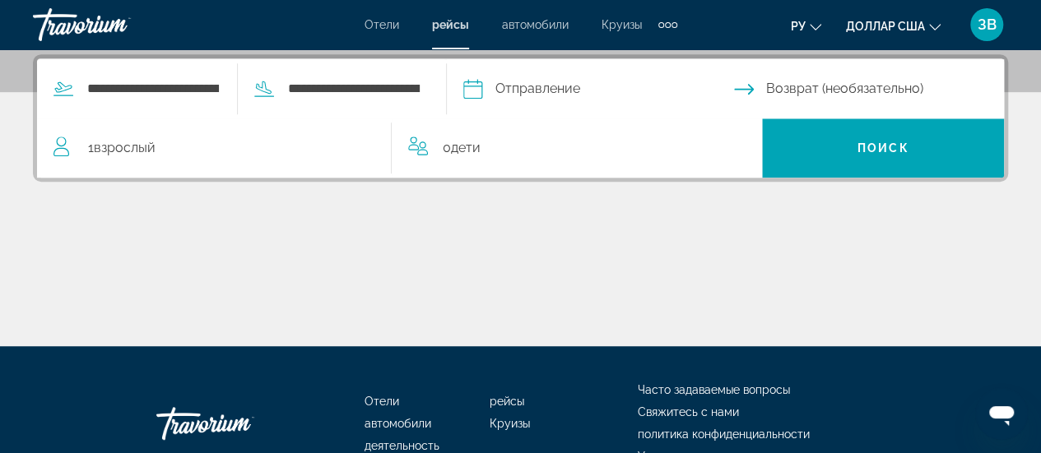
click at [507, 90] on input "Depart date" at bounding box center [597, 91] width 277 height 64
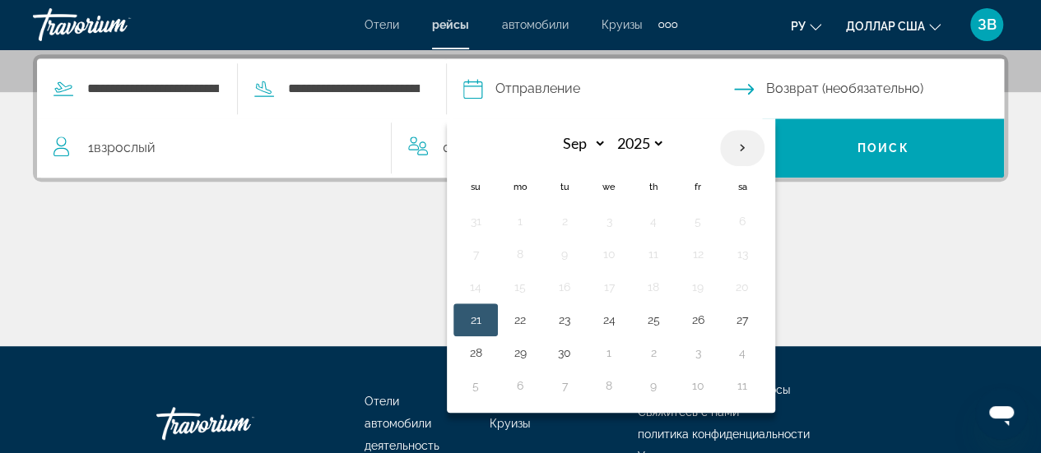
click at [764, 146] on th "Next month" at bounding box center [742, 148] width 44 height 36
select select "*"
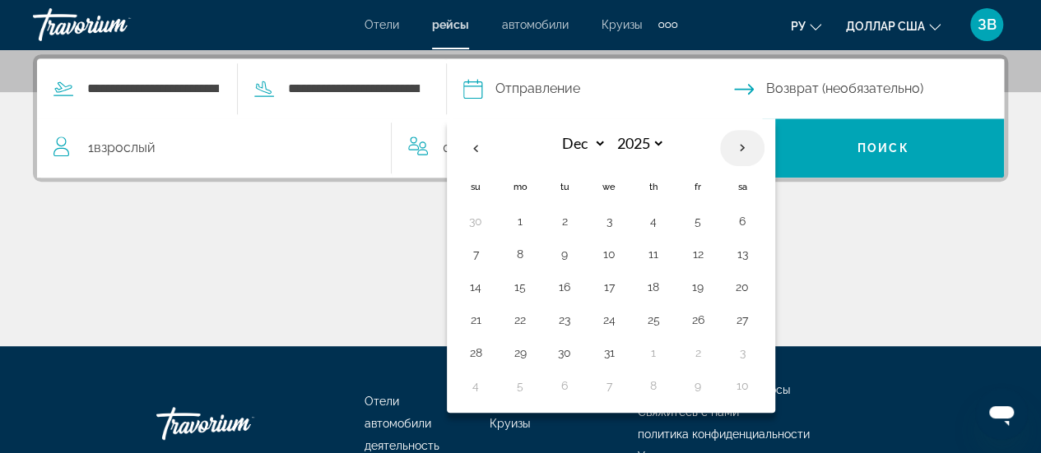
select select "****"
drag, startPoint x: 587, startPoint y: 283, endPoint x: 588, endPoint y: 300, distance: 17.3
click at [578, 283] on button "13" at bounding box center [564, 287] width 26 height 23
type input "**********"
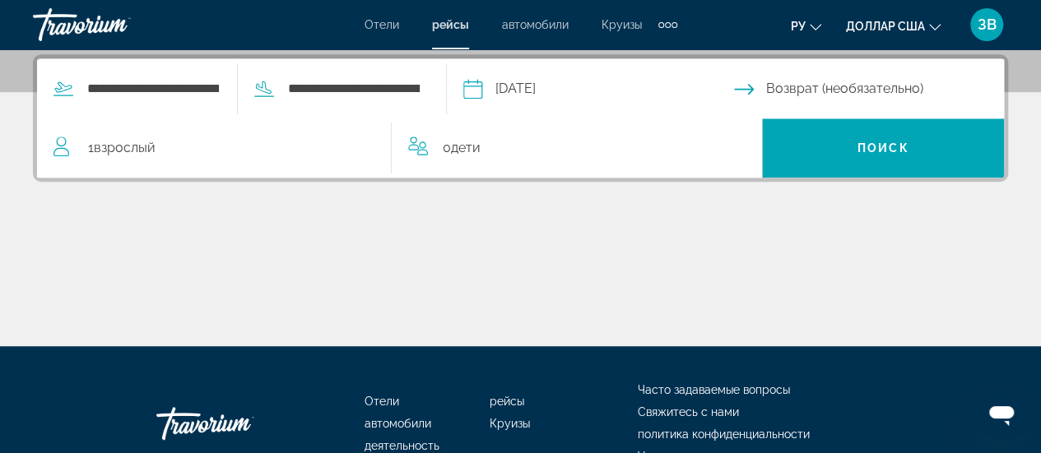
click at [797, 92] on input "Return date" at bounding box center [872, 91] width 277 height 64
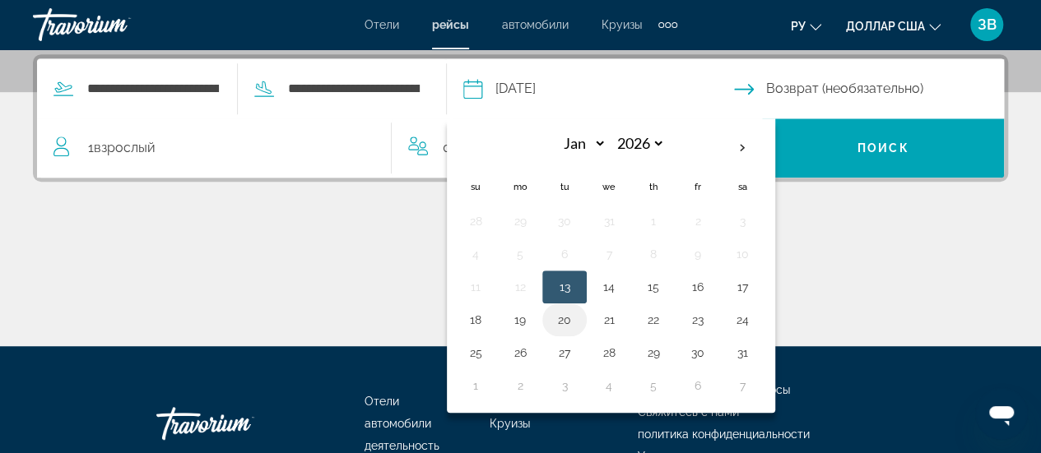
click at [578, 318] on button "20" at bounding box center [564, 320] width 26 height 23
type input "**********"
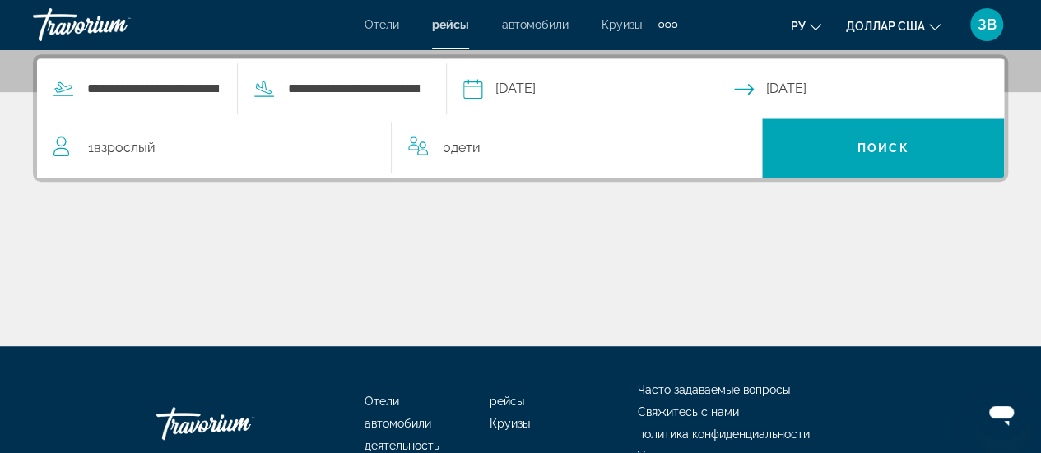
click at [224, 149] on div "1 Взрослый Взрослые" at bounding box center [221, 148] width 337 height 23
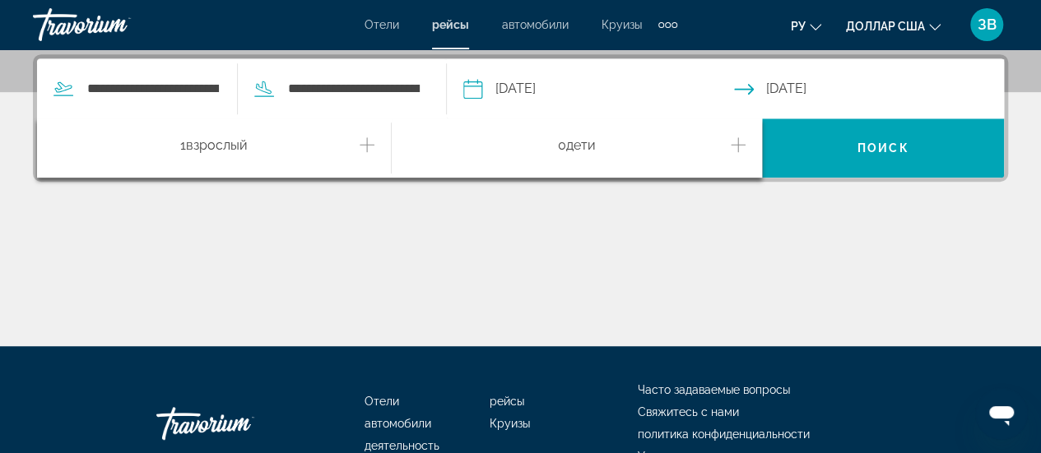
click at [367, 142] on icon "Increment adults" at bounding box center [367, 144] width 15 height 15
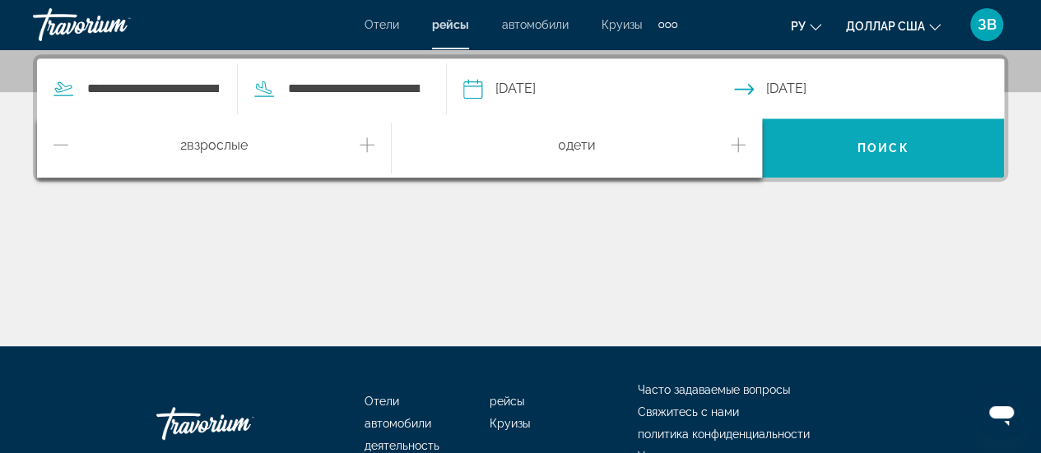
drag, startPoint x: 885, startPoint y: 152, endPoint x: 895, endPoint y: 152, distance: 9.9
click at [890, 152] on span "Поиск" at bounding box center [883, 148] width 52 height 13
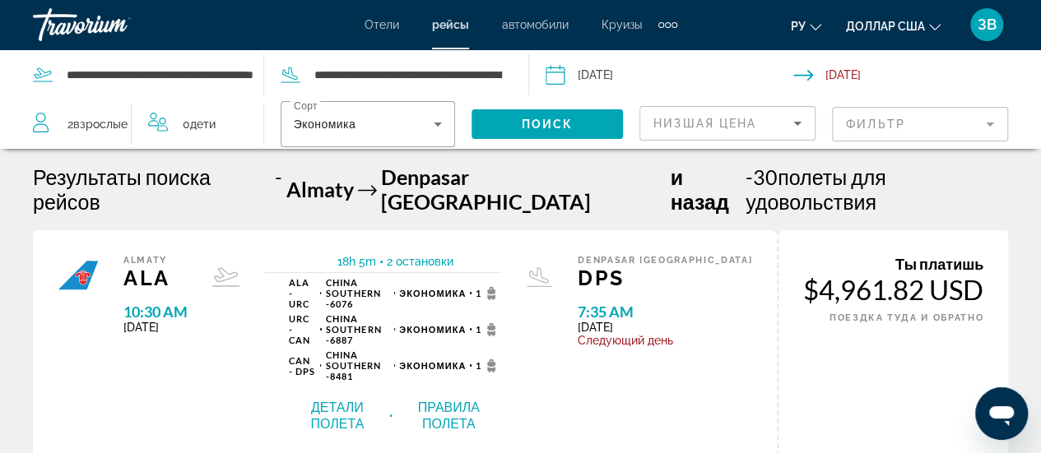
click at [997, 123] on mat-form-field "Фильтр" at bounding box center [920, 124] width 176 height 35
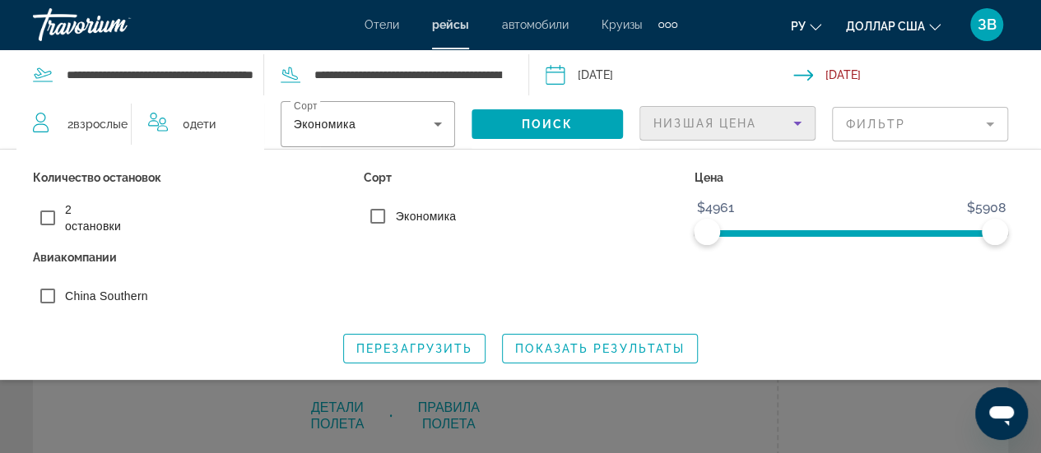
click at [723, 129] on span "Низшая цена" at bounding box center [704, 123] width 103 height 13
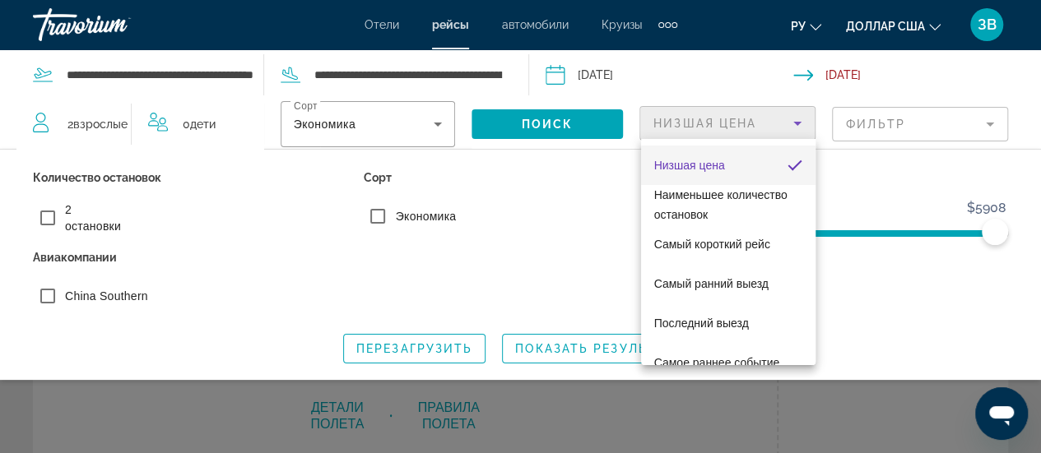
click at [904, 294] on div at bounding box center [520, 226] width 1041 height 453
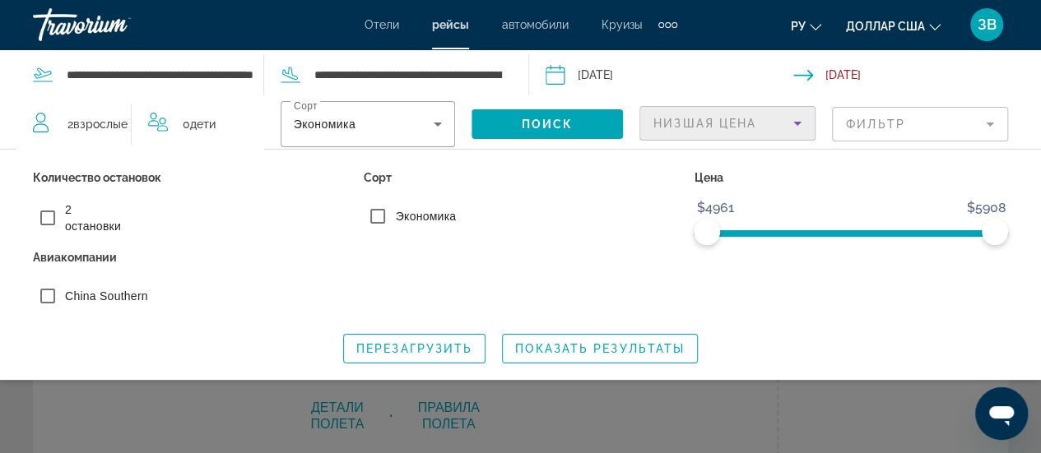
click at [725, 123] on span "Низшая цена" at bounding box center [704, 123] width 103 height 13
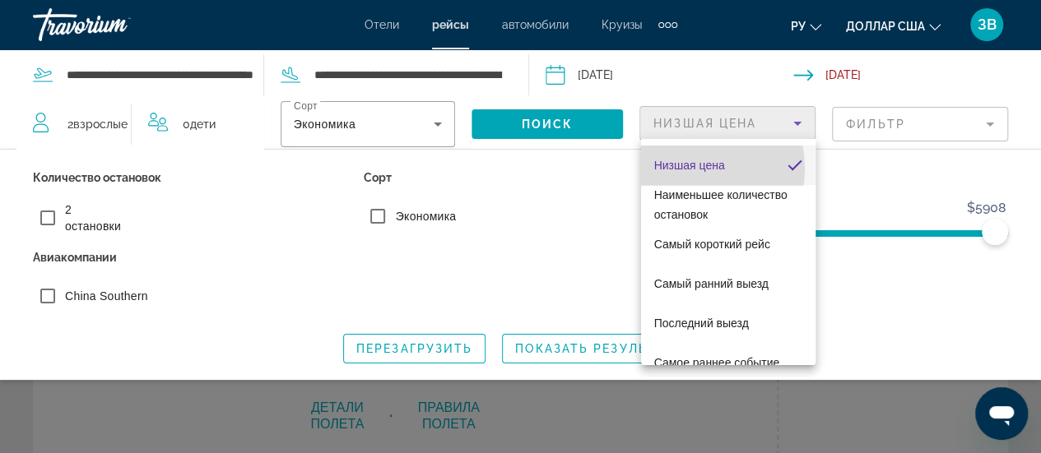
click at [679, 169] on font "Низшая цена" at bounding box center [689, 165] width 71 height 13
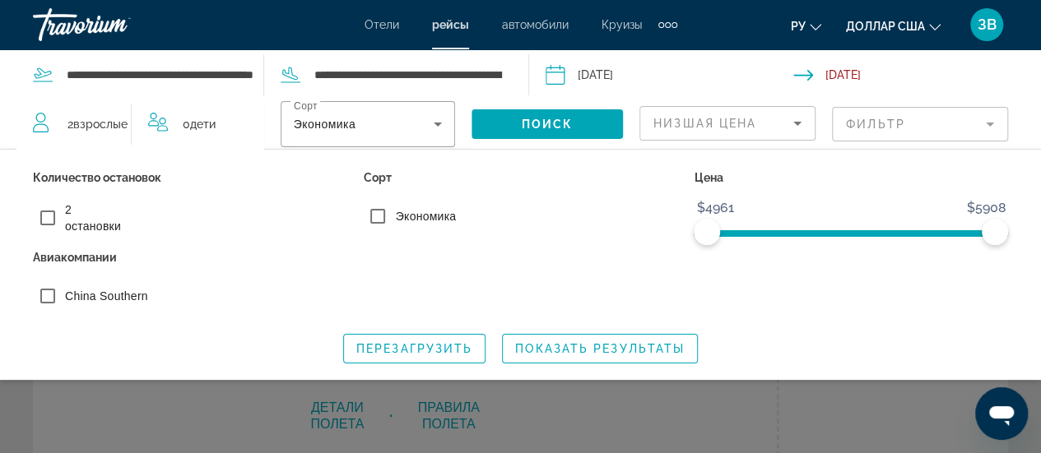
click at [517, 351] on button "Показать результаты" at bounding box center [600, 349] width 196 height 30
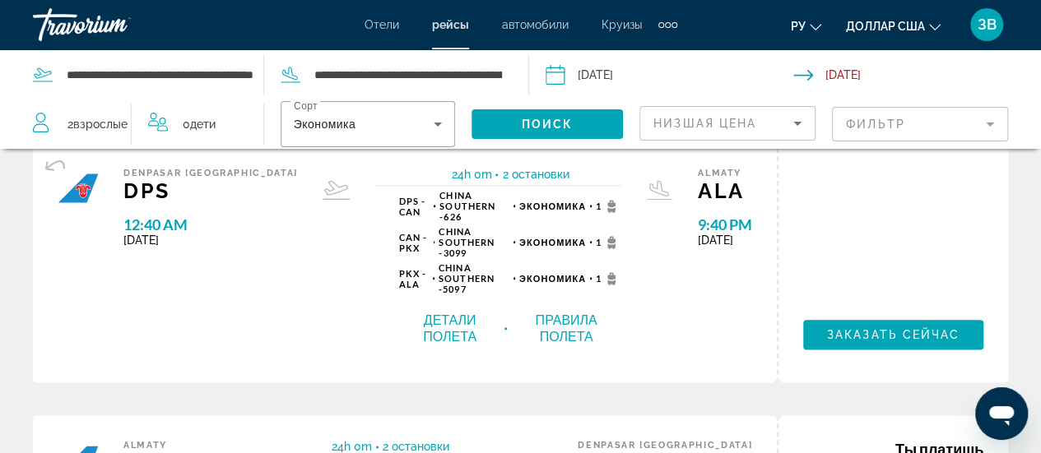
scroll to position [576, 0]
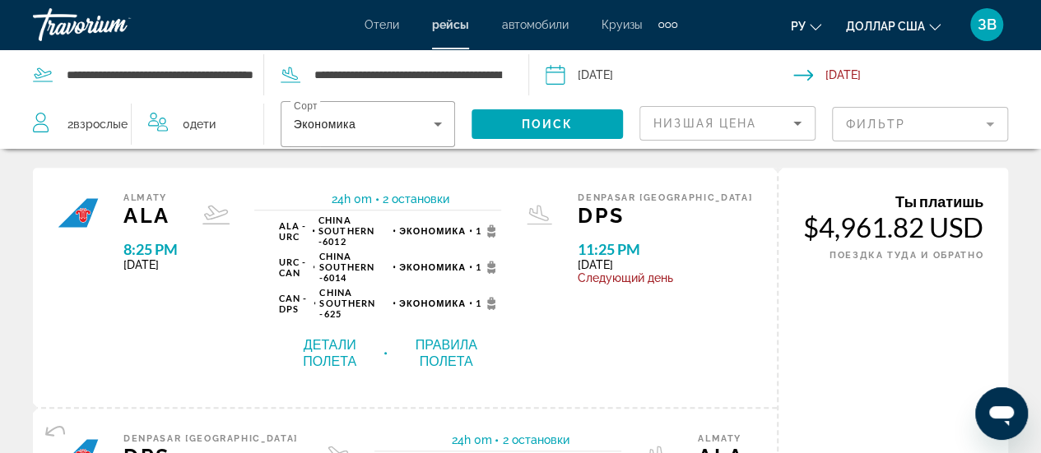
click at [364, 26] on div "Отели рейсы автомобили Круизы деятельность Отели рейсы автомобили Круизы деятел…" at bounding box center [520, 24] width 1041 height 43
click at [398, 23] on font "Отели" at bounding box center [382, 24] width 35 height 13
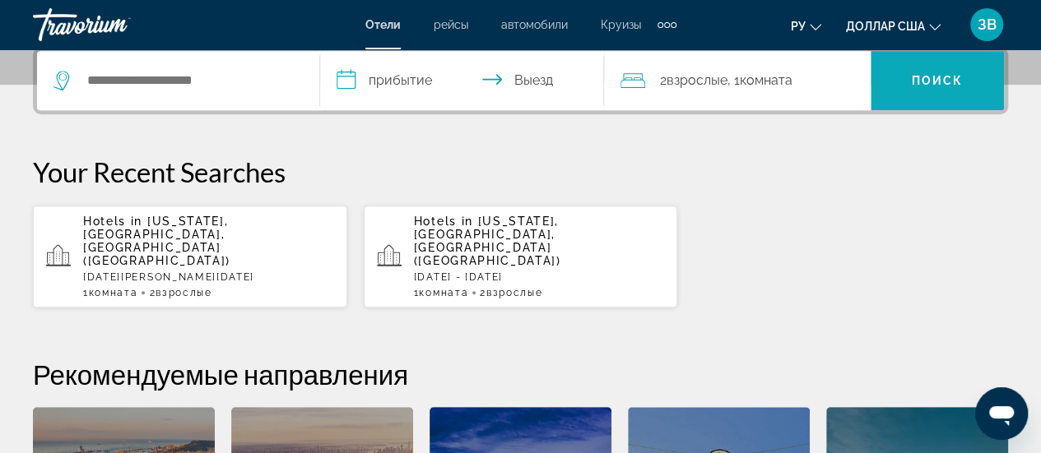
scroll to position [411, 0]
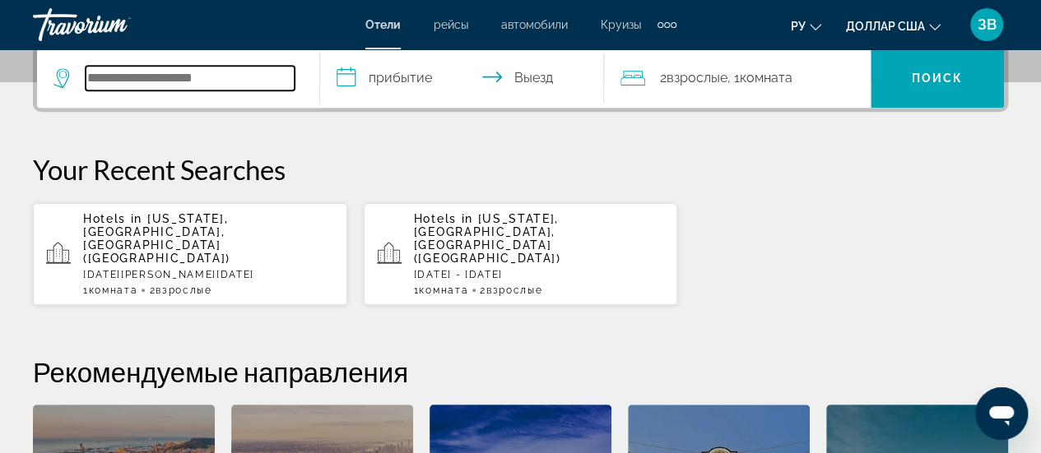
click at [244, 83] on input "Search widget" at bounding box center [190, 78] width 209 height 25
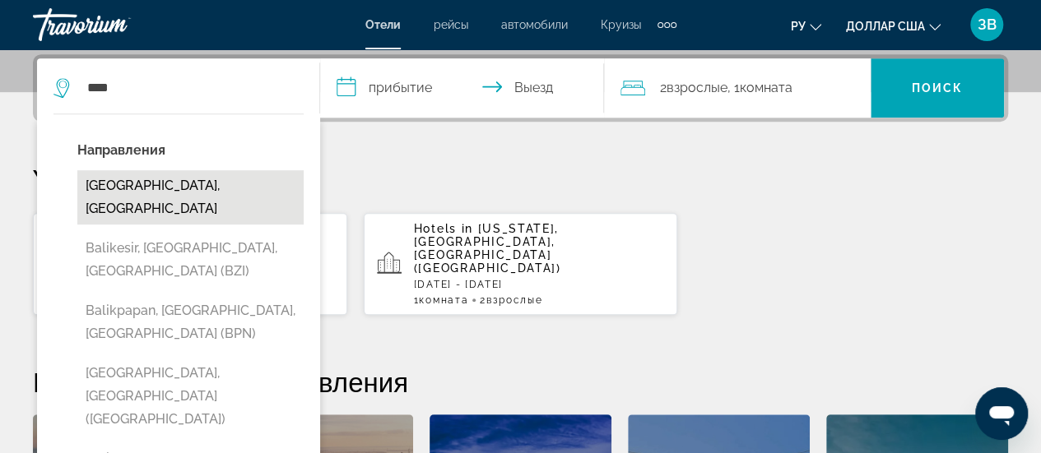
click at [181, 183] on button "Bali Island, Indonesia" at bounding box center [190, 197] width 226 height 54
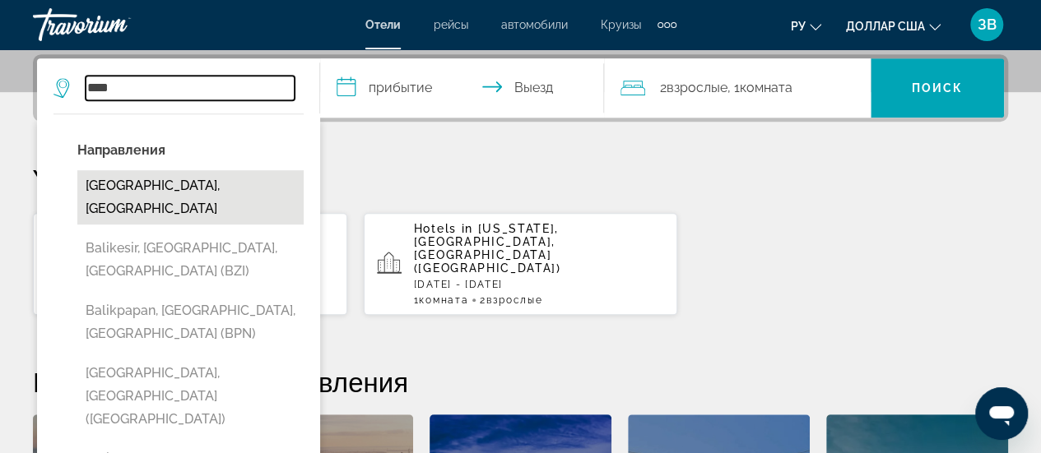
type input "**********"
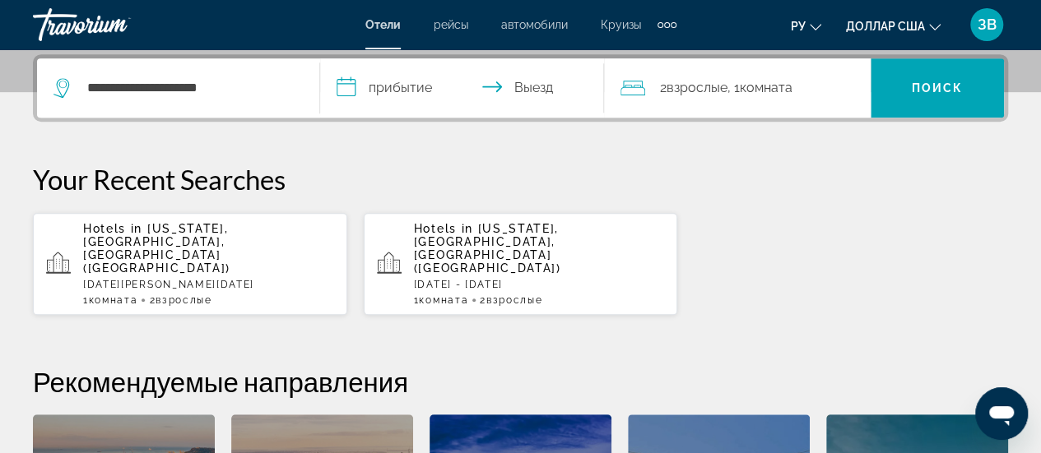
click at [413, 86] on input "**********" at bounding box center [465, 90] width 290 height 64
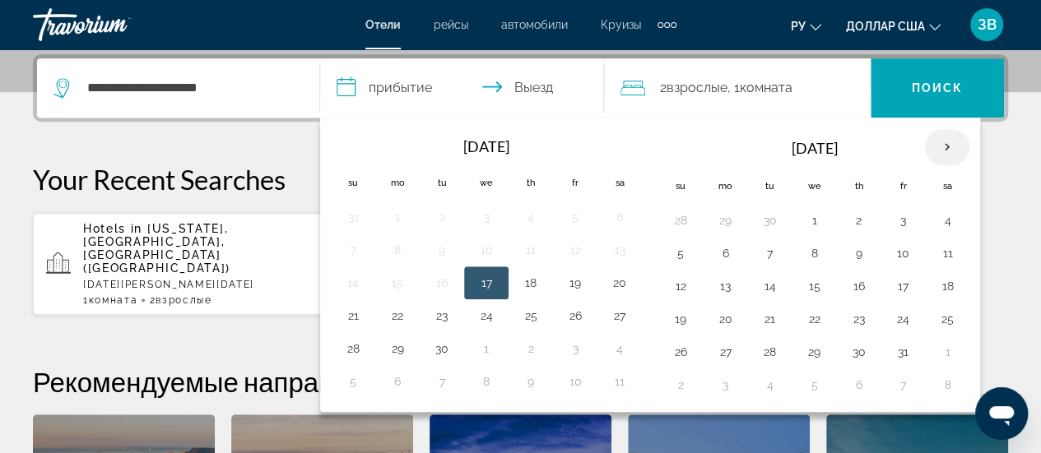
click at [956, 152] on th "Next month" at bounding box center [947, 147] width 44 height 36
click at [950, 151] on th "Next month" at bounding box center [947, 147] width 44 height 36
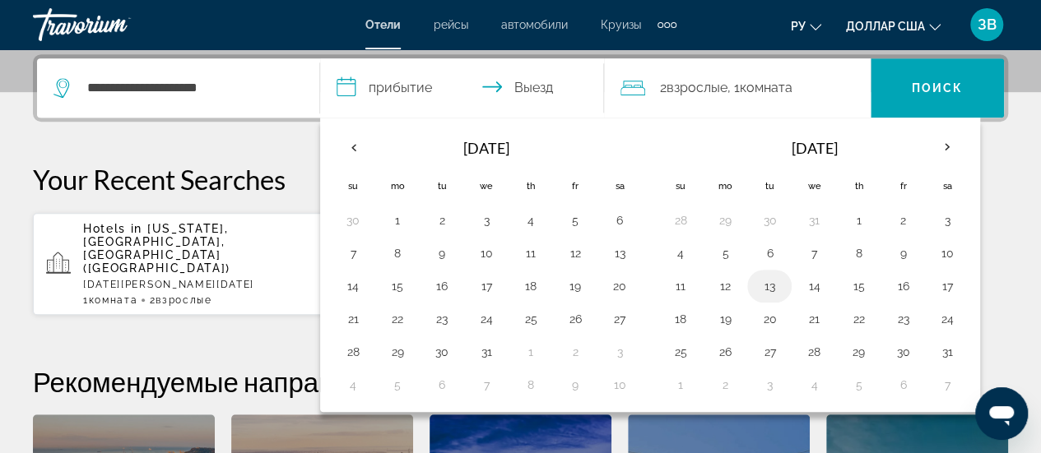
click at [765, 284] on button "13" at bounding box center [769, 286] width 26 height 23
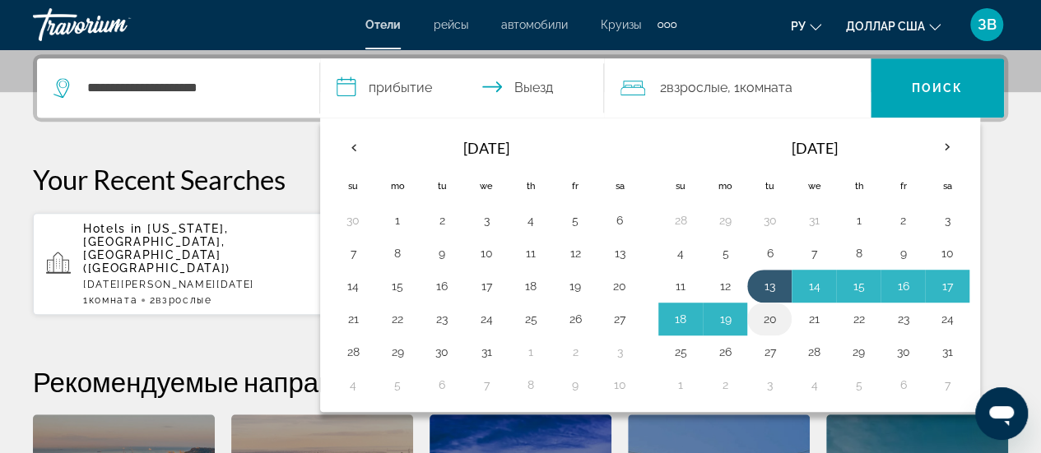
click at [762, 311] on button "20" at bounding box center [769, 319] width 26 height 23
type input "**********"
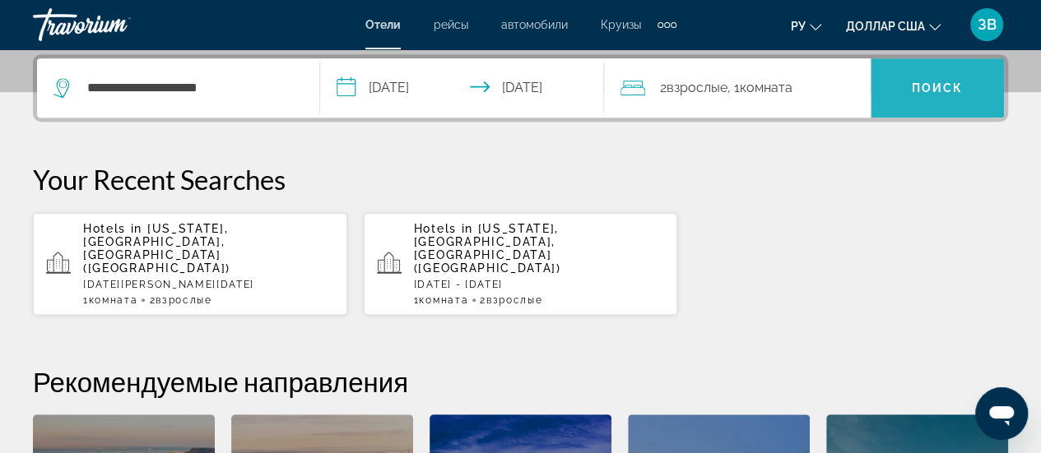
click at [955, 83] on span "Поиск" at bounding box center [938, 87] width 52 height 13
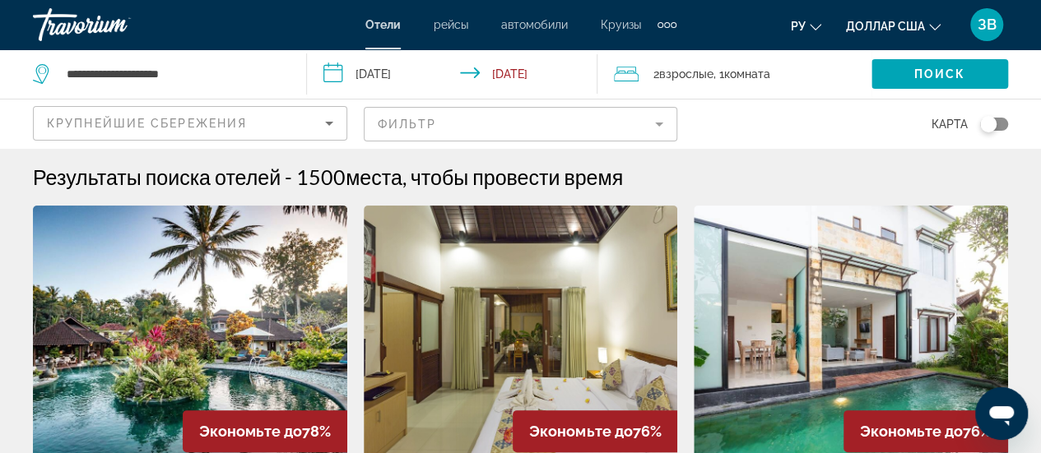
click at [663, 123] on mat-form-field "Фильтр" at bounding box center [521, 124] width 314 height 35
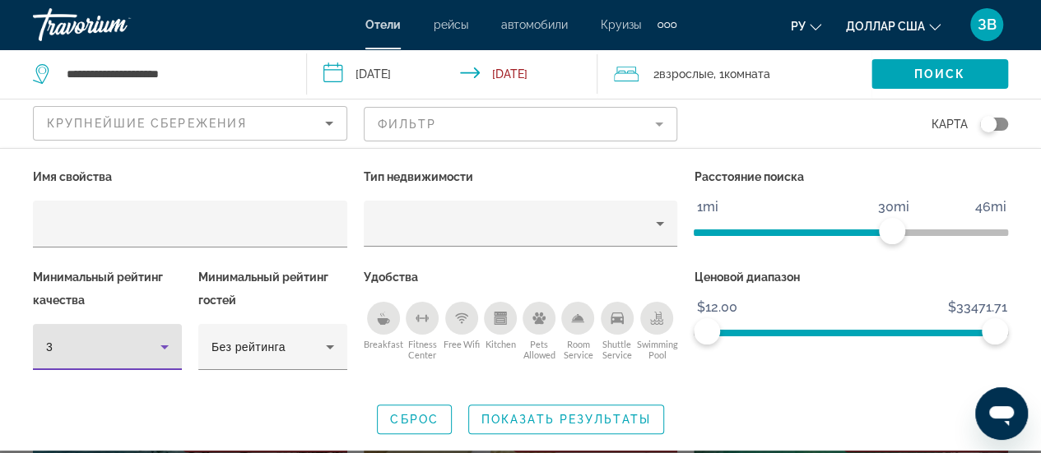
click at [165, 346] on icon "Hotel Filters" at bounding box center [164, 348] width 8 height 4
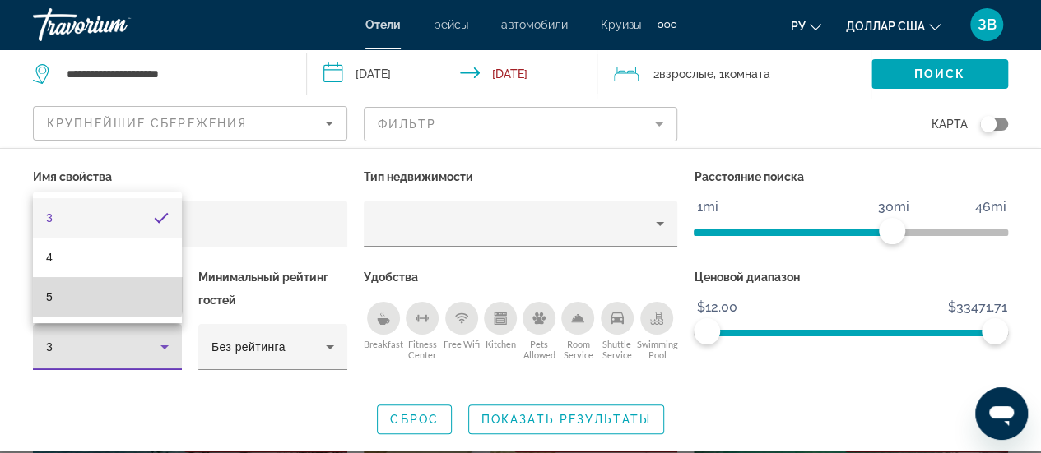
drag, startPoint x: 92, startPoint y: 291, endPoint x: 101, endPoint y: 293, distance: 9.2
click at [98, 292] on mat-option "5" at bounding box center [107, 296] width 149 height 39
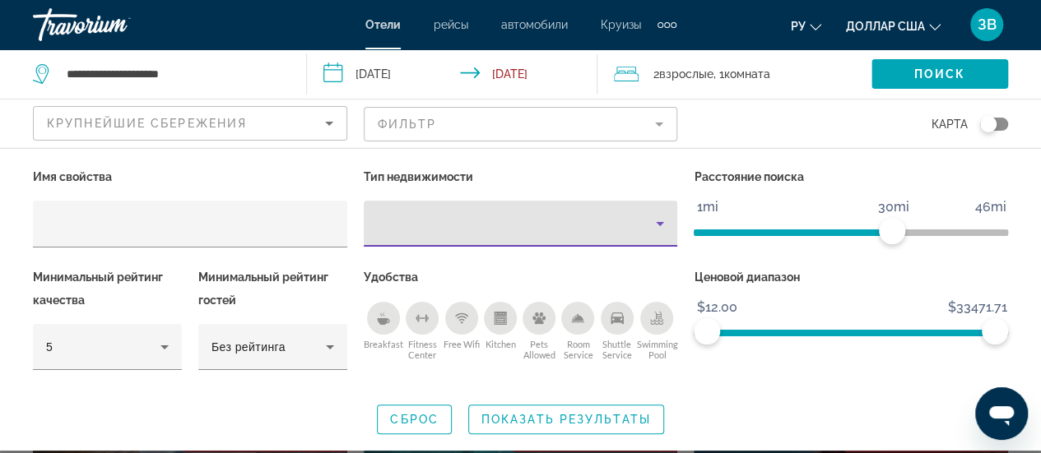
click at [667, 228] on icon "Property type" at bounding box center [660, 224] width 20 height 20
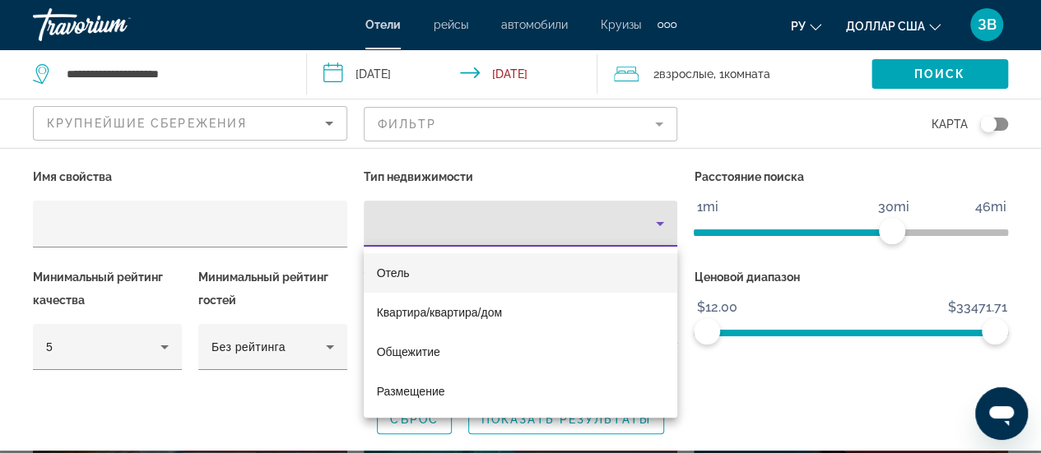
click at [411, 280] on mat-option "Отель" at bounding box center [521, 272] width 314 height 39
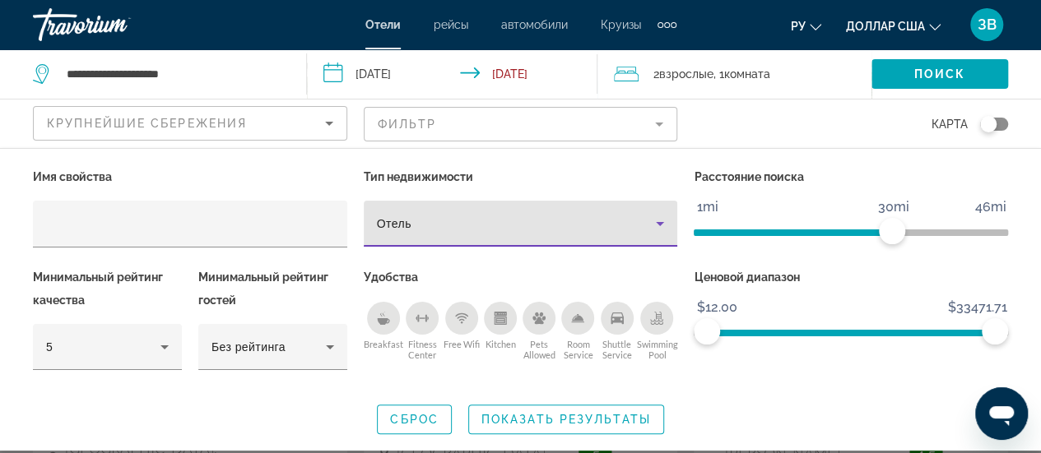
scroll to position [165, 0]
click at [527, 418] on span "Показать результаты" at bounding box center [566, 419] width 170 height 13
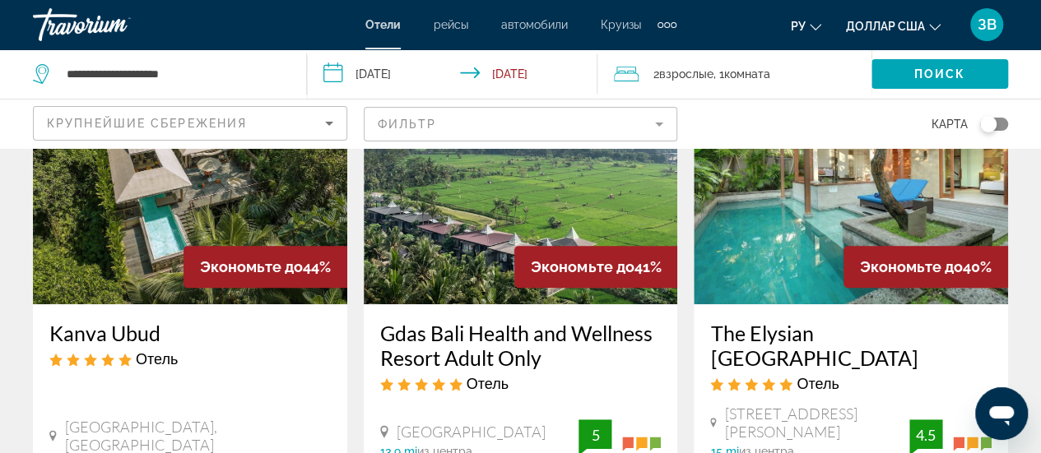
click at [661, 128] on mat-form-field "Фильтр" at bounding box center [521, 124] width 314 height 35
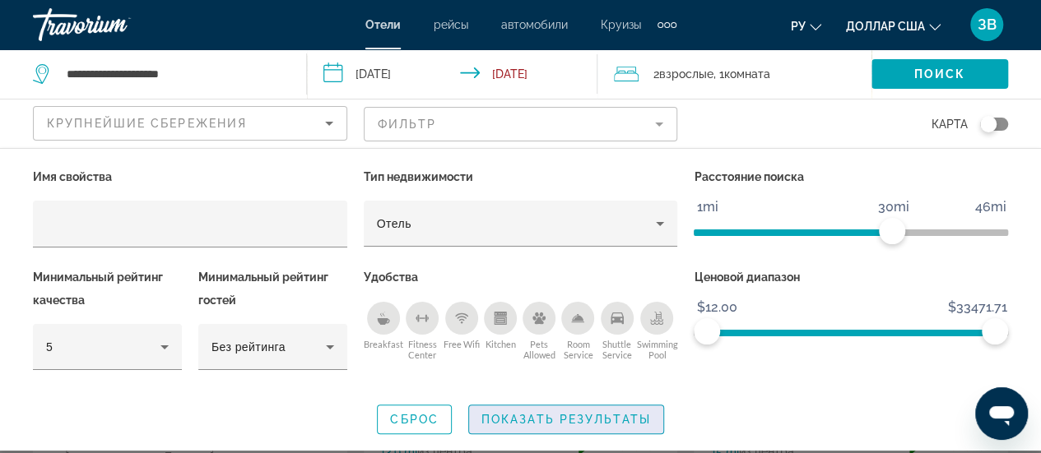
click at [533, 421] on span "Показать результаты" at bounding box center [566, 419] width 170 height 13
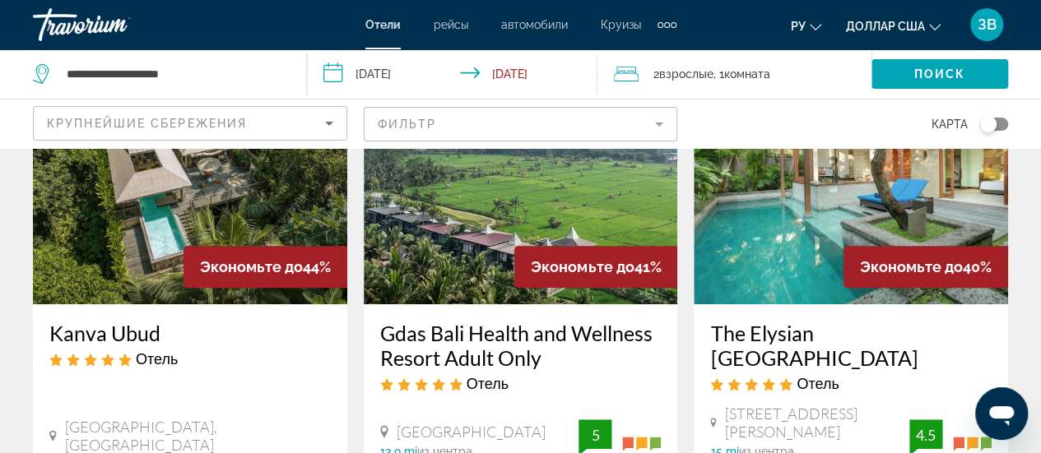
click at [662, 126] on mat-form-field "Фильтр" at bounding box center [521, 124] width 314 height 35
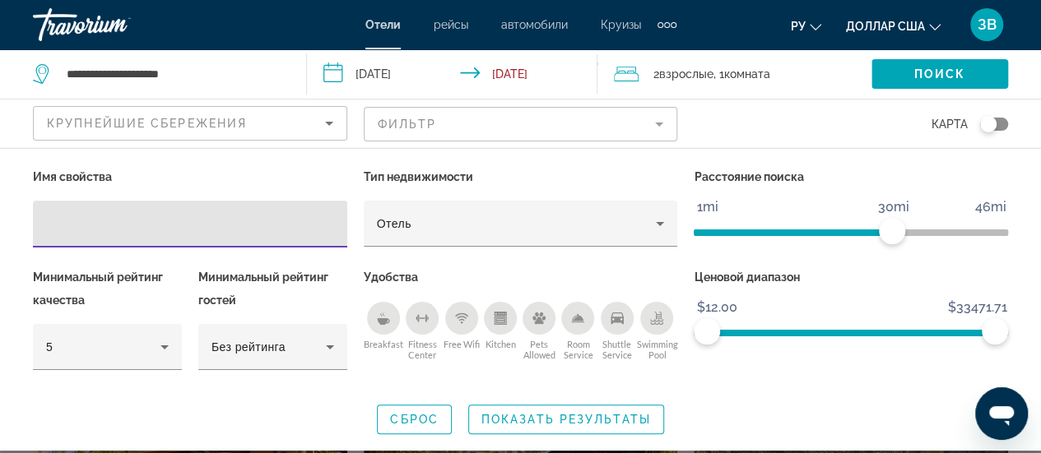
scroll to position [576, 0]
click at [531, 415] on span "Показать результаты" at bounding box center [566, 419] width 170 height 13
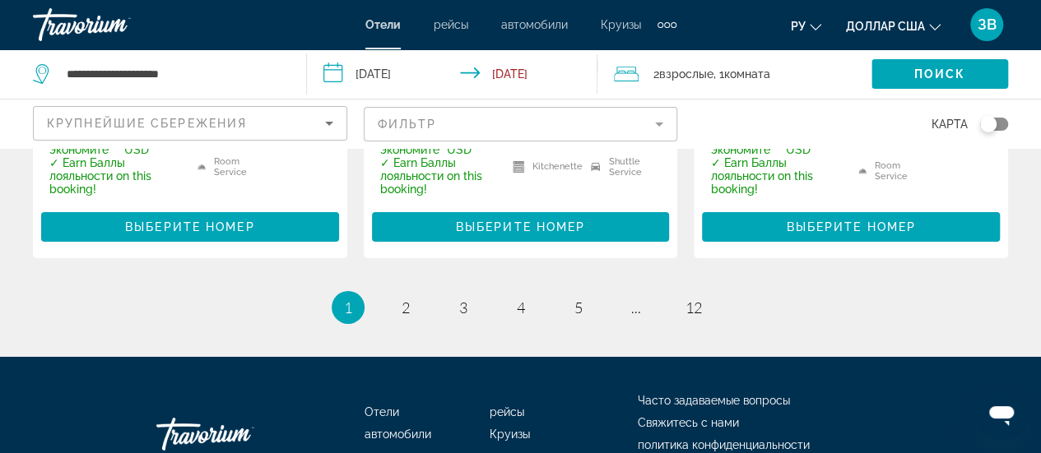
scroll to position [2716, 0]
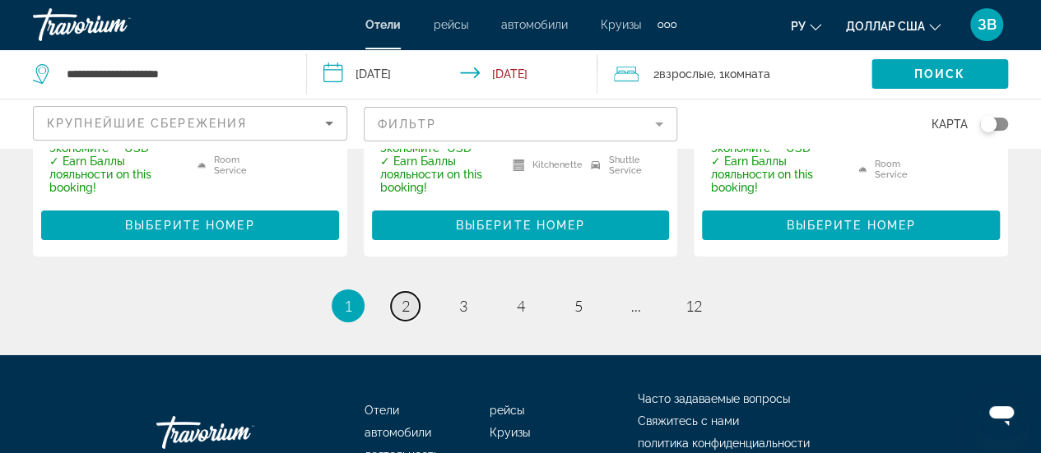
click at [411, 292] on link "page 2" at bounding box center [405, 306] width 29 height 29
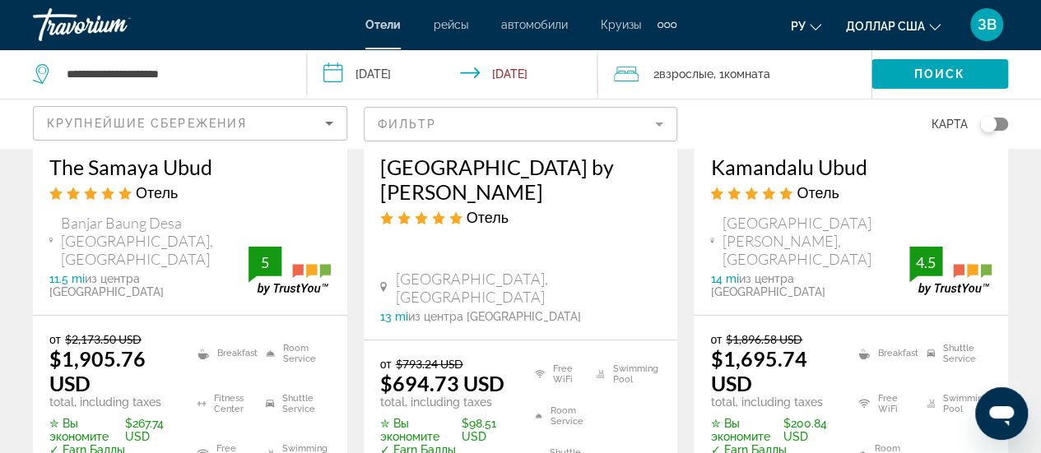
scroll to position [2749, 0]
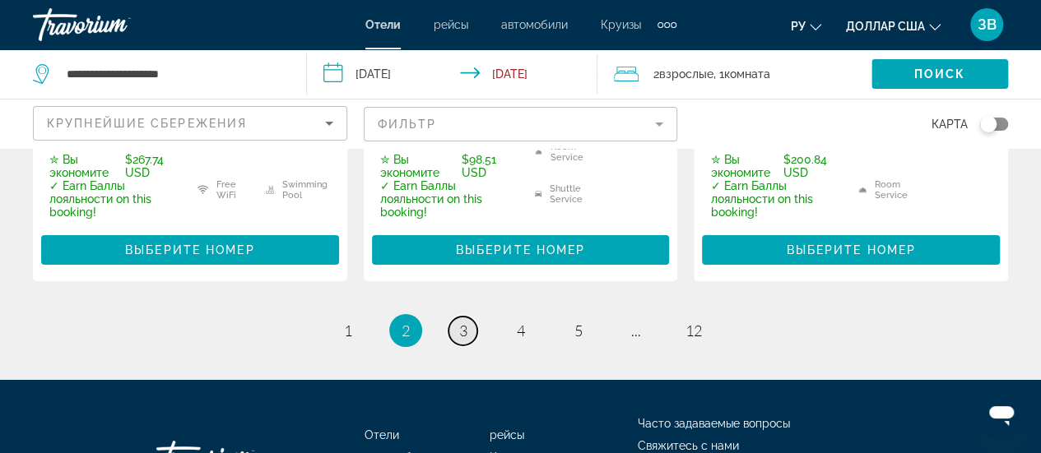
click at [463, 322] on span "3" at bounding box center [463, 331] width 8 height 18
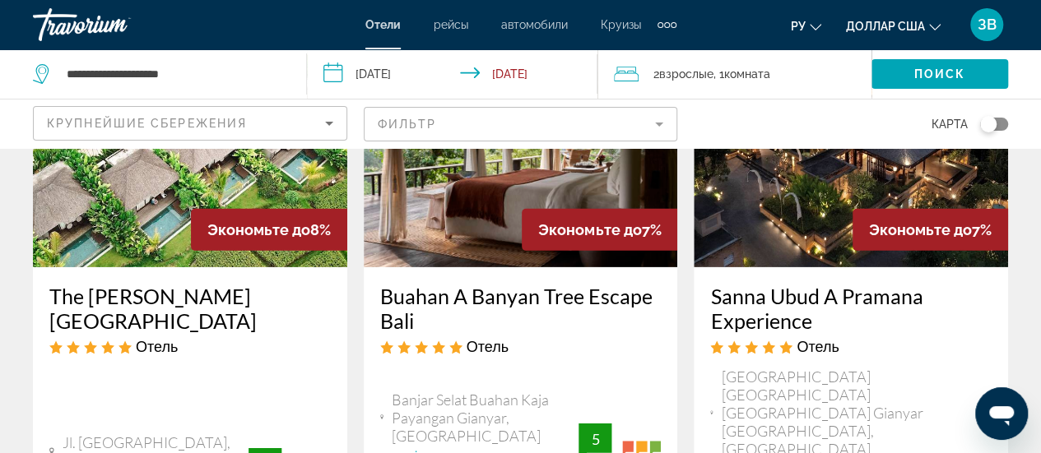
scroll to position [2798, 0]
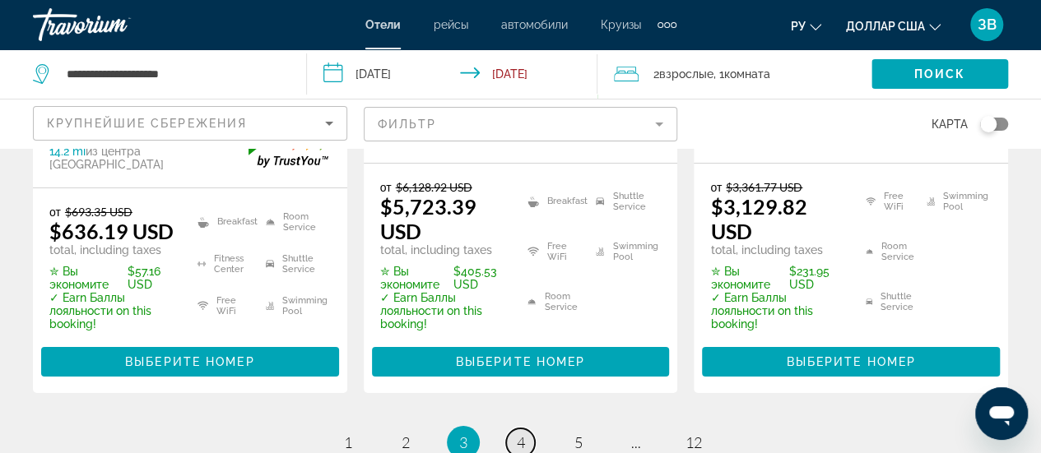
click at [518, 434] on span "4" at bounding box center [521, 443] width 8 height 18
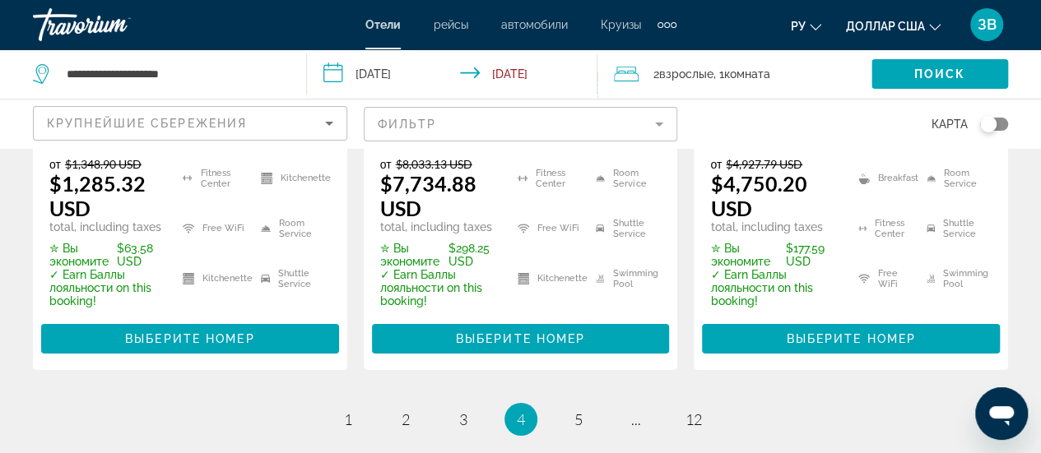
scroll to position [2777, 0]
